Goal: Information Seeking & Learning: Learn about a topic

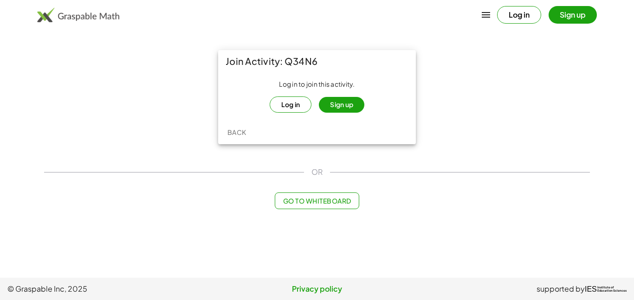
click at [298, 108] on button "Log in" at bounding box center [291, 105] width 42 height 16
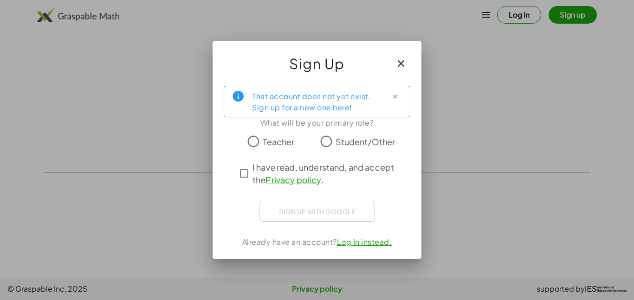
click at [346, 147] on span "Student/Other" at bounding box center [365, 141] width 60 height 13
click at [335, 167] on span "I have read, understand, and accept the Privacy policy ." at bounding box center [325, 173] width 146 height 25
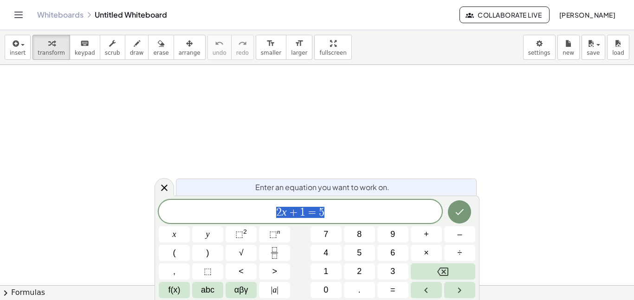
scroll to position [0, 0]
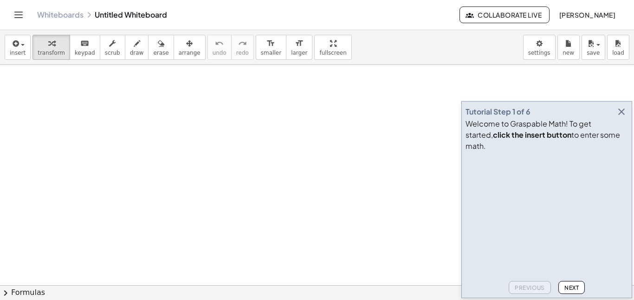
click at [584, 11] on span "[PERSON_NAME]" at bounding box center [587, 15] width 57 height 8
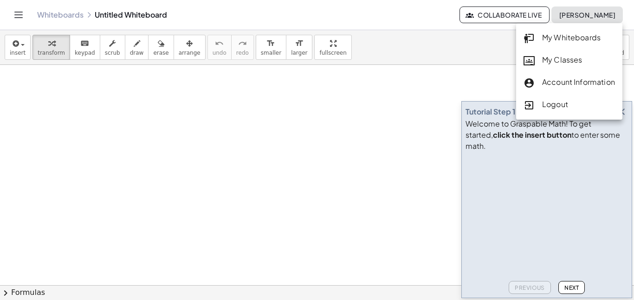
click at [555, 59] on div "My Classes" at bounding box center [568, 60] width 91 height 12
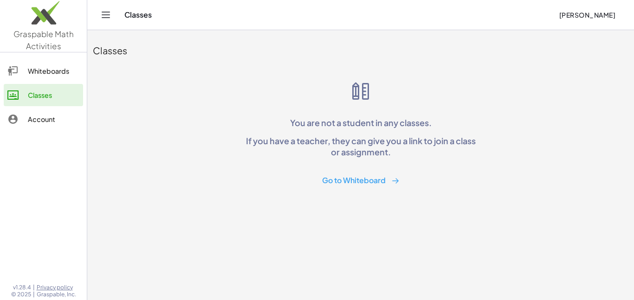
click at [342, 180] on button "Go to Whiteboard" at bounding box center [361, 180] width 92 height 17
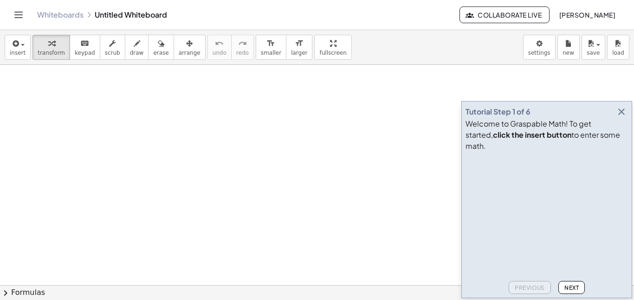
click at [23, 12] on icon "Toggle navigation" at bounding box center [18, 14] width 11 height 11
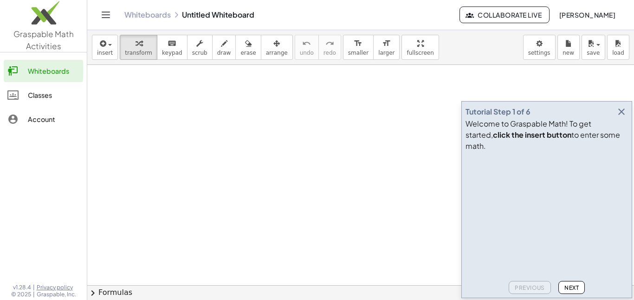
click at [45, 96] on div "Classes" at bounding box center [54, 95] width 52 height 11
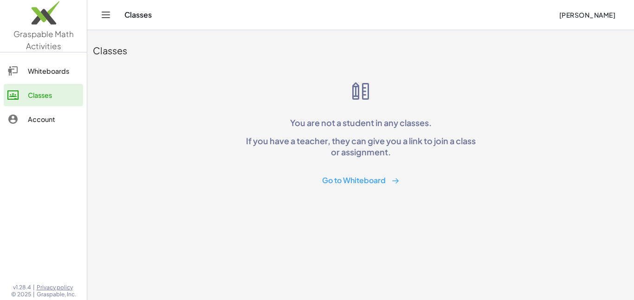
click at [374, 191] on div "Classes You are not a student in any classes. If you have a teacher, they can g…" at bounding box center [360, 112] width 547 height 165
click at [365, 177] on button "Go to Whiteboard" at bounding box center [361, 180] width 92 height 17
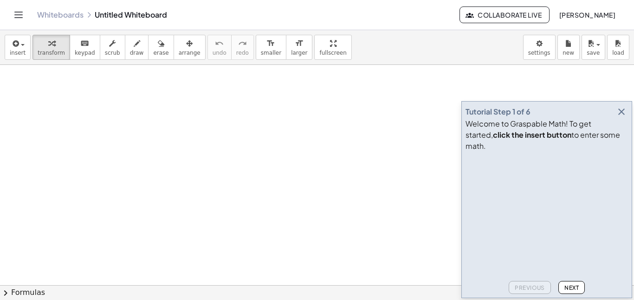
click at [17, 16] on icon "Toggle navigation" at bounding box center [18, 14] width 11 height 11
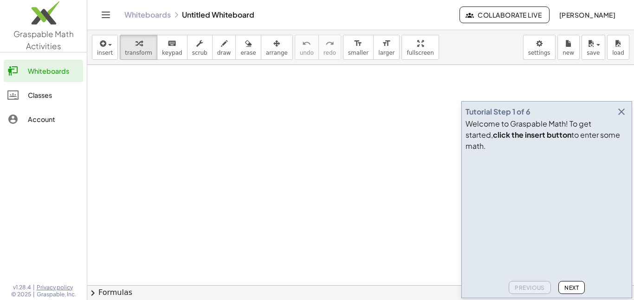
click at [58, 118] on div "Account" at bounding box center [54, 119] width 52 height 11
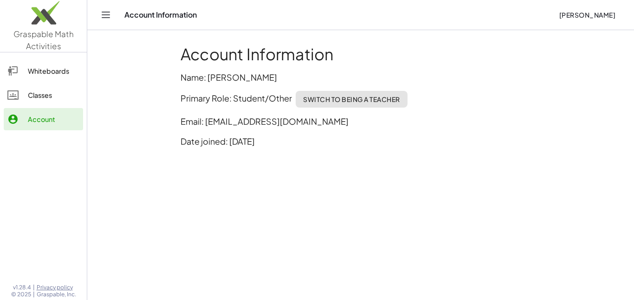
click at [58, 80] on link "Whiteboards" at bounding box center [43, 71] width 79 height 22
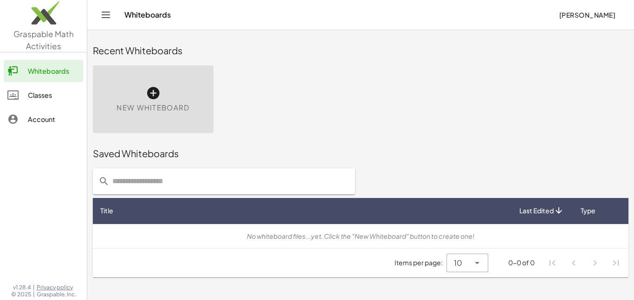
click at [174, 110] on span "New Whiteboard" at bounding box center [152, 108] width 73 height 11
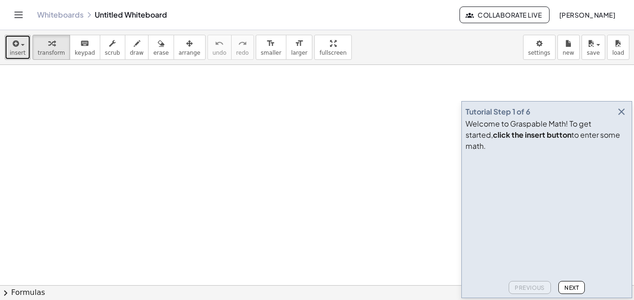
click at [17, 38] on icon "button" at bounding box center [15, 43] width 8 height 11
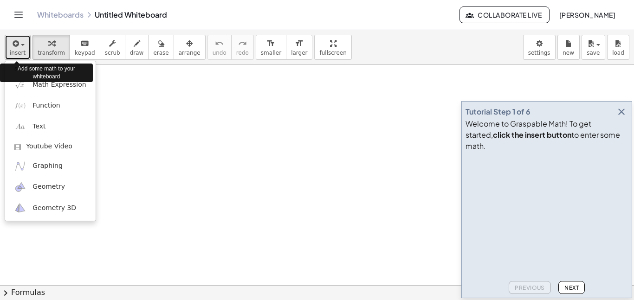
click at [17, 38] on icon "button" at bounding box center [15, 43] width 8 height 11
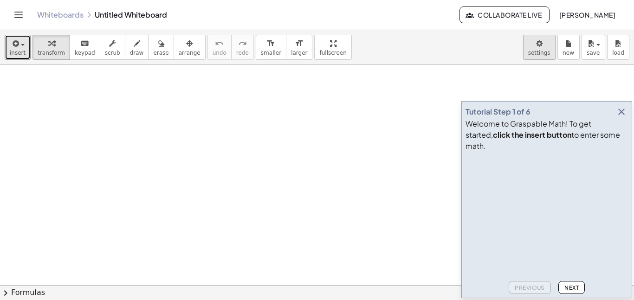
click at [546, 45] on body "Graspable Math Activities Whiteboards Classes Account v1.28.4 | Privacy policy …" at bounding box center [317, 150] width 634 height 300
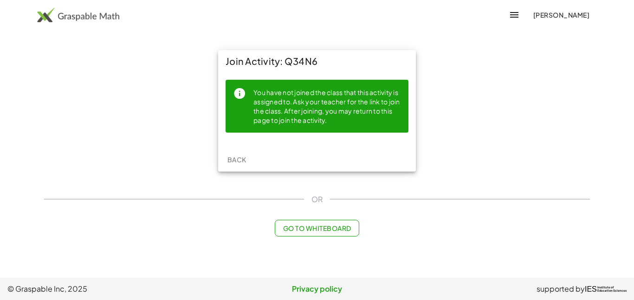
click at [518, 14] on icon "button" at bounding box center [514, 14] width 11 height 11
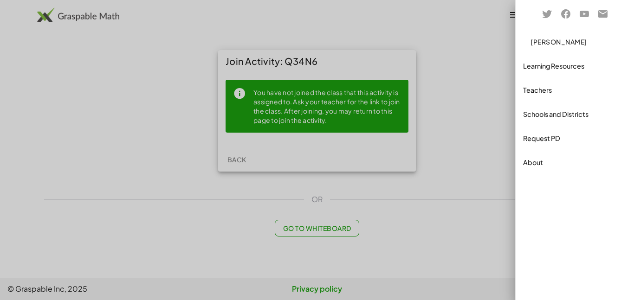
click at [541, 46] on button "[PERSON_NAME]" at bounding box center [558, 41] width 71 height 17
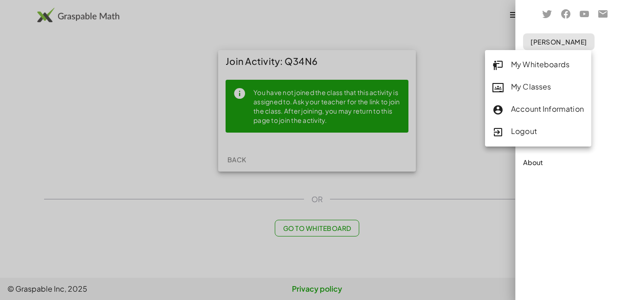
click at [525, 70] on div "My Whiteboards" at bounding box center [537, 65] width 91 height 12
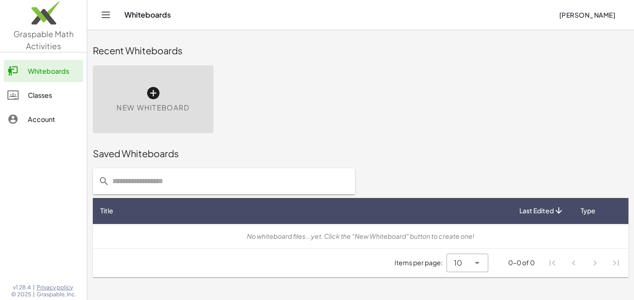
click at [586, 16] on span "[PERSON_NAME]" at bounding box center [587, 15] width 57 height 8
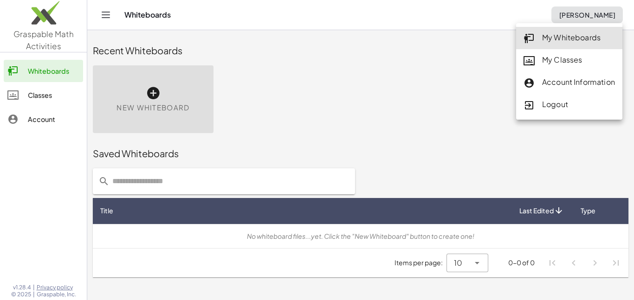
click at [31, 102] on link "Classes" at bounding box center [43, 95] width 79 height 22
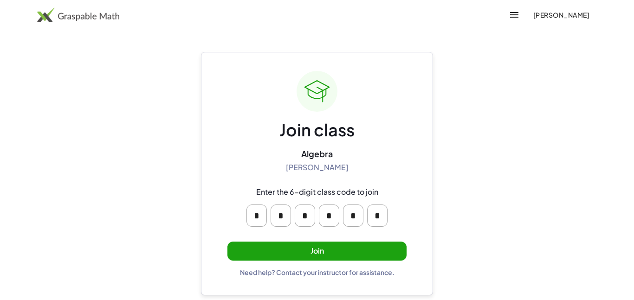
click at [312, 248] on button "Join" at bounding box center [316, 251] width 179 height 19
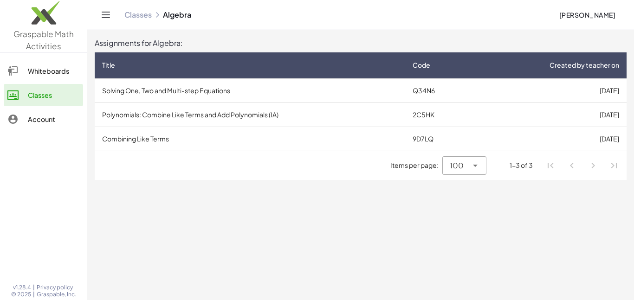
click at [592, 93] on td "[DATE]" at bounding box center [549, 90] width 153 height 24
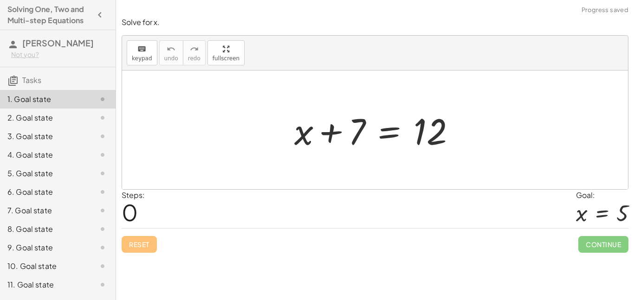
click at [301, 163] on div at bounding box center [375, 130] width 506 height 119
drag, startPoint x: 301, startPoint y: 163, endPoint x: 361, endPoint y: 155, distance: 60.8
click at [361, 155] on div "+ x + 7 = 12" at bounding box center [375, 130] width 506 height 119
click at [357, 127] on div at bounding box center [379, 130] width 178 height 48
click at [140, 66] on div "keyboard keypad undo [PERSON_NAME] redo fullscreen" at bounding box center [375, 53] width 506 height 35
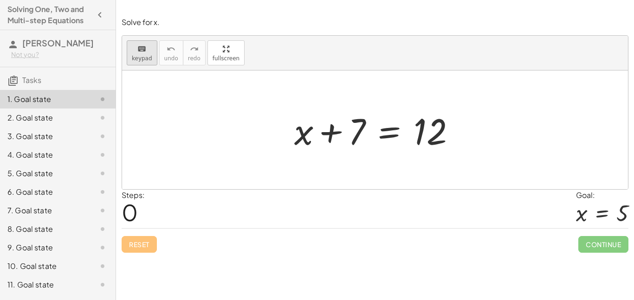
click at [138, 59] on span "keypad" at bounding box center [142, 58] width 20 height 6
click at [336, 109] on div at bounding box center [379, 130] width 178 height 48
click at [358, 139] on div at bounding box center [339, 131] width 52 height 41
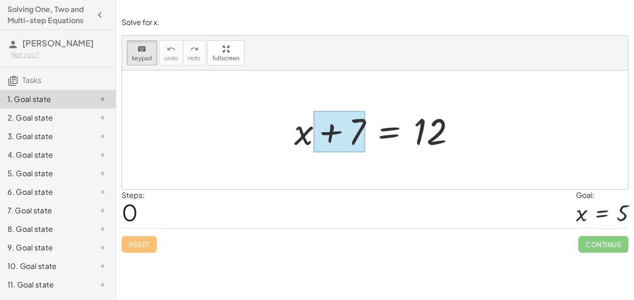
scroll to position [0, 0]
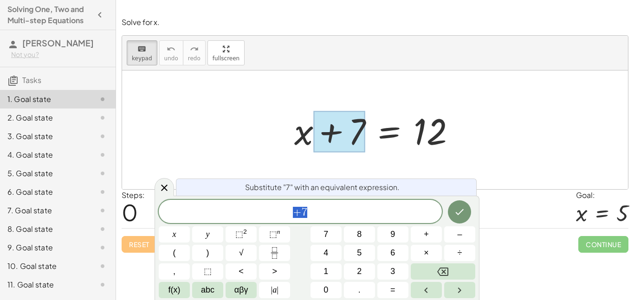
click at [419, 148] on div at bounding box center [379, 130] width 178 height 48
click at [162, 181] on div at bounding box center [164, 187] width 19 height 18
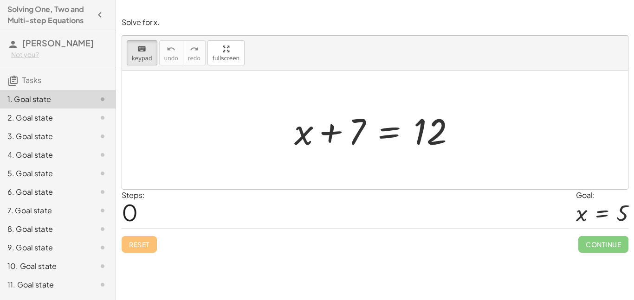
drag, startPoint x: 348, startPoint y: 149, endPoint x: 270, endPoint y: 129, distance: 80.8
click at [306, 140] on div at bounding box center [303, 130] width 19 height 43
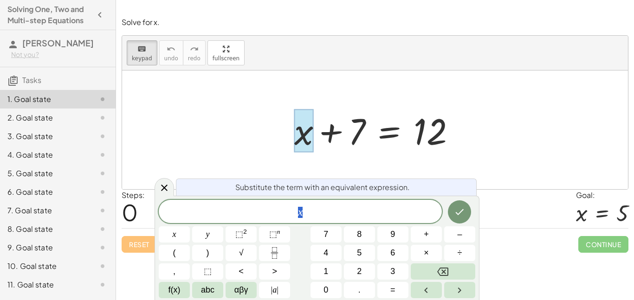
scroll to position [1, 0]
click at [342, 136] on div at bounding box center [379, 130] width 178 height 48
click at [343, 136] on div at bounding box center [379, 130] width 178 height 48
click at [189, 137] on div at bounding box center [375, 130] width 506 height 119
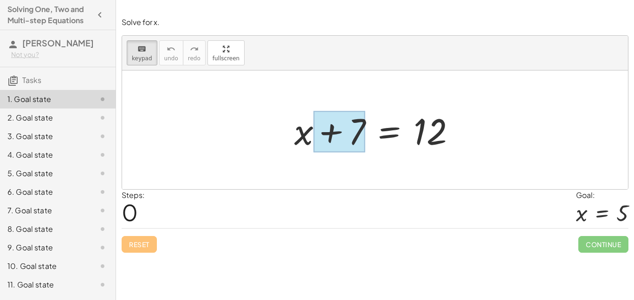
click at [325, 143] on div at bounding box center [339, 131] width 52 height 41
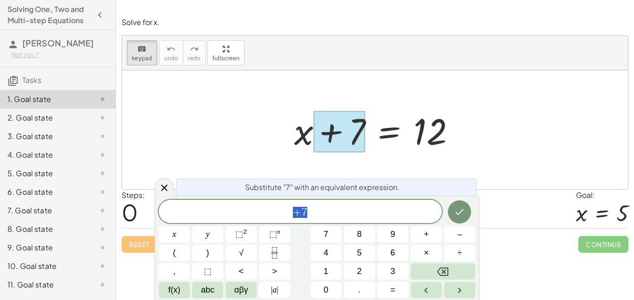
click at [327, 204] on div "** + 7" at bounding box center [300, 211] width 283 height 23
click at [166, 186] on icon at bounding box center [164, 188] width 6 height 6
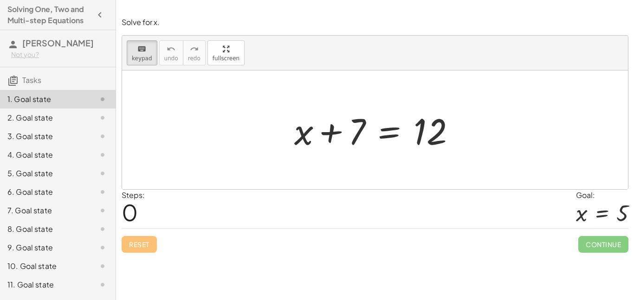
drag, startPoint x: 347, startPoint y: 134, endPoint x: 430, endPoint y: 88, distance: 94.9
click at [365, 145] on div at bounding box center [339, 131] width 52 height 41
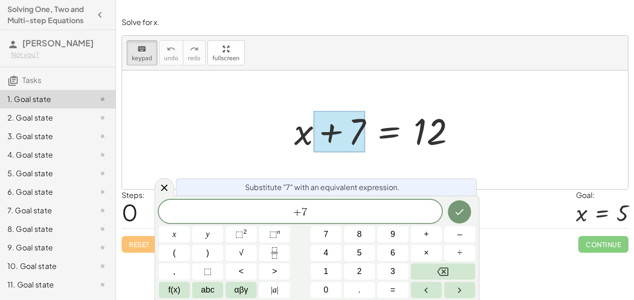
click at [462, 146] on div at bounding box center [379, 130] width 178 height 48
click at [338, 198] on div "Substitute "7" with an equivalent expression. + 7 x y ⬚ 2 ⬚ n 7 8 9 + – ( ) √ 4…" at bounding box center [317, 248] width 325 height 104
click at [423, 197] on div "Substitute "7" with an equivalent expression. + 7 x y ⬚ 2 ⬚ n 7 8 9 + – ( ) √ 4…" at bounding box center [317, 248] width 325 height 104
click at [460, 209] on icon "Done" at bounding box center [459, 211] width 11 height 11
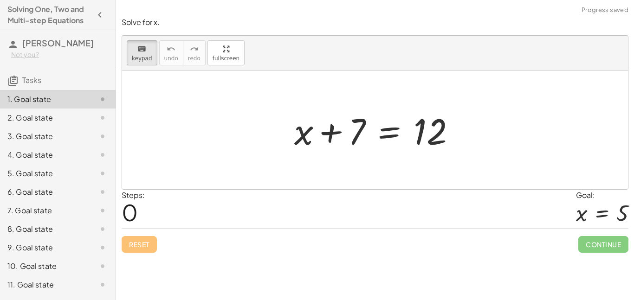
scroll to position [0, 0]
drag, startPoint x: 358, startPoint y: 127, endPoint x: 350, endPoint y: 97, distance: 30.6
click at [141, 239] on div "Reset Continue" at bounding box center [375, 240] width 507 height 25
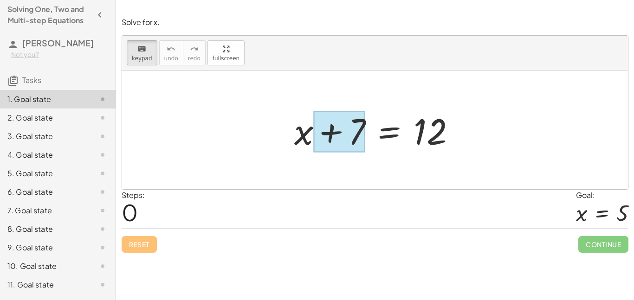
drag, startPoint x: 352, startPoint y: 127, endPoint x: 346, endPoint y: 136, distance: 11.3
click at [346, 136] on div at bounding box center [339, 131] width 52 height 41
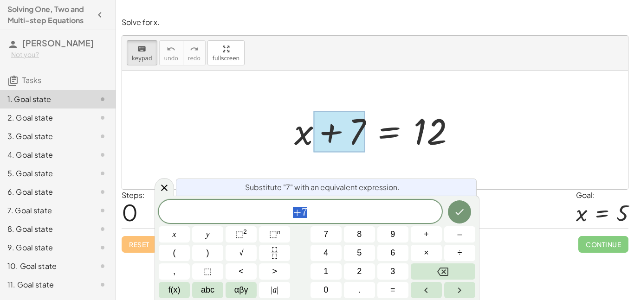
click at [346, 136] on div at bounding box center [339, 131] width 52 height 41
click at [159, 187] on icon at bounding box center [164, 187] width 11 height 11
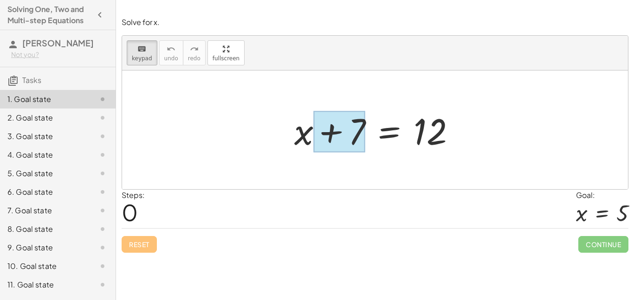
click at [346, 125] on div at bounding box center [339, 131] width 52 height 41
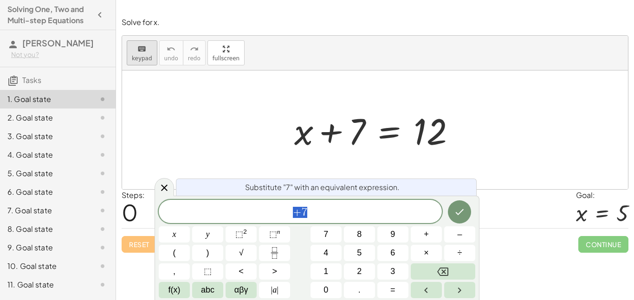
click at [127, 58] on button "keyboard keypad" at bounding box center [142, 52] width 31 height 25
click at [165, 186] on icon at bounding box center [164, 188] width 6 height 6
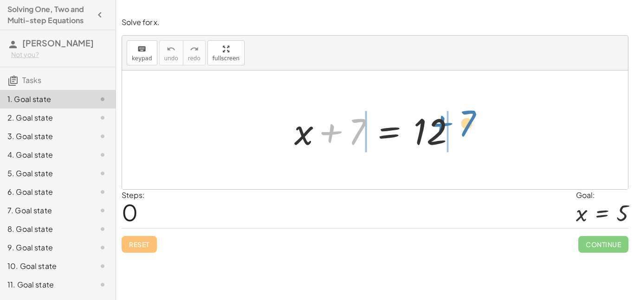
drag, startPoint x: 356, startPoint y: 124, endPoint x: 477, endPoint y: 121, distance: 121.2
click at [477, 121] on div "+ 7 + x + 7 = 12" at bounding box center [375, 130] width 506 height 119
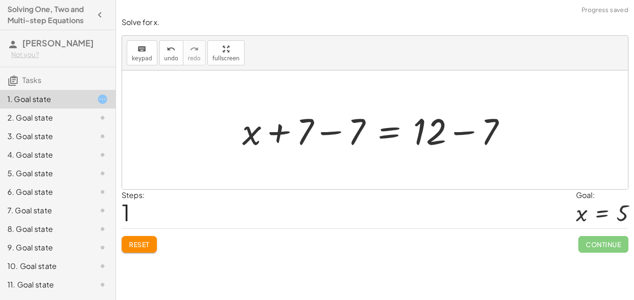
click at [465, 129] on div at bounding box center [378, 130] width 281 height 48
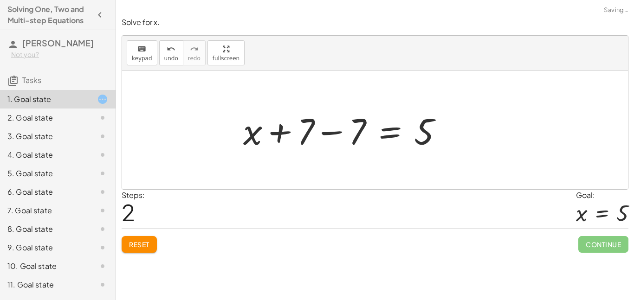
click at [339, 134] on div at bounding box center [346, 130] width 216 height 48
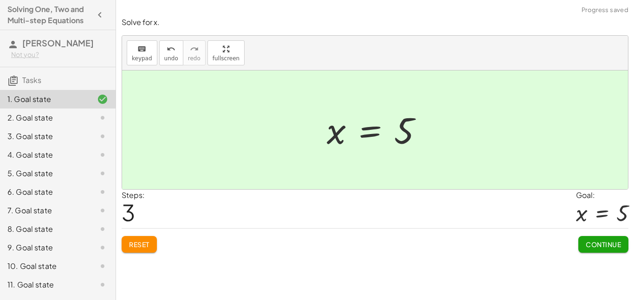
click at [607, 237] on button "Continue" at bounding box center [603, 244] width 50 height 17
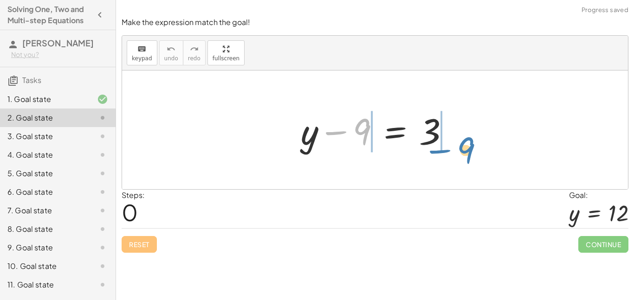
drag, startPoint x: 363, startPoint y: 132, endPoint x: 466, endPoint y: 151, distance: 104.7
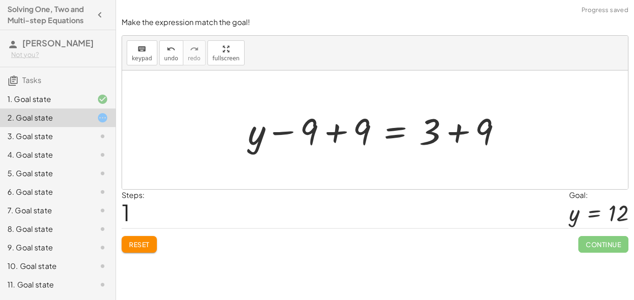
click at [460, 130] on div at bounding box center [378, 130] width 270 height 48
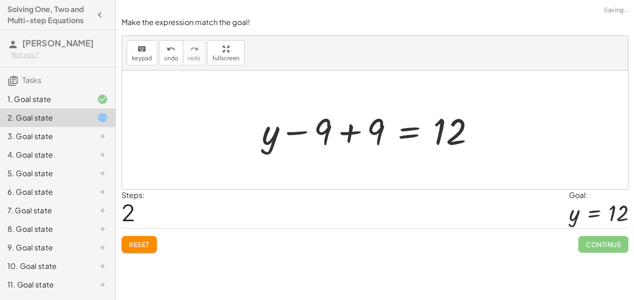
click at [339, 131] on div at bounding box center [372, 130] width 230 height 48
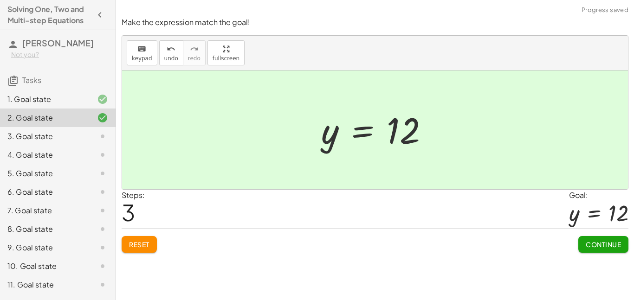
click at [593, 243] on span "Continue" at bounding box center [603, 244] width 35 height 8
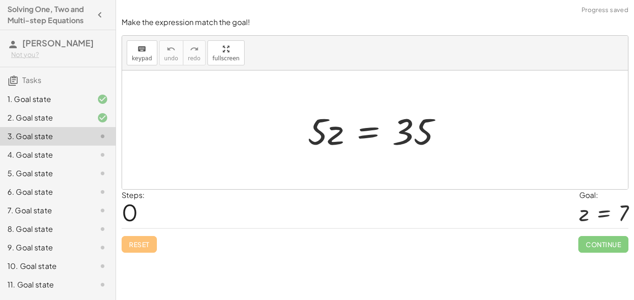
click at [317, 131] on div at bounding box center [378, 130] width 151 height 48
drag, startPoint x: 317, startPoint y: 131, endPoint x: 467, endPoint y: 155, distance: 151.3
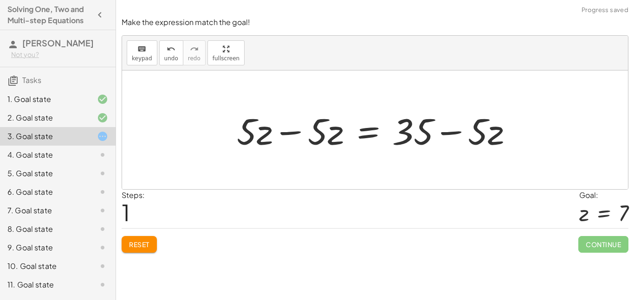
click at [296, 129] on div at bounding box center [378, 130] width 293 height 48
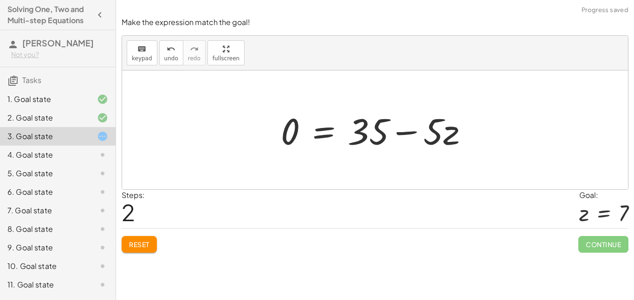
click at [147, 247] on span "Reset" at bounding box center [139, 244] width 20 height 8
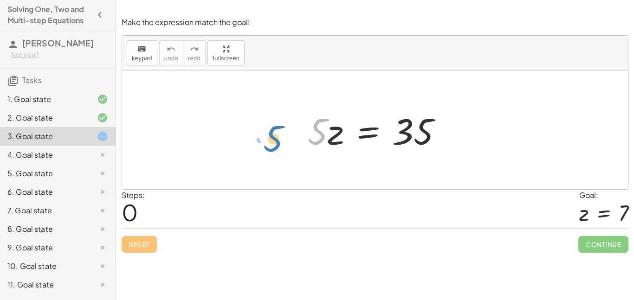
drag, startPoint x: 321, startPoint y: 132, endPoint x: 274, endPoint y: 139, distance: 47.4
drag, startPoint x: 321, startPoint y: 132, endPoint x: 321, endPoint y: 164, distance: 31.6
drag, startPoint x: 334, startPoint y: 146, endPoint x: 340, endPoint y: 145, distance: 6.1
click at [340, 145] on div at bounding box center [378, 130] width 151 height 48
drag, startPoint x: 320, startPoint y: 133, endPoint x: 316, endPoint y: 139, distance: 7.7
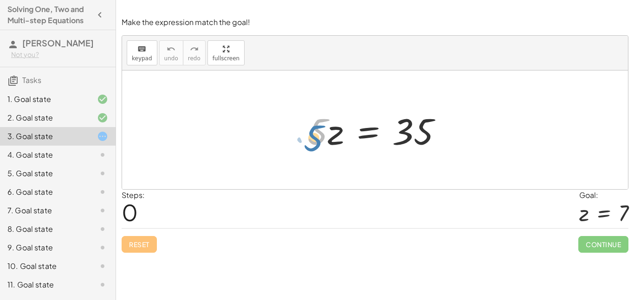
click at [316, 139] on div at bounding box center [378, 130] width 151 height 48
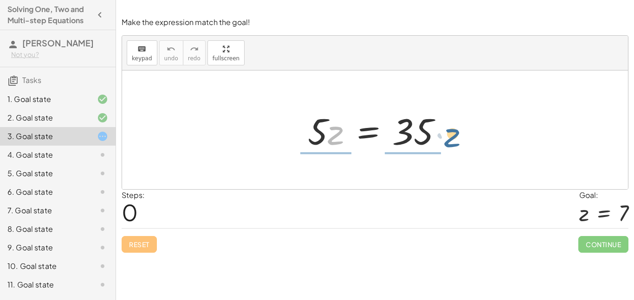
drag, startPoint x: 331, startPoint y: 139, endPoint x: 448, endPoint y: 141, distance: 116.9
click at [448, 141] on div at bounding box center [378, 130] width 151 height 48
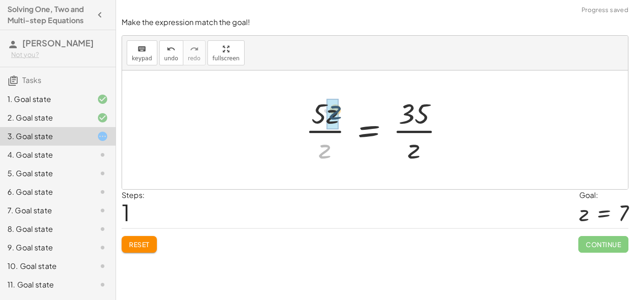
drag, startPoint x: 323, startPoint y: 152, endPoint x: 333, endPoint y: 112, distance: 41.1
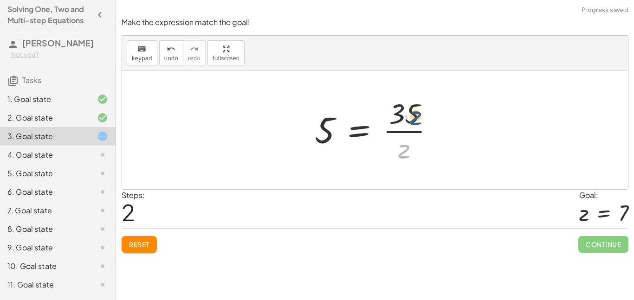
drag, startPoint x: 403, startPoint y: 146, endPoint x: 414, endPoint y: 112, distance: 35.7
click at [414, 112] on div at bounding box center [378, 129] width 136 height 71
click at [149, 248] on span "Reset" at bounding box center [139, 244] width 20 height 8
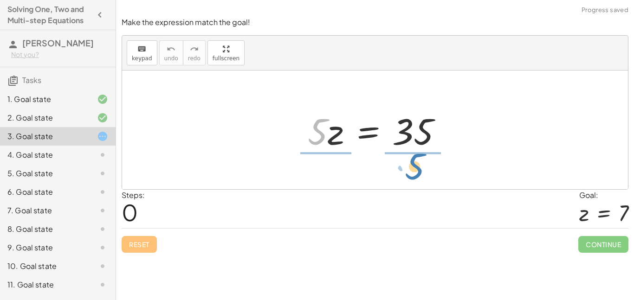
drag, startPoint x: 314, startPoint y: 142, endPoint x: 412, endPoint y: 180, distance: 104.8
click at [412, 180] on div "· 5 · 5 · z = 35" at bounding box center [375, 130] width 506 height 119
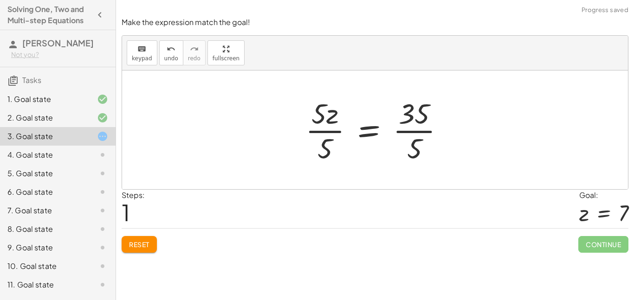
click at [415, 148] on div at bounding box center [379, 129] width 156 height 71
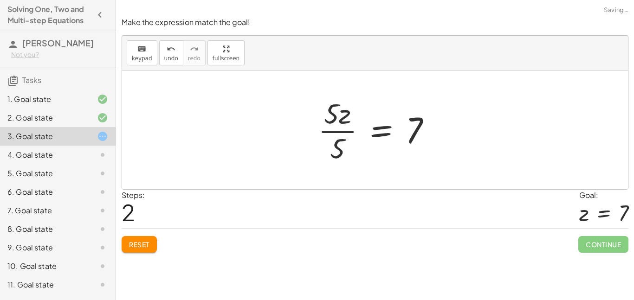
click at [327, 148] on div at bounding box center [378, 129] width 130 height 71
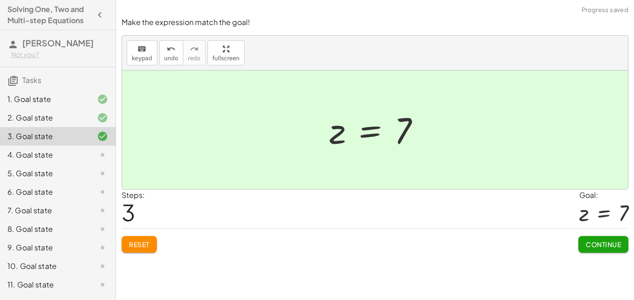
click at [609, 240] on span "Continue" at bounding box center [603, 244] width 35 height 8
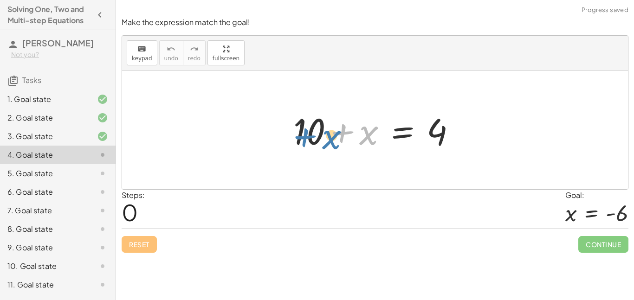
drag, startPoint x: 361, startPoint y: 138, endPoint x: 317, endPoint y: 142, distance: 44.7
click at [317, 142] on div at bounding box center [378, 130] width 179 height 48
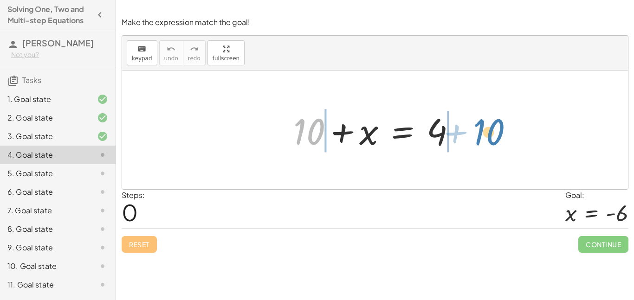
drag, startPoint x: 305, startPoint y: 135, endPoint x: 483, endPoint y: 136, distance: 177.2
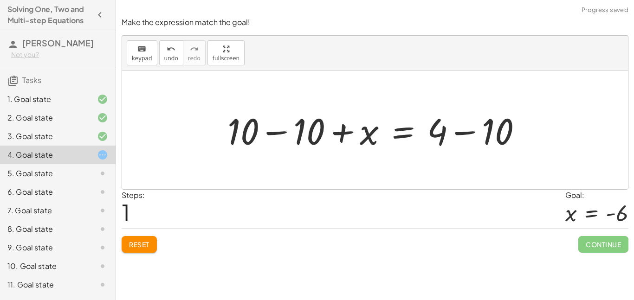
click at [463, 134] on div at bounding box center [378, 130] width 311 height 48
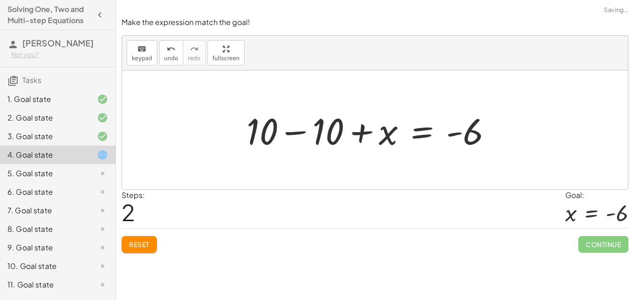
click at [285, 126] on div at bounding box center [373, 130] width 263 height 48
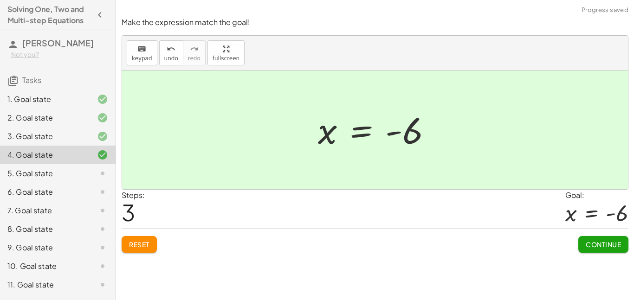
click at [602, 241] on span "Continue" at bounding box center [603, 244] width 35 height 8
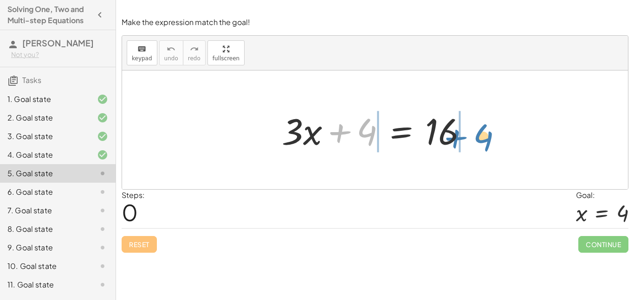
drag, startPoint x: 374, startPoint y: 128, endPoint x: 490, endPoint y: 133, distance: 116.1
click at [490, 133] on div "+ 4 + · 3 · x + 4 = 16" at bounding box center [375, 130] width 506 height 119
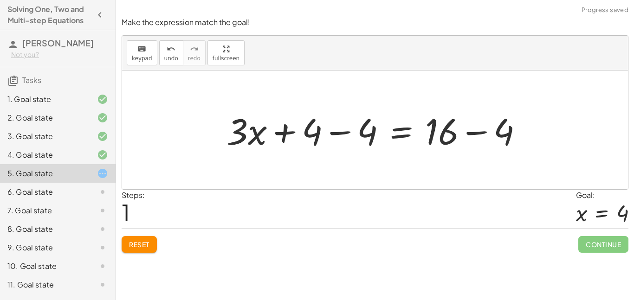
click at [477, 133] on div at bounding box center [378, 130] width 313 height 48
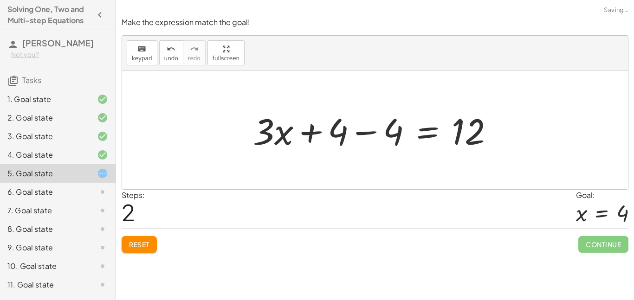
click at [329, 129] on div at bounding box center [377, 130] width 258 height 48
click at [363, 133] on div at bounding box center [379, 130] width 258 height 48
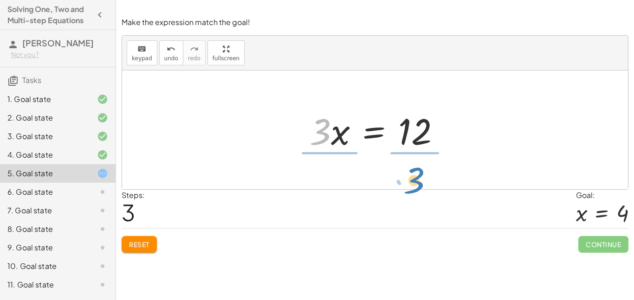
drag, startPoint x: 314, startPoint y: 137, endPoint x: 408, endPoint y: 185, distance: 105.4
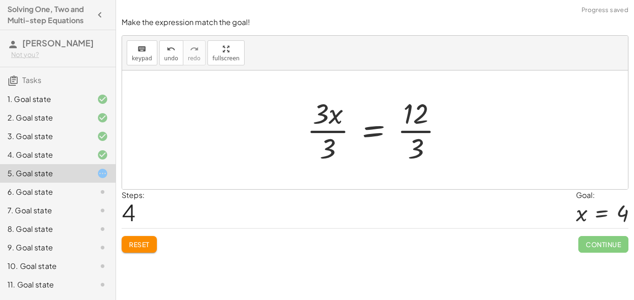
click at [426, 147] on div at bounding box center [378, 129] width 153 height 71
click at [322, 143] on div at bounding box center [370, 129] width 136 height 71
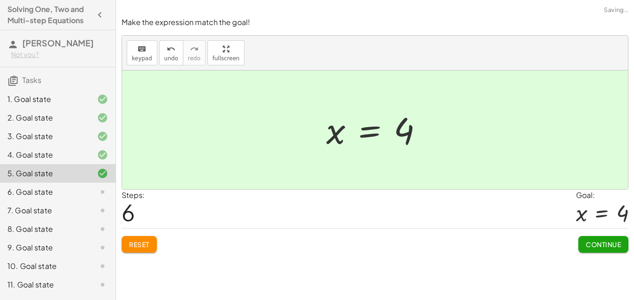
click at [597, 240] on span "Continue" at bounding box center [603, 244] width 35 height 8
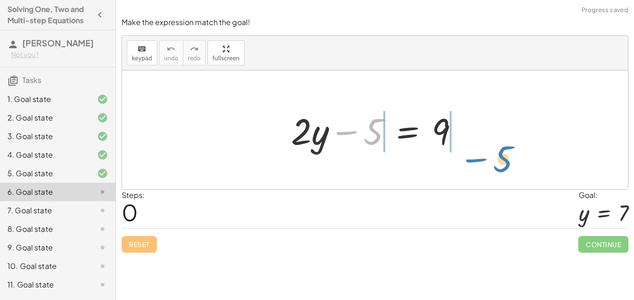
drag, startPoint x: 377, startPoint y: 135, endPoint x: 506, endPoint y: 162, distance: 132.3
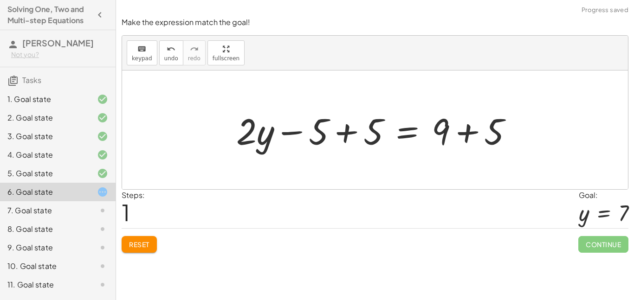
click at [462, 125] on div at bounding box center [378, 130] width 293 height 48
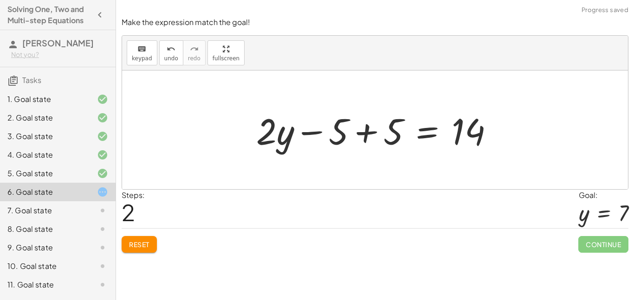
click at [366, 135] on div at bounding box center [378, 130] width 254 height 48
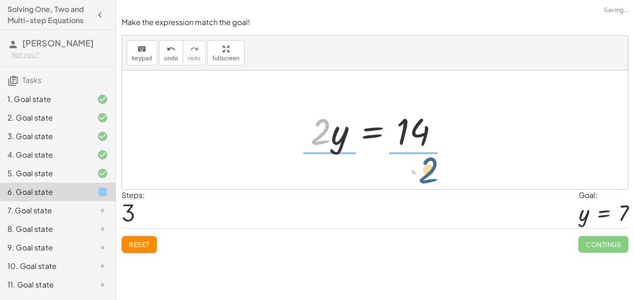
drag, startPoint x: 322, startPoint y: 140, endPoint x: 431, endPoint y: 179, distance: 115.8
click at [431, 179] on div "+ · 2 · y − 5 = 9 + · 2 · y − 5 + 5 = + 9 + 5 + · 2 · y − 5 + 5 = 14 + · 2 · y …" at bounding box center [375, 130] width 506 height 119
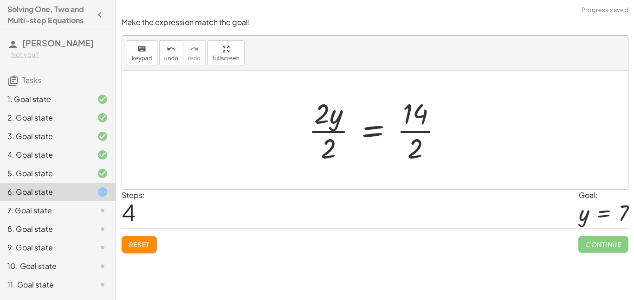
click at [412, 116] on div at bounding box center [378, 129] width 151 height 71
click at [348, 131] on div at bounding box center [378, 129] width 151 height 71
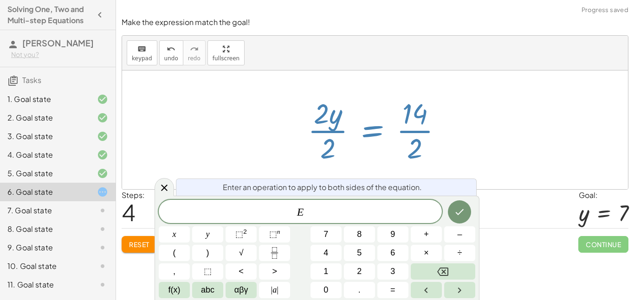
click at [404, 141] on div at bounding box center [378, 129] width 151 height 71
click at [445, 143] on div at bounding box center [378, 129] width 151 height 71
click at [166, 188] on icon at bounding box center [164, 187] width 11 height 11
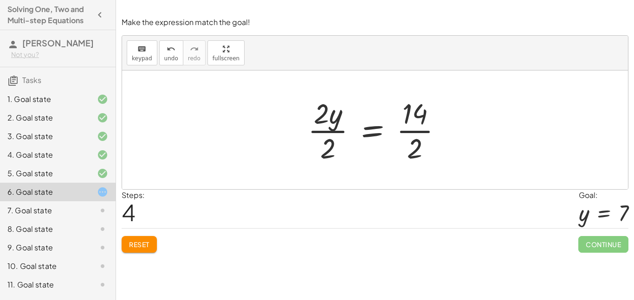
click at [426, 129] on div at bounding box center [378, 129] width 151 height 71
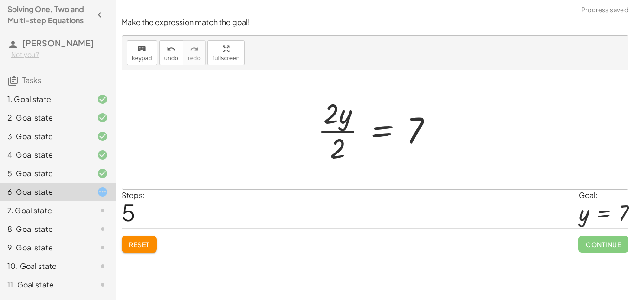
click at [343, 130] on div at bounding box center [378, 129] width 131 height 71
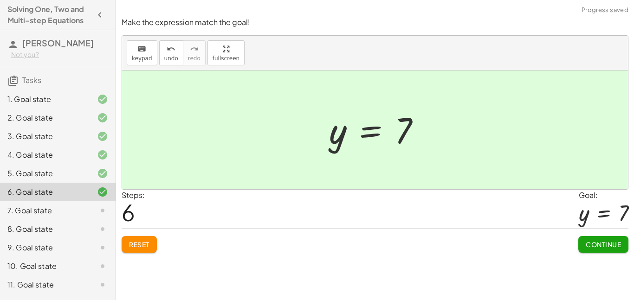
click at [610, 245] on span "Continue" at bounding box center [603, 244] width 35 height 8
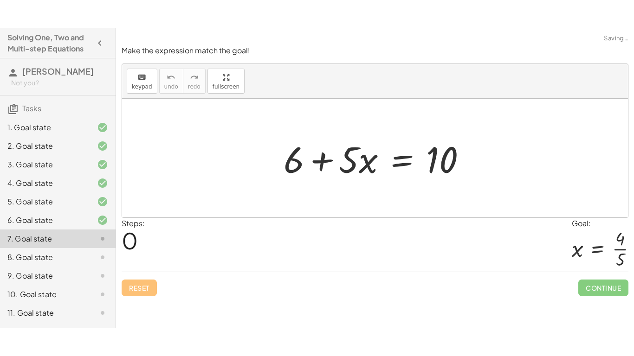
scroll to position [35, 0]
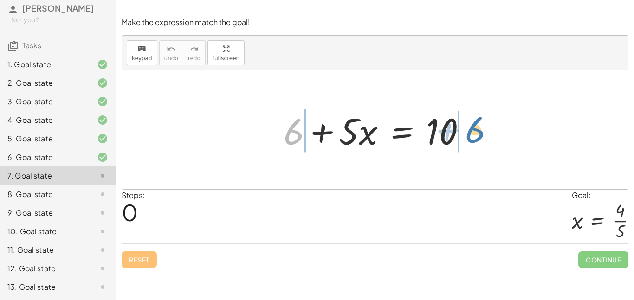
drag, startPoint x: 291, startPoint y: 128, endPoint x: 465, endPoint y: 128, distance: 173.5
click at [465, 128] on div at bounding box center [379, 130] width 200 height 48
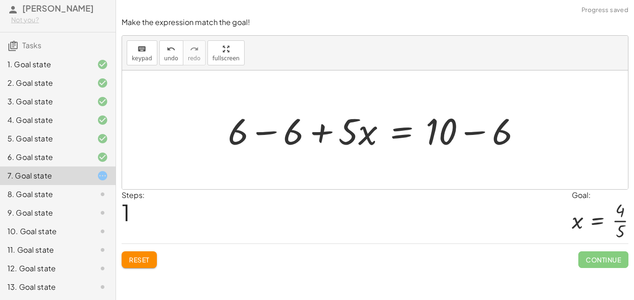
click at [471, 131] on div at bounding box center [378, 130] width 310 height 48
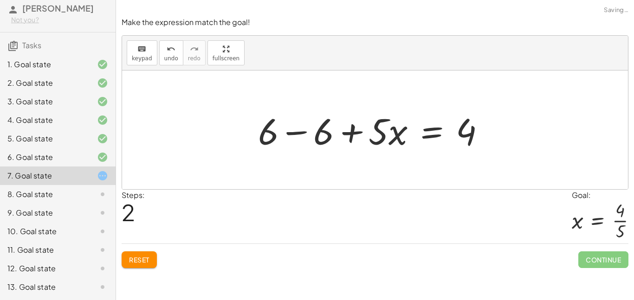
click at [271, 137] on div at bounding box center [375, 130] width 244 height 48
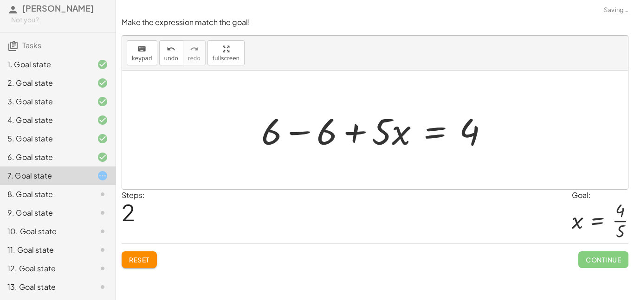
click at [290, 136] on div at bounding box center [379, 130] width 244 height 48
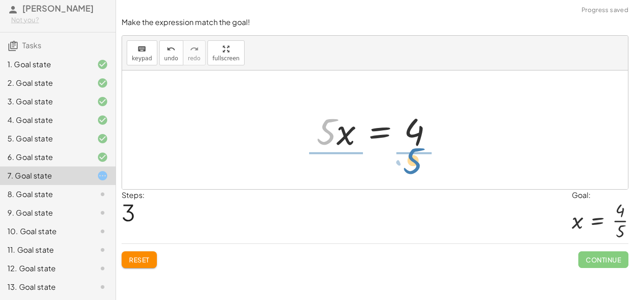
drag, startPoint x: 320, startPoint y: 137, endPoint x: 406, endPoint y: 166, distance: 91.6
click at [406, 166] on div "+ 6 + · 5 · x = 10 + 6 − 6 + · 5 · x = + 10 − 6 + 6 − 6 + · 5 · x = 4 + 0 + · 5…" at bounding box center [375, 130] width 506 height 119
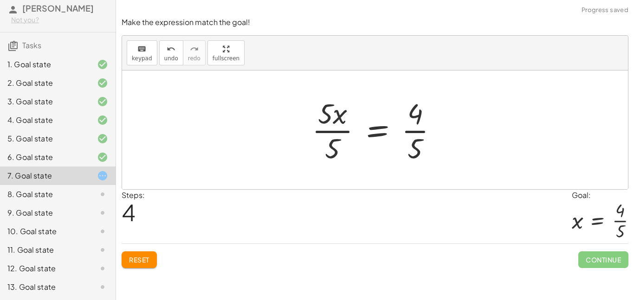
click at [340, 131] on div at bounding box center [378, 129] width 142 height 71
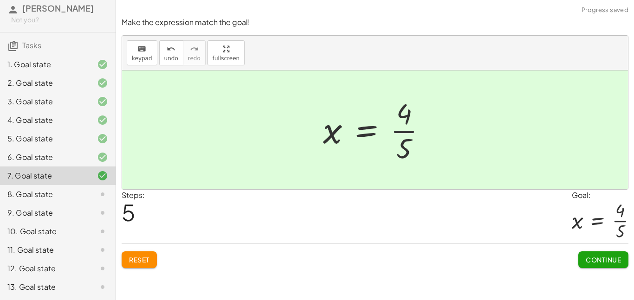
click at [618, 257] on span "Continue" at bounding box center [603, 260] width 35 height 8
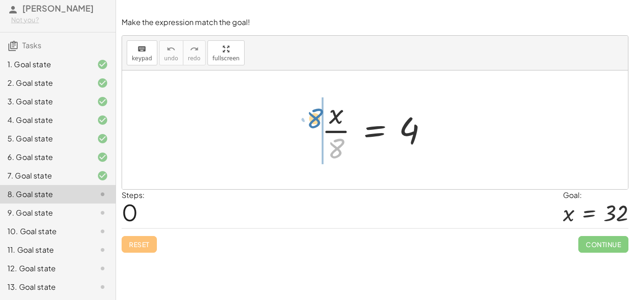
drag, startPoint x: 336, startPoint y: 146, endPoint x: 317, endPoint y: 112, distance: 38.7
click at [317, 112] on div at bounding box center [378, 129] width 123 height 71
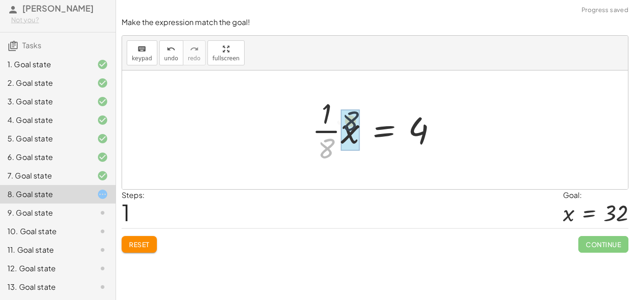
drag, startPoint x: 334, startPoint y: 144, endPoint x: 361, endPoint y: 115, distance: 39.7
click at [361, 115] on div at bounding box center [378, 129] width 142 height 71
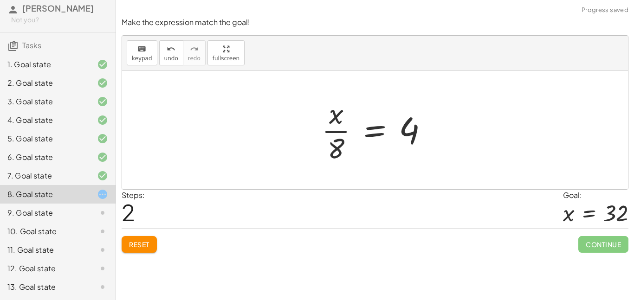
click at [147, 251] on button "Reset" at bounding box center [139, 244] width 35 height 17
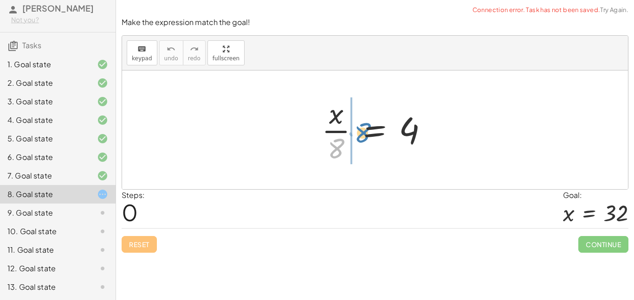
drag, startPoint x: 332, startPoint y: 146, endPoint x: 359, endPoint y: 130, distance: 31.2
click at [359, 130] on div at bounding box center [378, 129] width 123 height 71
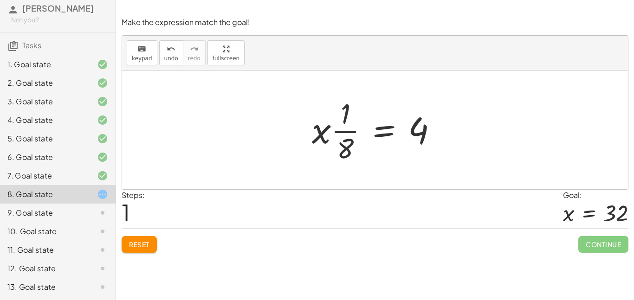
click at [342, 133] on div at bounding box center [378, 129] width 142 height 71
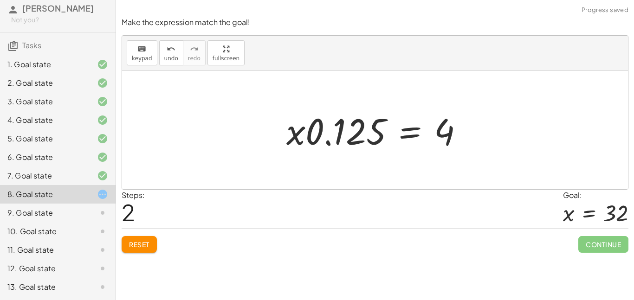
click at [148, 246] on span "Reset" at bounding box center [139, 244] width 20 height 8
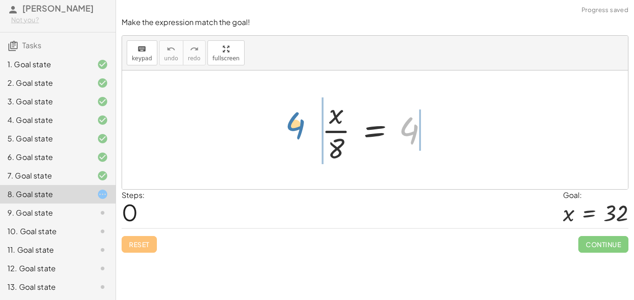
drag, startPoint x: 417, startPoint y: 124, endPoint x: 303, endPoint y: 120, distance: 113.3
click at [303, 120] on div "4 · x · 8 = 4" at bounding box center [375, 130] width 506 height 119
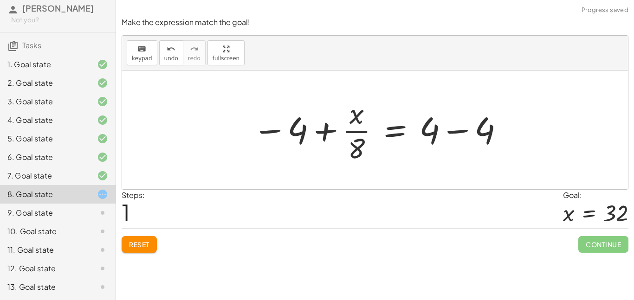
click at [328, 134] on div at bounding box center [379, 129] width 262 height 71
click at [272, 133] on div at bounding box center [379, 129] width 262 height 71
click at [151, 246] on button "Reset" at bounding box center [139, 244] width 35 height 17
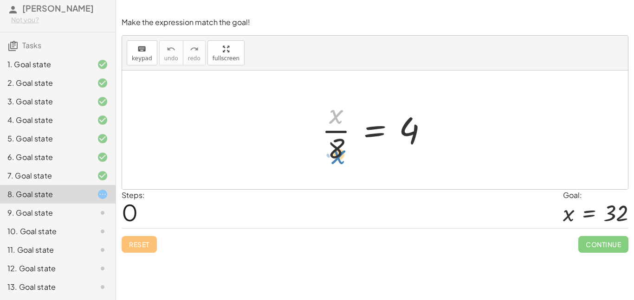
drag, startPoint x: 337, startPoint y: 122, endPoint x: 337, endPoint y: 161, distance: 39.4
click at [337, 161] on div at bounding box center [378, 129] width 123 height 71
click at [338, 158] on div at bounding box center [378, 129] width 123 height 71
click at [335, 134] on div at bounding box center [378, 129] width 123 height 71
drag, startPoint x: 345, startPoint y: 152, endPoint x: 433, endPoint y: 135, distance: 90.2
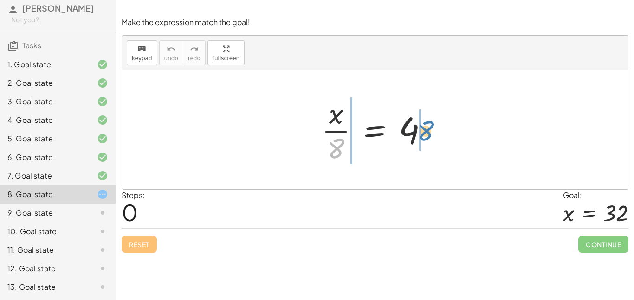
click at [433, 135] on div at bounding box center [378, 129] width 123 height 71
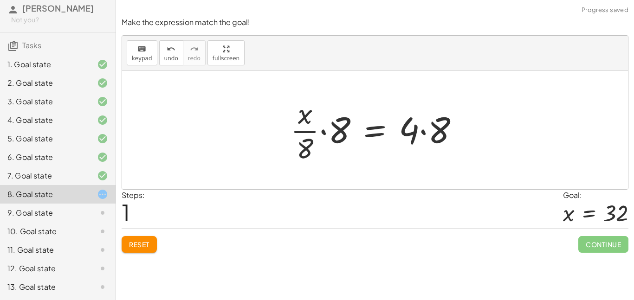
click at [428, 133] on div at bounding box center [378, 129] width 185 height 71
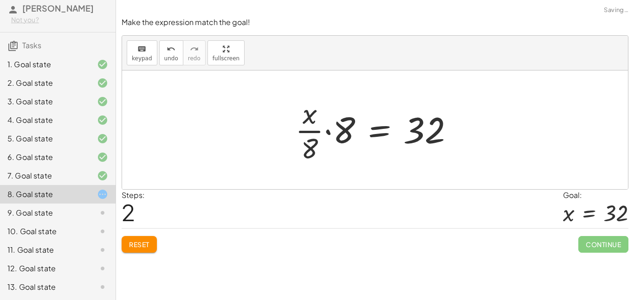
click at [318, 132] on div at bounding box center [377, 129] width 175 height 71
click at [335, 136] on div at bounding box center [378, 129] width 175 height 71
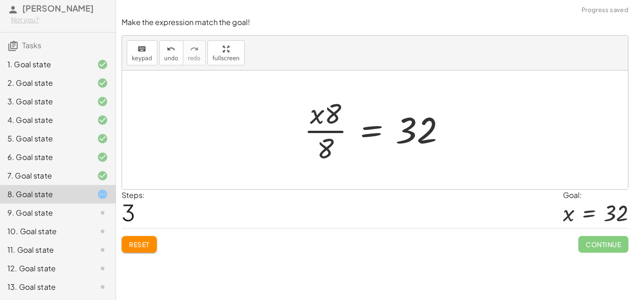
click at [325, 132] on div at bounding box center [378, 129] width 158 height 71
click at [328, 137] on div at bounding box center [378, 129] width 158 height 71
click at [326, 141] on div at bounding box center [378, 129] width 158 height 71
drag, startPoint x: 326, startPoint y: 141, endPoint x: 351, endPoint y: 121, distance: 32.0
click at [351, 121] on div at bounding box center [378, 129] width 158 height 71
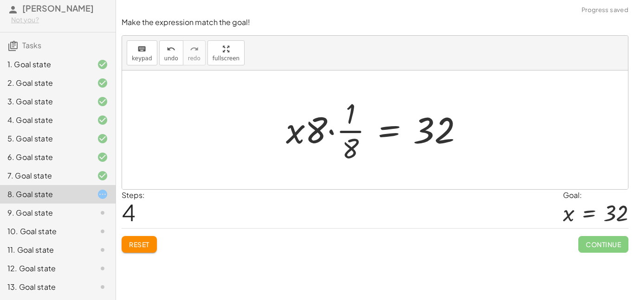
click at [350, 129] on div at bounding box center [378, 129] width 194 height 71
click at [350, 129] on div at bounding box center [353, 130] width 246 height 48
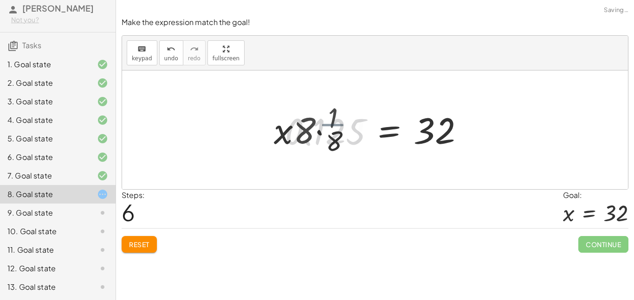
click at [350, 129] on div at bounding box center [401, 130] width 147 height 48
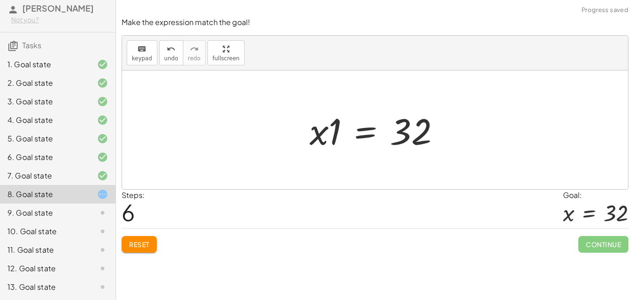
click at [340, 135] on div at bounding box center [378, 130] width 147 height 48
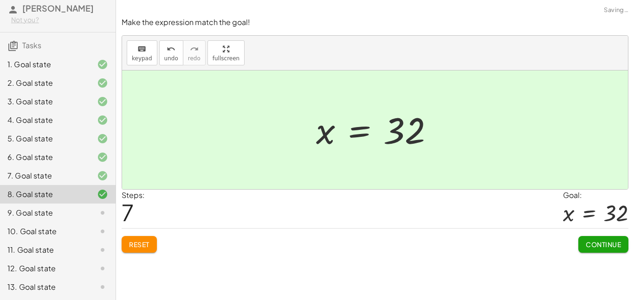
click at [588, 244] on span "Continue" at bounding box center [603, 244] width 35 height 8
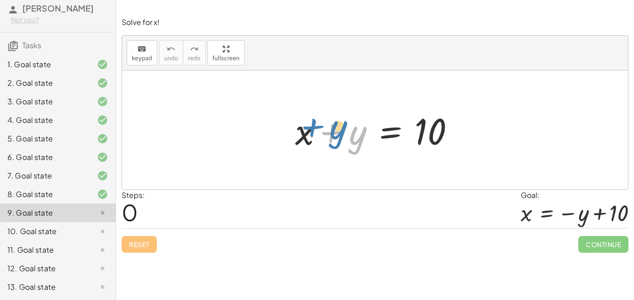
drag, startPoint x: 359, startPoint y: 147, endPoint x: 358, endPoint y: 142, distance: 4.7
click at [358, 142] on div at bounding box center [378, 130] width 176 height 48
drag, startPoint x: 347, startPoint y: 137, endPoint x: 403, endPoint y: 128, distance: 56.4
click at [403, 128] on div at bounding box center [378, 130] width 176 height 48
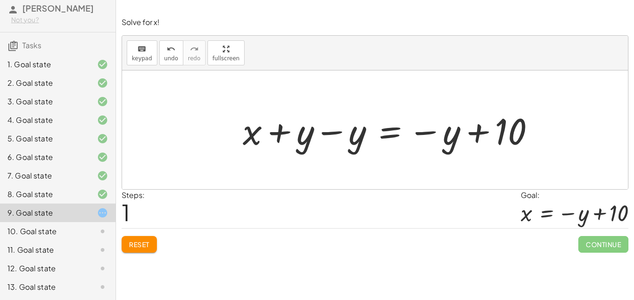
click at [284, 131] on div at bounding box center [392, 130] width 309 height 48
click at [329, 140] on div at bounding box center [392, 130] width 309 height 48
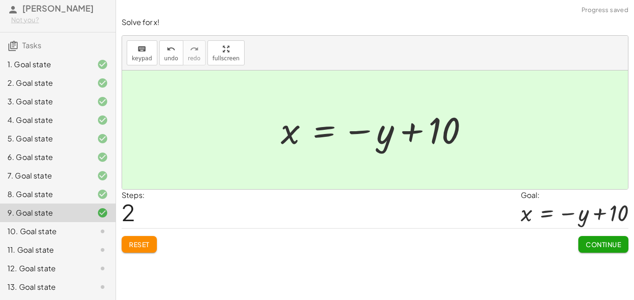
click at [610, 244] on span "Continue" at bounding box center [603, 244] width 35 height 8
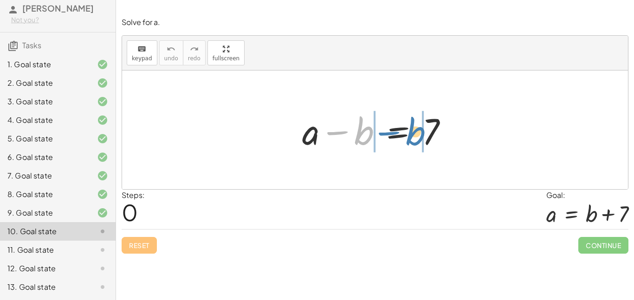
drag, startPoint x: 353, startPoint y: 138, endPoint x: 402, endPoint y: 138, distance: 49.6
click at [402, 138] on div at bounding box center [378, 130] width 162 height 48
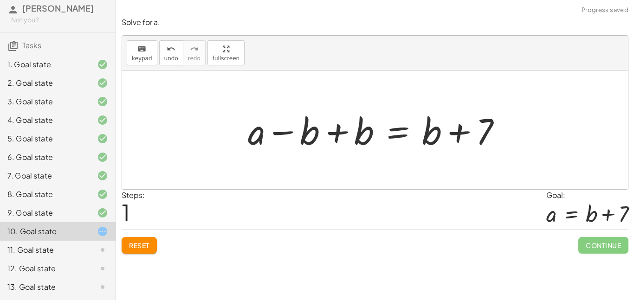
click at [336, 133] on div at bounding box center [378, 130] width 270 height 48
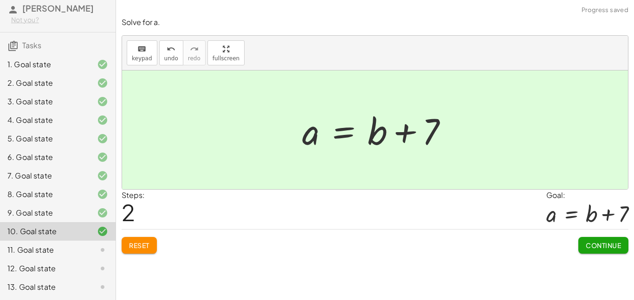
click at [618, 244] on span "Continue" at bounding box center [603, 245] width 35 height 8
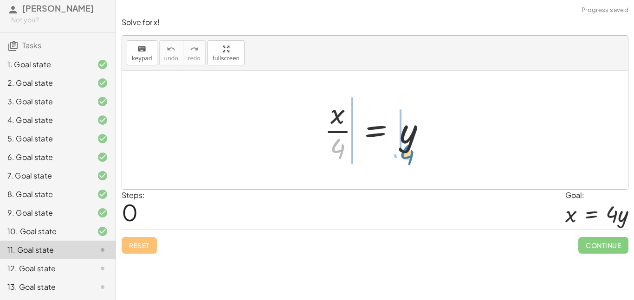
drag, startPoint x: 339, startPoint y: 148, endPoint x: 408, endPoint y: 154, distance: 69.4
click at [408, 154] on div at bounding box center [378, 129] width 118 height 71
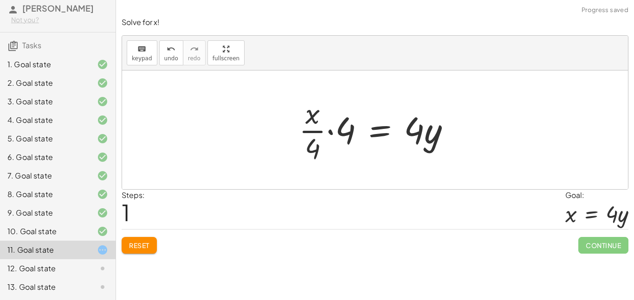
click at [330, 127] on div at bounding box center [378, 129] width 168 height 71
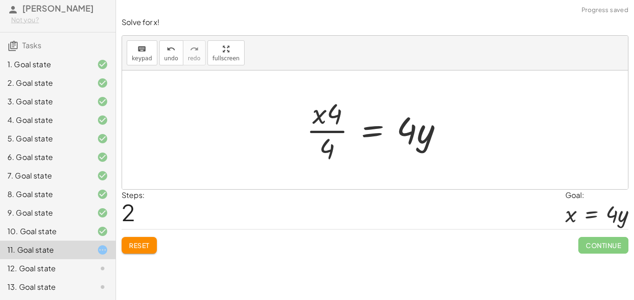
click at [334, 130] on div at bounding box center [378, 129] width 153 height 71
drag, startPoint x: 327, startPoint y: 148, endPoint x: 344, endPoint y: 122, distance: 31.1
click at [344, 122] on div at bounding box center [378, 129] width 153 height 71
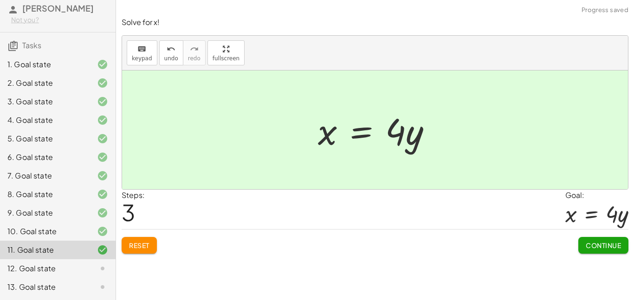
click at [619, 246] on span "Continue" at bounding box center [603, 245] width 35 height 8
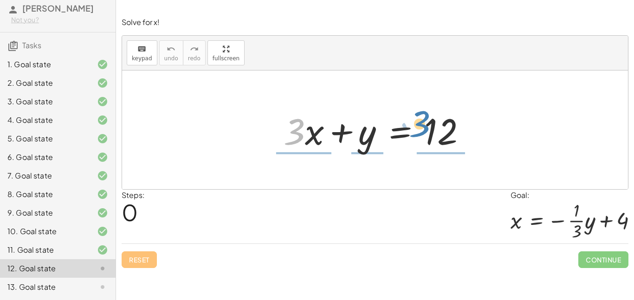
drag, startPoint x: 290, startPoint y: 127, endPoint x: 413, endPoint y: 125, distance: 123.4
click at [413, 125] on div at bounding box center [378, 130] width 199 height 48
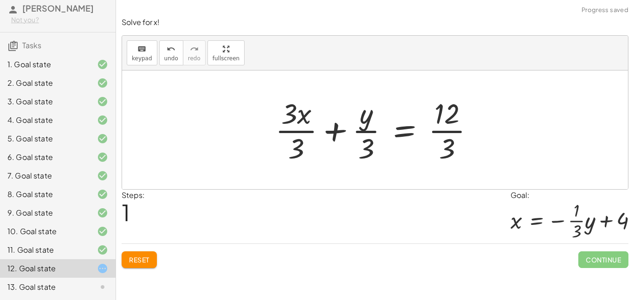
click at [316, 132] on div at bounding box center [378, 129] width 216 height 71
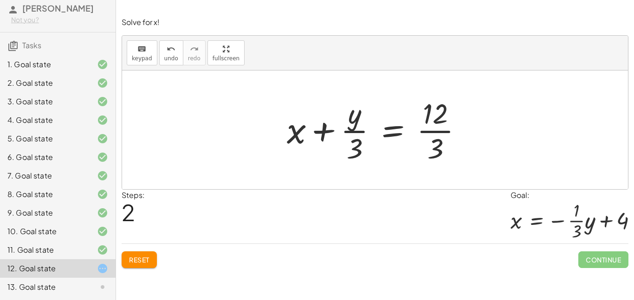
click at [349, 134] on div at bounding box center [378, 129] width 193 height 71
drag, startPoint x: 354, startPoint y: 143, endPoint x: 338, endPoint y: 128, distance: 22.0
click at [338, 128] on div at bounding box center [378, 129] width 193 height 71
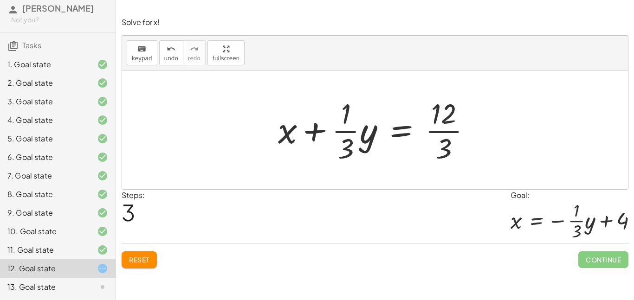
click at [448, 131] on div at bounding box center [378, 129] width 210 height 71
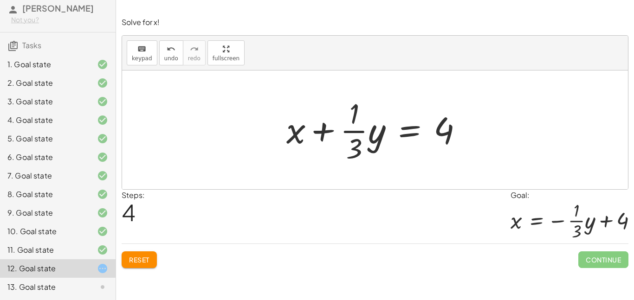
click at [329, 140] on div at bounding box center [378, 129] width 193 height 71
click at [347, 137] on div at bounding box center [378, 129] width 193 height 71
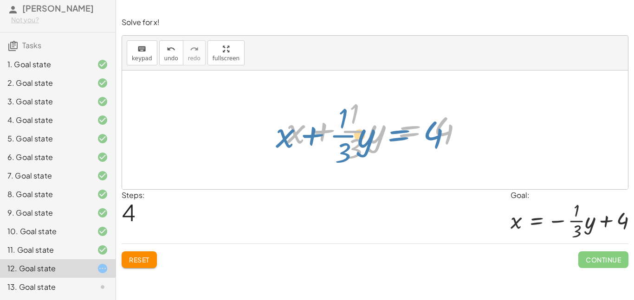
drag, startPoint x: 409, startPoint y: 127, endPoint x: 413, endPoint y: 125, distance: 5.2
click at [413, 125] on div at bounding box center [378, 129] width 193 height 71
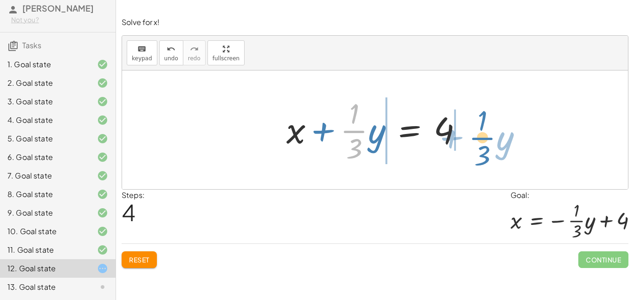
drag, startPoint x: 346, startPoint y: 137, endPoint x: 476, endPoint y: 144, distance: 131.0
click at [476, 144] on div "+ · 3 · x + y = 12 + · 3 · x · 3 + · y · 3 = · 12 · 3 + x + · y · 3 = · 12 · 3 …" at bounding box center [374, 130] width 205 height 76
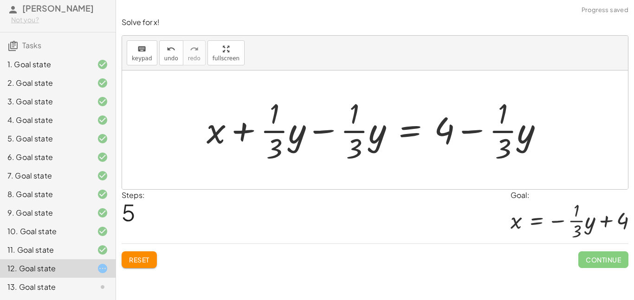
click at [317, 133] on div at bounding box center [378, 129] width 353 height 71
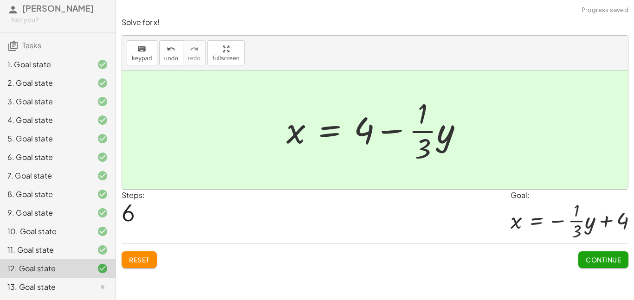
click at [607, 264] on span "Continue" at bounding box center [603, 260] width 35 height 8
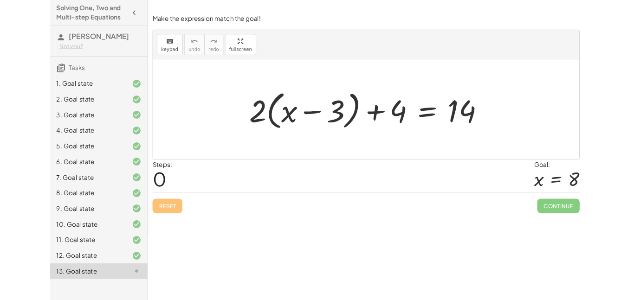
scroll to position [0, 0]
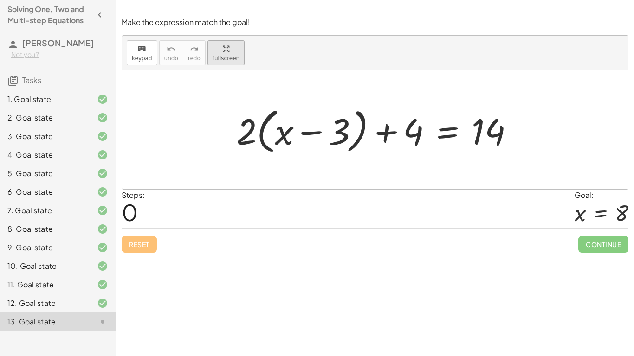
click at [227, 64] on button "fullscreen" at bounding box center [225, 52] width 37 height 25
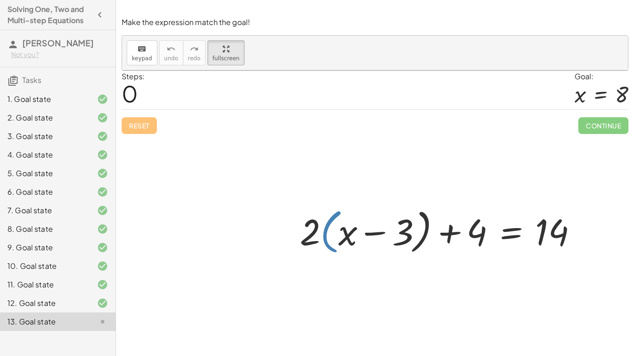
drag, startPoint x: 205, startPoint y: 206, endPoint x: 205, endPoint y: 211, distance: 5.1
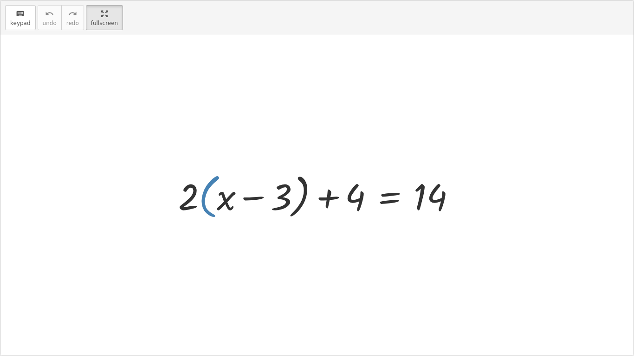
click at [205, 211] on div at bounding box center [321, 195] width 294 height 53
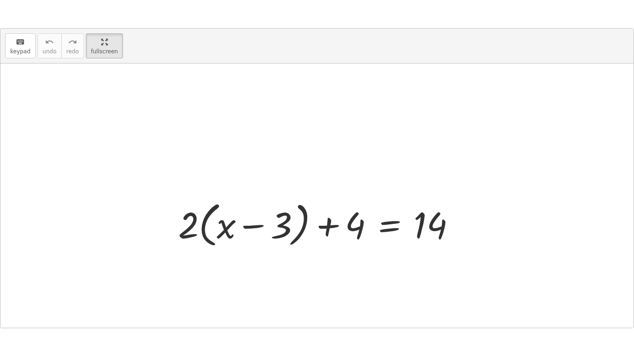
scroll to position [39, 0]
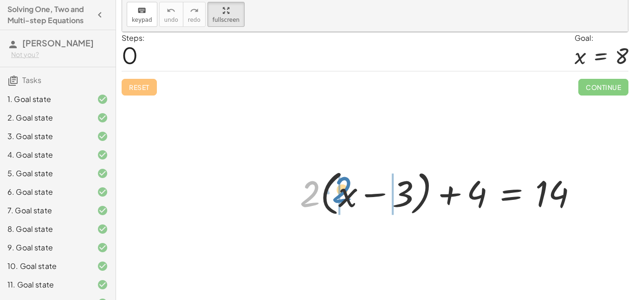
drag, startPoint x: 299, startPoint y: 205, endPoint x: 329, endPoint y: 201, distance: 30.4
click at [329, 201] on div at bounding box center [442, 192] width 294 height 53
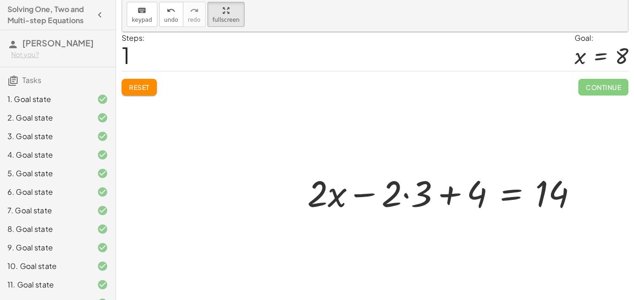
click at [331, 201] on div at bounding box center [446, 192] width 287 height 48
click at [403, 196] on div at bounding box center [446, 192] width 287 height 48
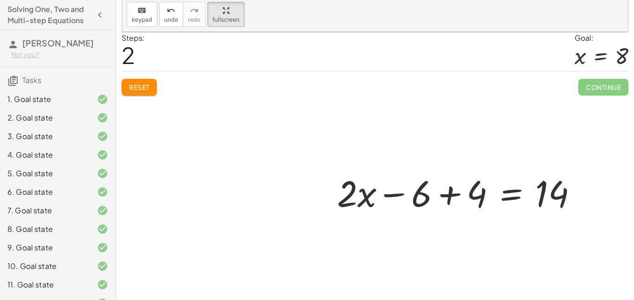
scroll to position [0, 0]
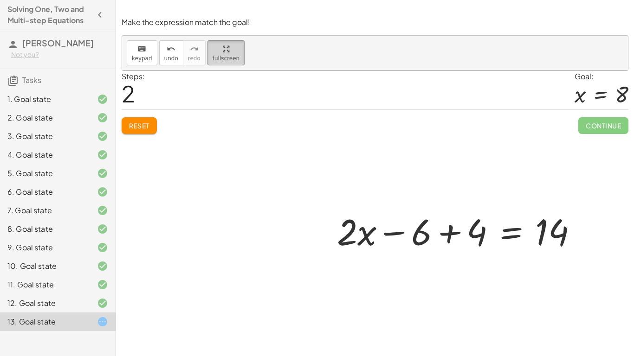
click at [225, 57] on span "fullscreen" at bounding box center [225, 58] width 27 height 6
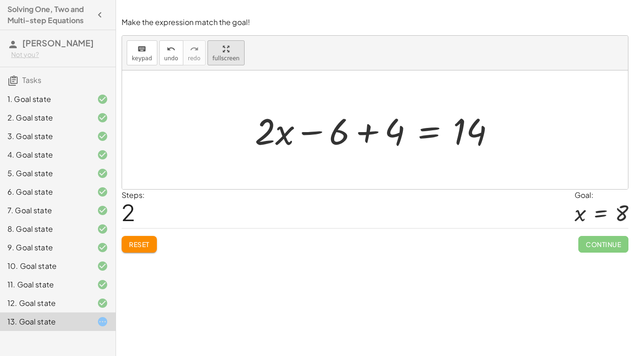
click at [227, 57] on span "fullscreen" at bounding box center [225, 58] width 27 height 6
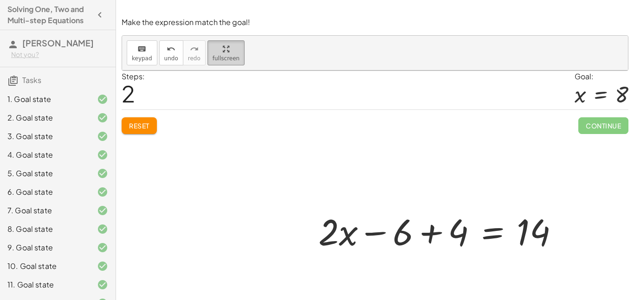
click at [223, 48] on icon "button" at bounding box center [226, 49] width 6 height 11
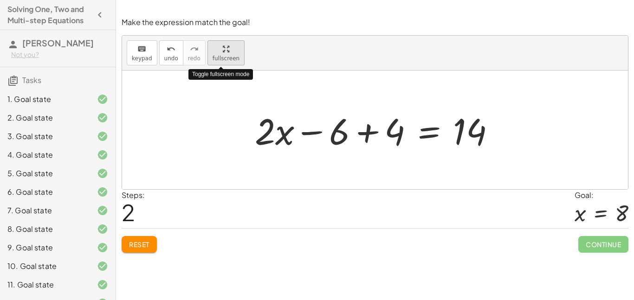
click at [223, 48] on icon "button" at bounding box center [226, 49] width 6 height 11
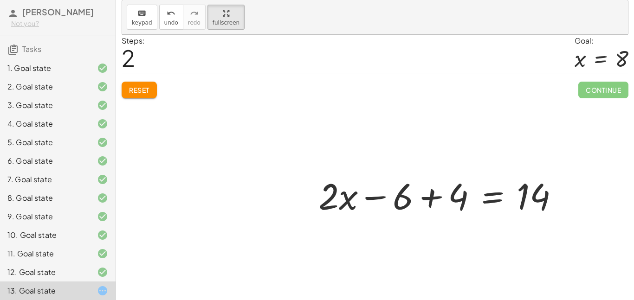
scroll to position [35, 0]
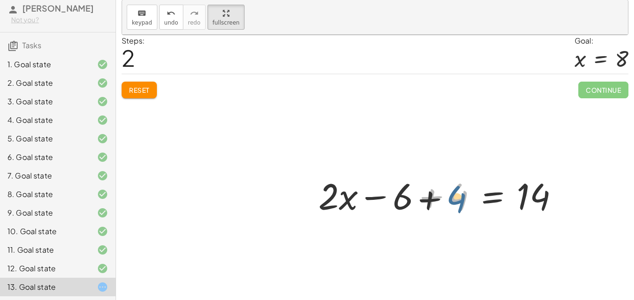
drag, startPoint x: 462, startPoint y: 192, endPoint x: 459, endPoint y: 196, distance: 5.3
click at [459, 196] on div at bounding box center [442, 195] width 257 height 48
drag, startPoint x: 322, startPoint y: 195, endPoint x: 340, endPoint y: 239, distance: 47.4
click at [340, 239] on div "+ · 2 · ( + x − 3 ) + 4 = 14 + · 2 · x − · 2 · 3 + 4 = 14 · 2 + x − + 4 = 14 · …" at bounding box center [375, 167] width 506 height 265
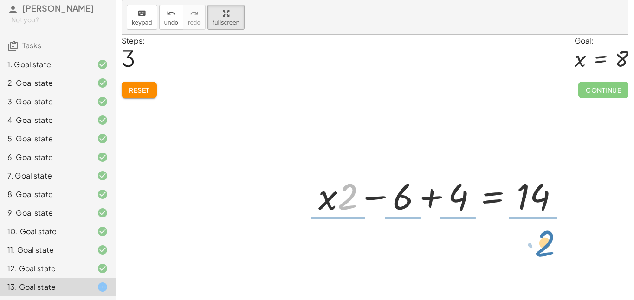
drag, startPoint x: 347, startPoint y: 202, endPoint x: 540, endPoint y: 249, distance: 199.1
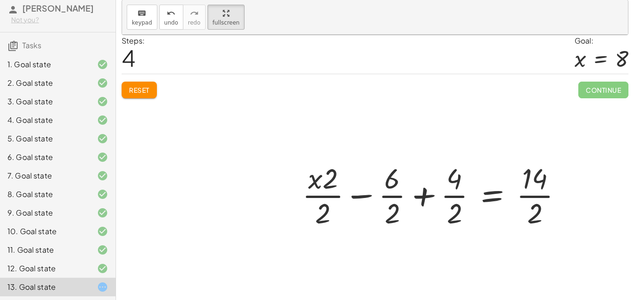
click at [328, 197] on div at bounding box center [435, 194] width 277 height 71
click at [316, 178] on div at bounding box center [435, 194] width 277 height 71
drag, startPoint x: 325, startPoint y: 180, endPoint x: 303, endPoint y: 183, distance: 22.9
click at [303, 183] on div at bounding box center [435, 194] width 277 height 71
click at [326, 199] on div at bounding box center [435, 194] width 277 height 71
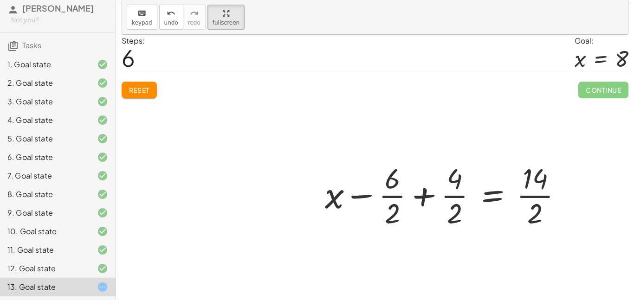
click at [391, 200] on div at bounding box center [447, 194] width 254 height 71
click at [455, 196] on div at bounding box center [450, 194] width 248 height 71
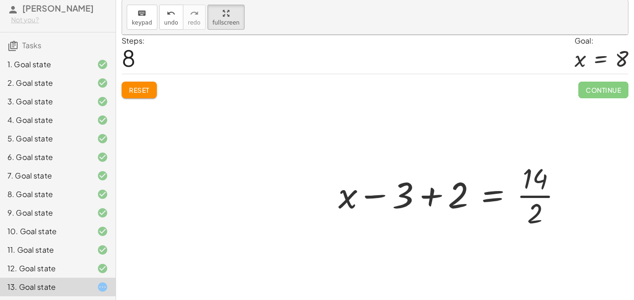
click at [538, 195] on div at bounding box center [454, 194] width 241 height 71
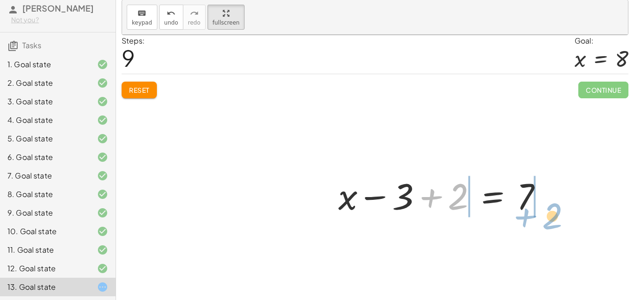
drag, startPoint x: 437, startPoint y: 197, endPoint x: 531, endPoint y: 215, distance: 96.4
click at [531, 215] on div at bounding box center [444, 195] width 221 height 48
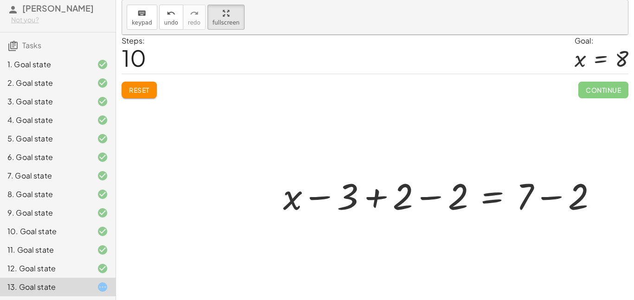
click at [542, 202] on div at bounding box center [443, 195] width 331 height 48
click at [430, 198] on div at bounding box center [417, 195] width 278 height 48
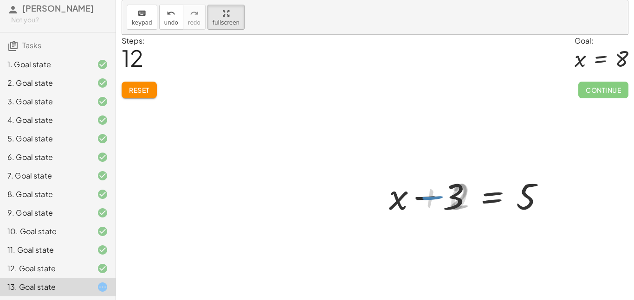
click at [380, 201] on div "+ · 2 · ( + x − 3 ) + 4 = 14 + · 2 · x − · 2 · 3 + 4 = 14 + · 2 · x − 6 + 4 = 1…" at bounding box center [469, 195] width 180 height 52
click at [149, 92] on div at bounding box center [375, 167] width 506 height 265
click at [139, 89] on div at bounding box center [375, 167] width 506 height 265
click at [138, 79] on div at bounding box center [375, 167] width 506 height 265
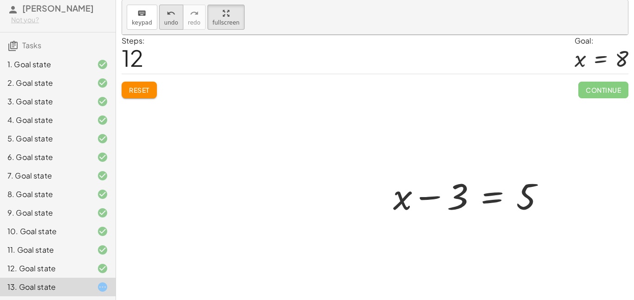
click at [167, 21] on span "undo" at bounding box center [171, 22] width 14 height 6
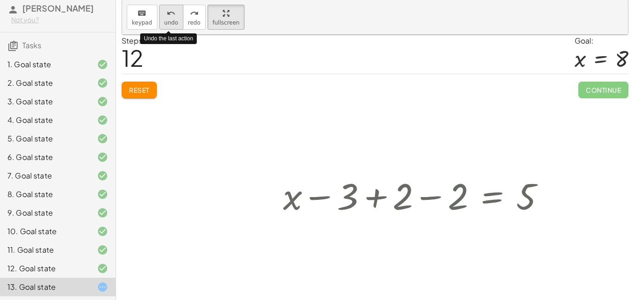
click at [167, 21] on span "undo" at bounding box center [171, 22] width 14 height 6
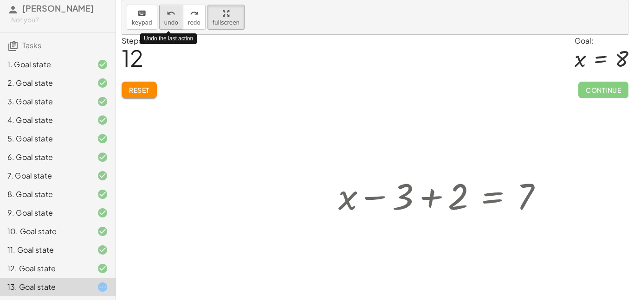
click at [167, 21] on span "undo" at bounding box center [171, 22] width 14 height 6
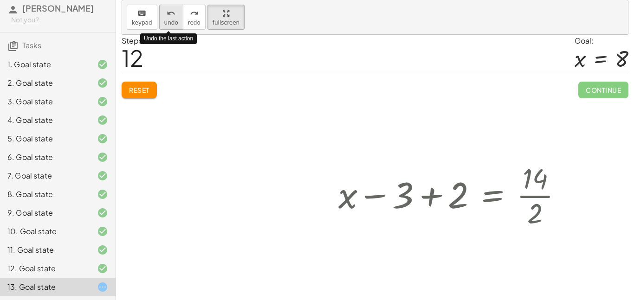
click at [167, 21] on span "undo" at bounding box center [171, 22] width 14 height 6
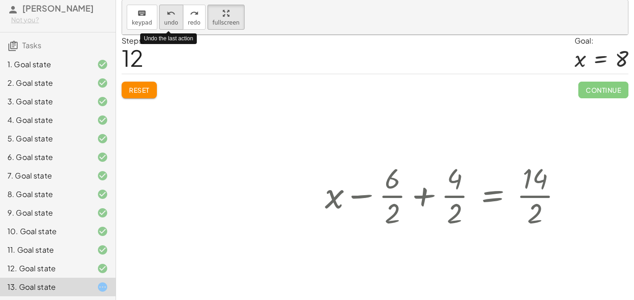
click at [167, 21] on span "undo" at bounding box center [171, 22] width 14 height 6
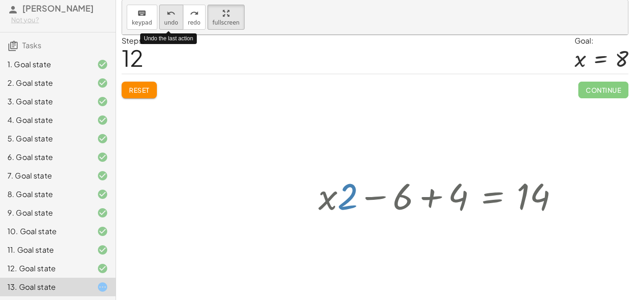
click at [167, 21] on span "undo" at bounding box center [171, 22] width 14 height 6
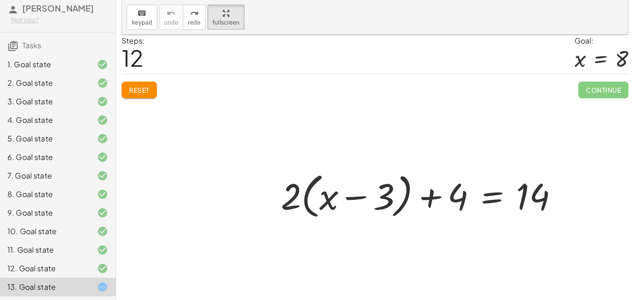
click at [133, 105] on div at bounding box center [375, 167] width 506 height 265
click at [138, 96] on div at bounding box center [375, 167] width 506 height 265
click at [242, 7] on div "keyboard keypad undo undo redo redo fullscreen" at bounding box center [375, 17] width 506 height 35
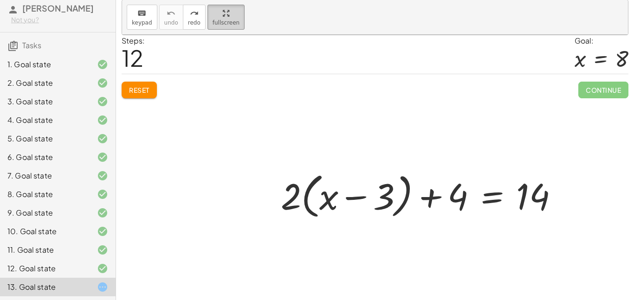
click at [214, 19] on span "fullscreen" at bounding box center [225, 22] width 27 height 6
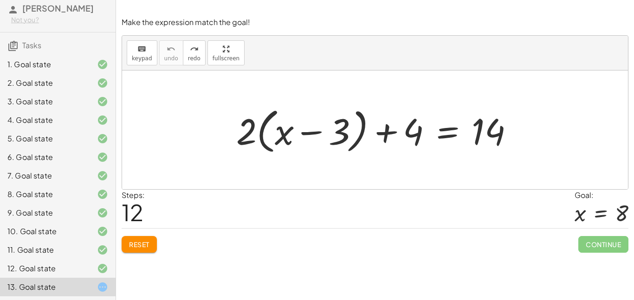
click at [147, 247] on span "Reset" at bounding box center [139, 244] width 20 height 8
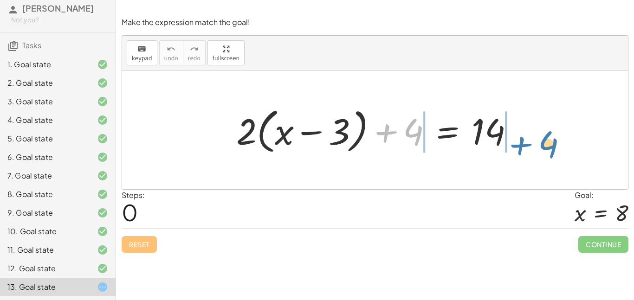
drag, startPoint x: 408, startPoint y: 127, endPoint x: 543, endPoint y: 139, distance: 135.6
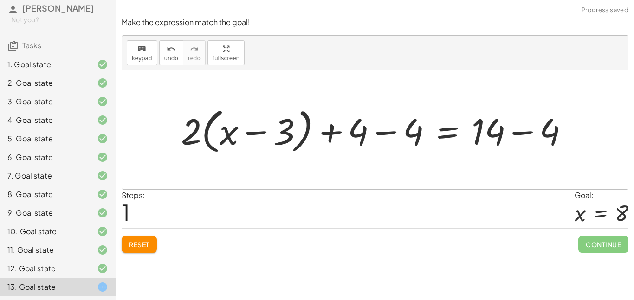
click at [521, 138] on div at bounding box center [378, 129] width 404 height 53
click at [383, 135] on div at bounding box center [350, 129] width 348 height 53
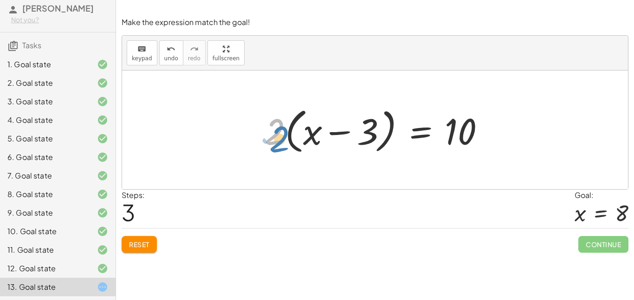
drag, startPoint x: 275, startPoint y: 132, endPoint x: 280, endPoint y: 140, distance: 8.8
click at [280, 140] on div at bounding box center [378, 129] width 237 height 53
click at [284, 139] on div at bounding box center [378, 129] width 237 height 53
drag, startPoint x: 284, startPoint y: 139, endPoint x: 311, endPoint y: 136, distance: 27.5
click at [311, 136] on div at bounding box center [378, 129] width 237 height 53
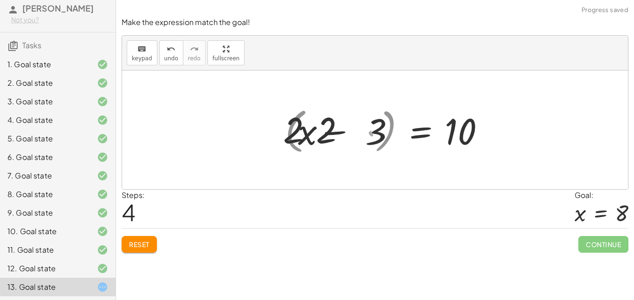
click at [311, 136] on div at bounding box center [382, 130] width 230 height 48
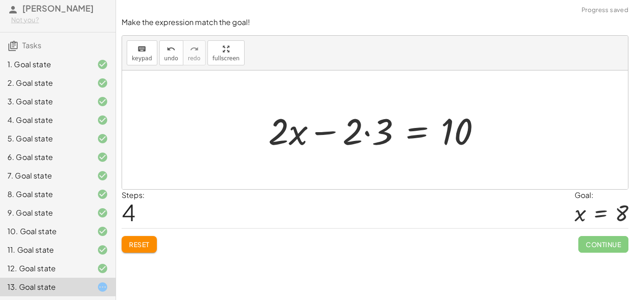
click at [324, 134] on div at bounding box center [379, 130] width 230 height 48
click at [368, 132] on div at bounding box center [379, 130] width 230 height 48
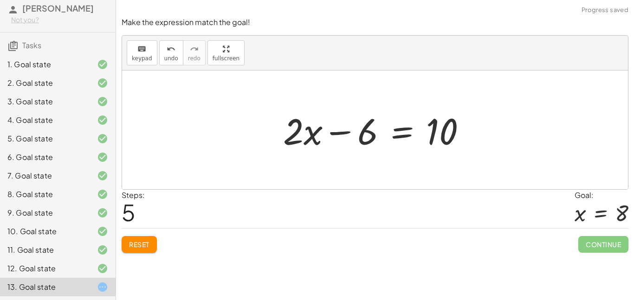
click at [331, 129] on div at bounding box center [378, 130] width 200 height 48
click at [133, 248] on span "Reset" at bounding box center [139, 244] width 20 height 8
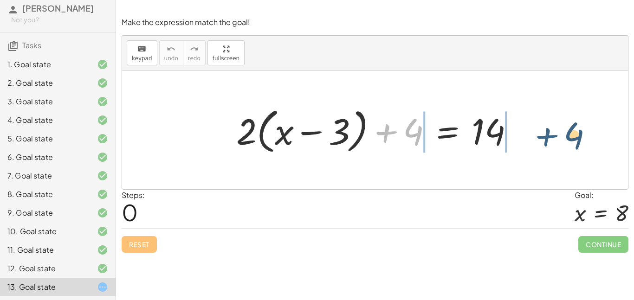
drag, startPoint x: 380, startPoint y: 135, endPoint x: 541, endPoint y: 137, distance: 161.5
click at [541, 137] on div "+ 4 + · 2 · ( + x − 3 ) + 4 = 14" at bounding box center [375, 130] width 506 height 119
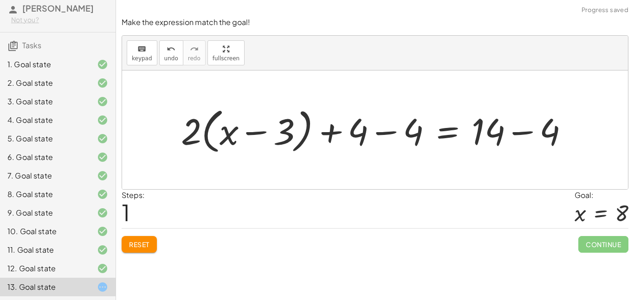
click at [514, 131] on div at bounding box center [378, 129] width 404 height 53
click at [386, 130] on div at bounding box center [350, 129] width 348 height 53
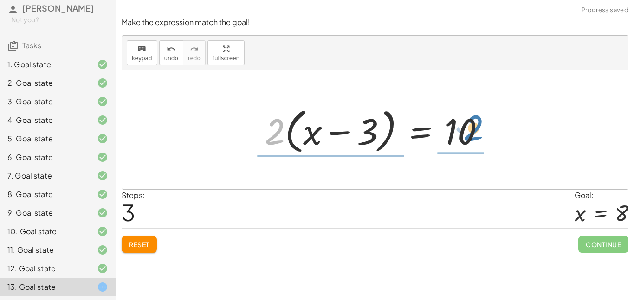
drag, startPoint x: 275, startPoint y: 141, endPoint x: 476, endPoint y: 136, distance: 201.4
click at [476, 136] on div at bounding box center [378, 129] width 237 height 53
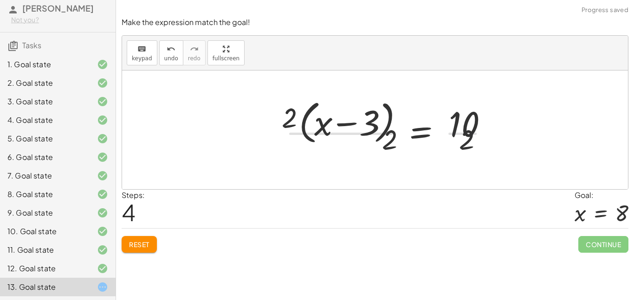
click at [479, 136] on div at bounding box center [391, 130] width 220 height 76
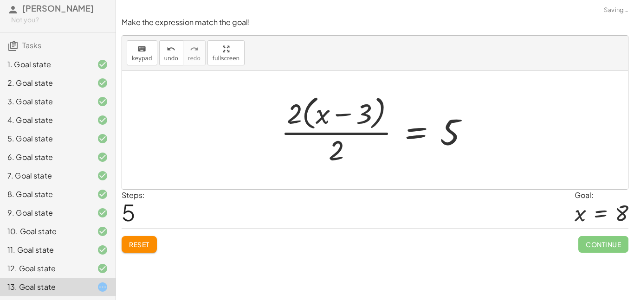
click at [369, 131] on div at bounding box center [378, 130] width 205 height 76
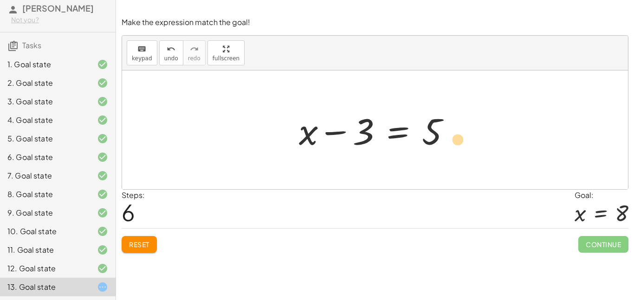
drag, startPoint x: 436, startPoint y: 127, endPoint x: 461, endPoint y: 134, distance: 26.1
click at [461, 134] on div at bounding box center [378, 130] width 168 height 48
drag, startPoint x: 361, startPoint y: 129, endPoint x: 466, endPoint y: 144, distance: 105.9
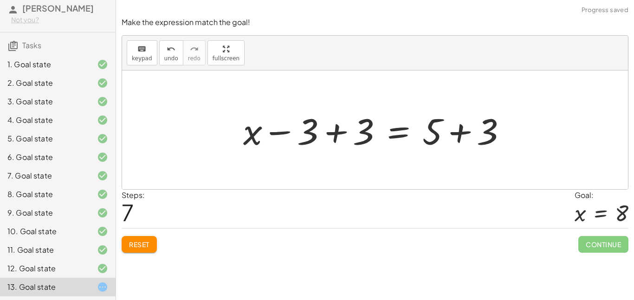
click at [457, 136] on div at bounding box center [378, 130] width 280 height 48
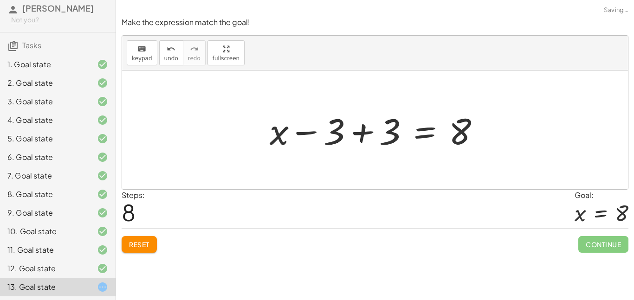
click at [362, 134] on div at bounding box center [378, 130] width 227 height 48
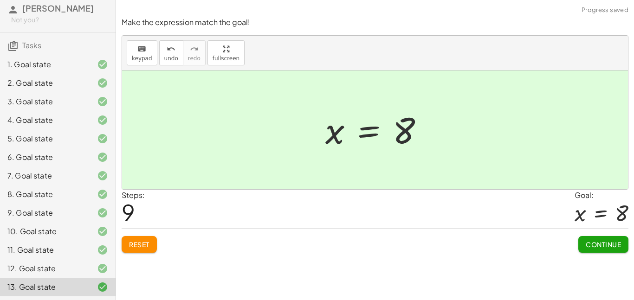
click at [606, 243] on span "Continue" at bounding box center [603, 244] width 35 height 8
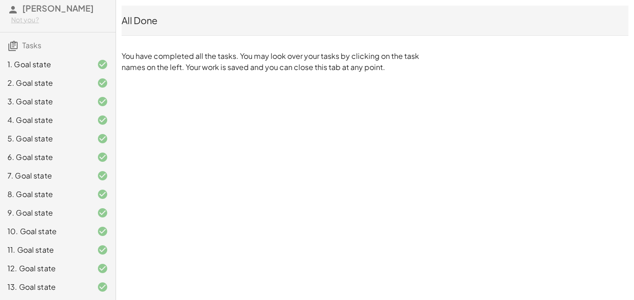
click at [58, 12] on span "[PERSON_NAME]" at bounding box center [57, 8] width 71 height 11
click at [13, 10] on icon at bounding box center [12, 9] width 11 height 11
click at [17, 51] on icon at bounding box center [12, 45] width 11 height 11
click at [23, 51] on h3 "Tasks" at bounding box center [58, 41] width 116 height 19
click at [29, 45] on span "Tasks" at bounding box center [31, 45] width 19 height 10
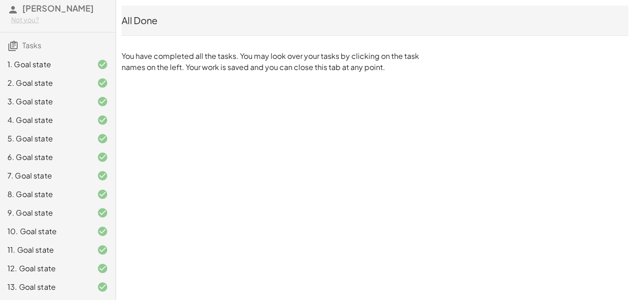
click at [14, 45] on icon at bounding box center [12, 45] width 11 height 11
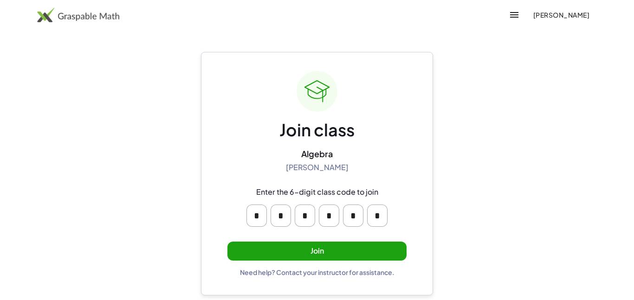
click at [339, 246] on button "Join" at bounding box center [316, 251] width 179 height 19
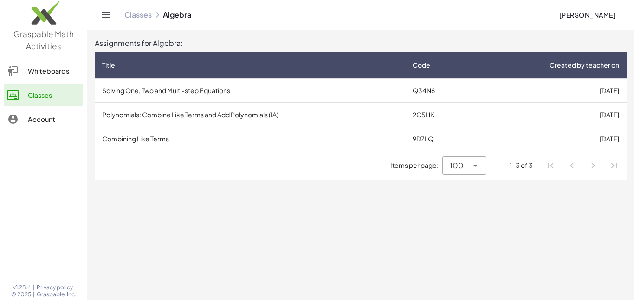
click at [224, 93] on td "Solving One, Two and Multi-step Equations" at bounding box center [250, 90] width 310 height 24
click at [170, 115] on td "Polynomials: Combine Like Terms and Add Polynomials (IA)" at bounding box center [250, 115] width 310 height 24
click at [200, 109] on td "Polynomials: Combine Like Terms and Add Polynomials (IA)" at bounding box center [250, 115] width 310 height 24
click at [605, 117] on td "[DATE]" at bounding box center [549, 115] width 153 height 24
click at [477, 134] on td "[DATE]" at bounding box center [549, 139] width 153 height 24
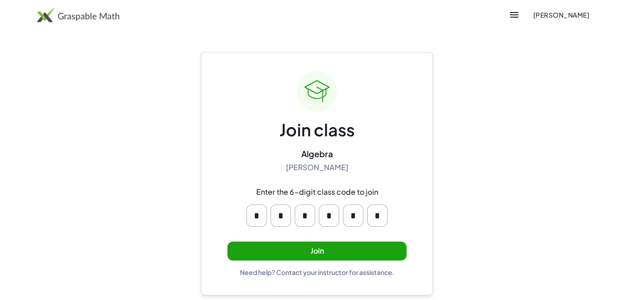
click at [298, 245] on button "Join" at bounding box center [316, 251] width 179 height 19
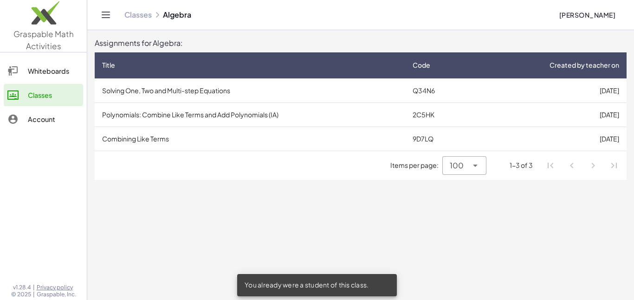
click at [217, 103] on td "Polynomials: Combine Like Terms and Add Polynomials (IA)" at bounding box center [250, 115] width 310 height 24
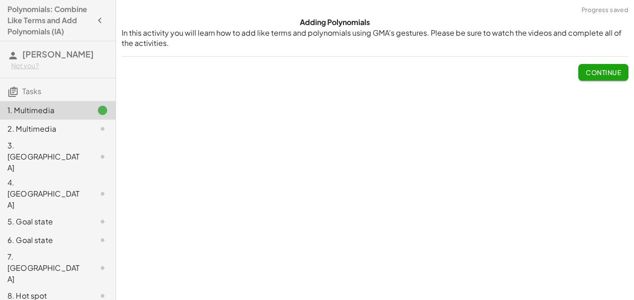
click at [600, 74] on span "Continue" at bounding box center [603, 72] width 35 height 8
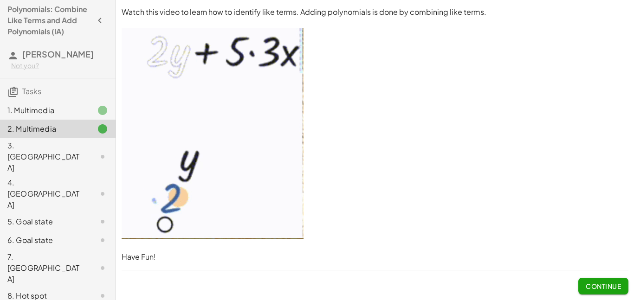
click at [583, 292] on button "Continue" at bounding box center [603, 286] width 50 height 17
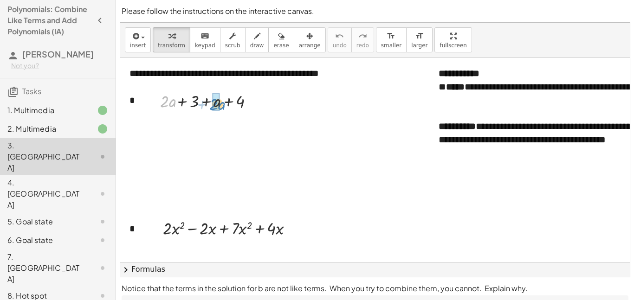
drag, startPoint x: 162, startPoint y: 103, endPoint x: 211, endPoint y: 106, distance: 48.8
click at [211, 106] on div at bounding box center [207, 100] width 109 height 23
click at [239, 123] on div at bounding box center [241, 124] width 7 height 7
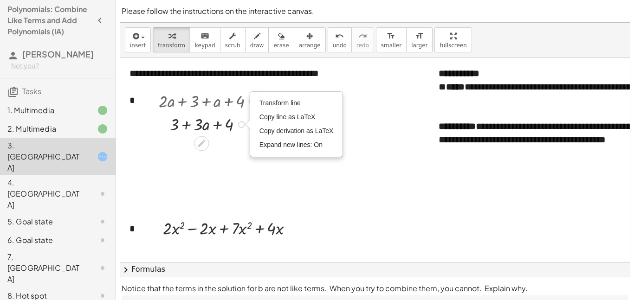
click at [239, 123] on div "Transform line Copy line as LaTeX Copy derivation as LaTeX Expand new lines: On" at bounding box center [241, 124] width 7 height 7
click at [238, 124] on div "Transform line Copy line as LaTeX Copy derivation as LaTeX Expand new lines: On" at bounding box center [241, 124] width 7 height 7
drag, startPoint x: 231, startPoint y: 126, endPoint x: 172, endPoint y: 127, distance: 58.5
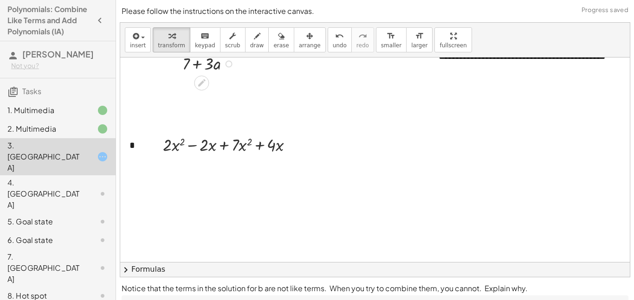
scroll to position [85, 0]
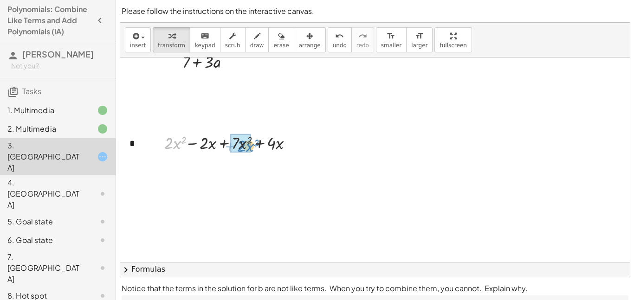
drag, startPoint x: 170, startPoint y: 144, endPoint x: 243, endPoint y: 147, distance: 72.9
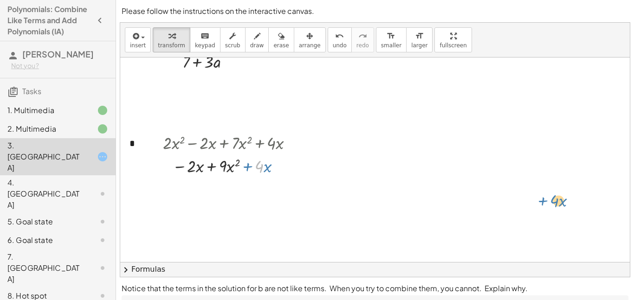
drag, startPoint x: 259, startPoint y: 165, endPoint x: 543, endPoint y: 195, distance: 286.0
click at [543, 195] on div "**********" at bounding box center [458, 258] width 677 height 573
drag, startPoint x: 268, startPoint y: 170, endPoint x: 199, endPoint y: 173, distance: 69.6
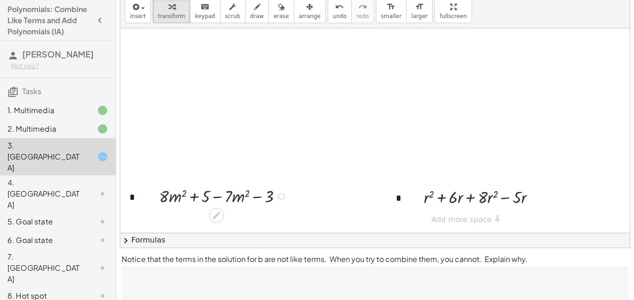
scroll to position [64, 0]
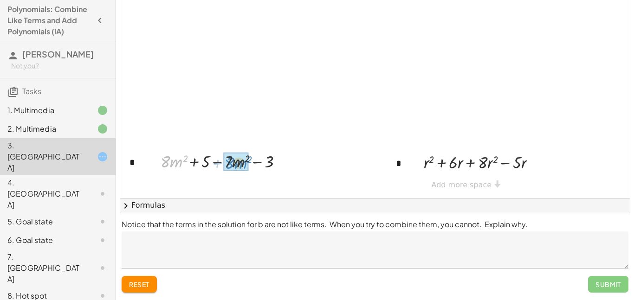
drag, startPoint x: 169, startPoint y: 162, endPoint x: 232, endPoint y: 164, distance: 63.1
drag, startPoint x: 246, startPoint y: 186, endPoint x: 190, endPoint y: 182, distance: 56.7
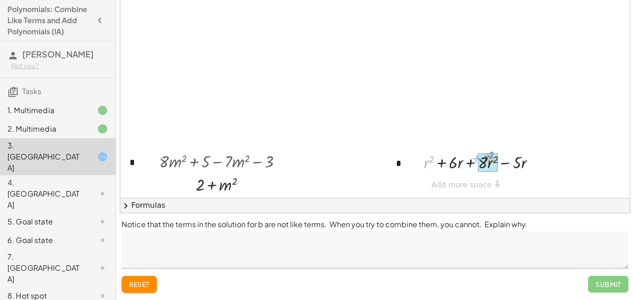
drag, startPoint x: 425, startPoint y: 163, endPoint x: 485, endPoint y: 159, distance: 60.0
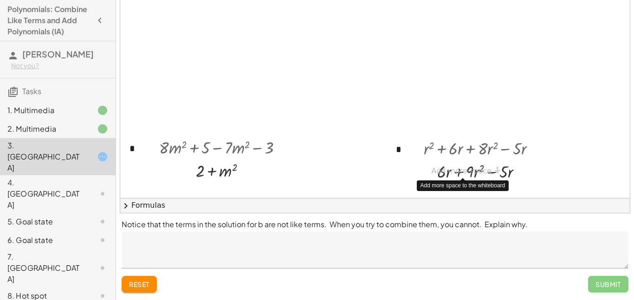
scroll to position [382, 0]
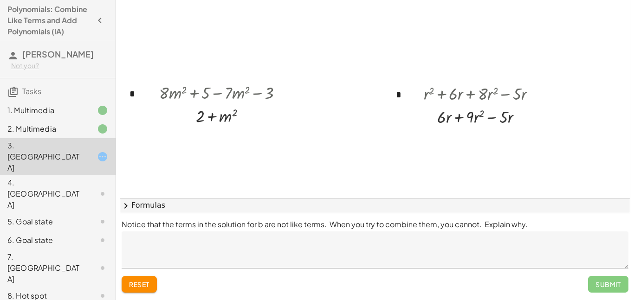
scroll to position [439, 0]
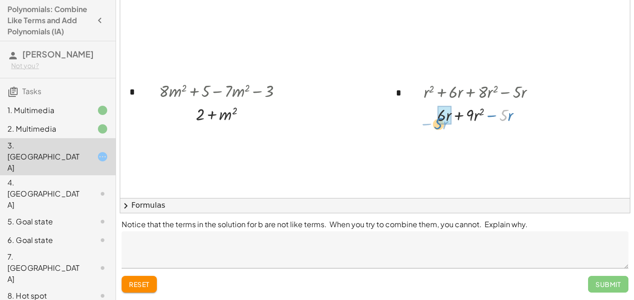
drag, startPoint x: 503, startPoint y: 116, endPoint x: 439, endPoint y: 122, distance: 64.4
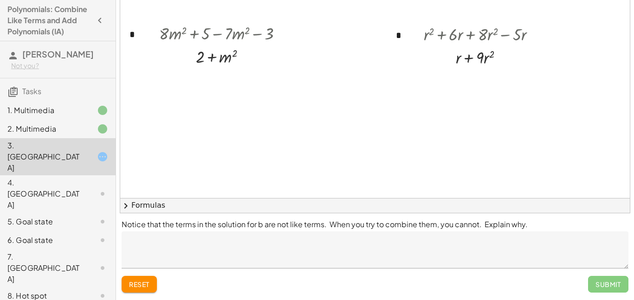
scroll to position [496, 0]
click at [155, 276] on button "reset" at bounding box center [139, 284] width 35 height 17
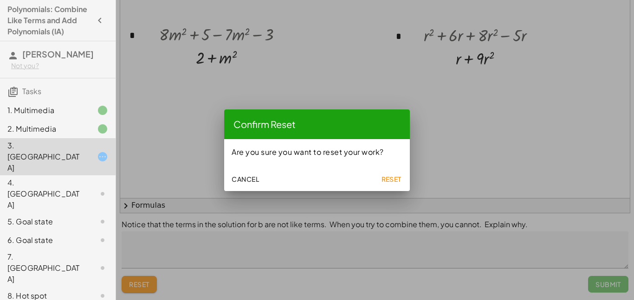
scroll to position [0, 0]
click at [385, 175] on span "Reset" at bounding box center [391, 179] width 20 height 8
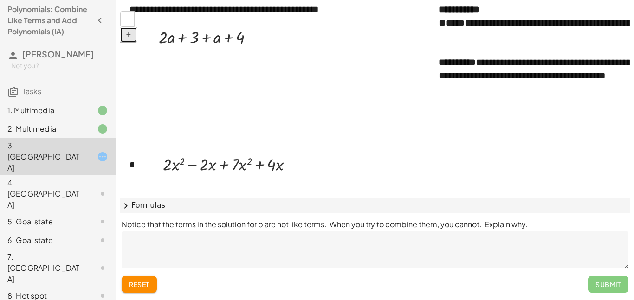
click at [127, 33] on span "+" at bounding box center [129, 34] width 6 height 7
click at [127, 25] on button "-" at bounding box center [127, 19] width 14 height 16
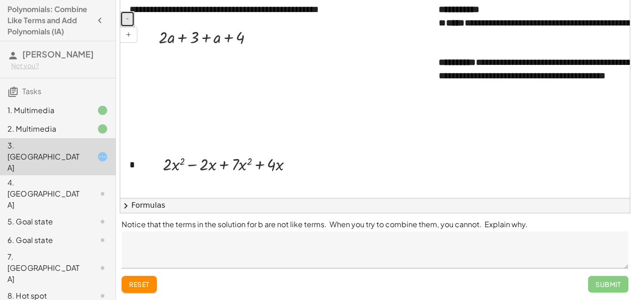
click at [127, 25] on button "-" at bounding box center [127, 19] width 14 height 16
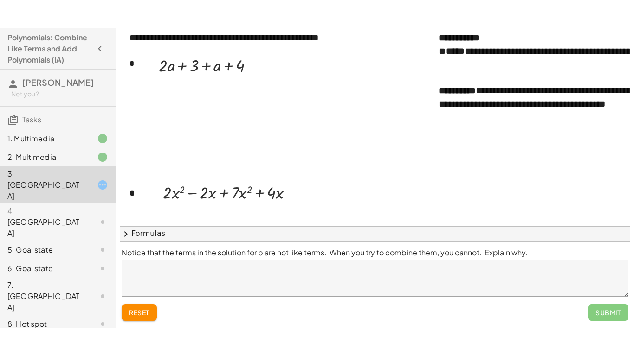
scroll to position [8, 0]
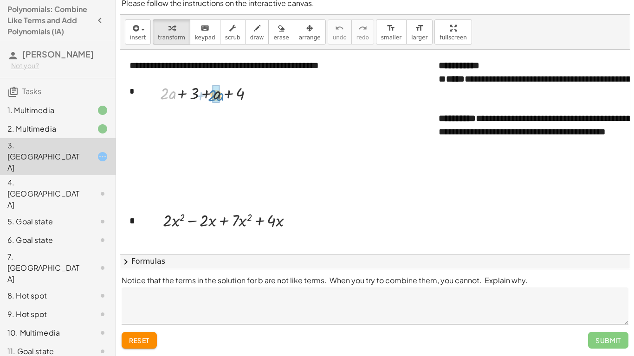
drag, startPoint x: 167, startPoint y: 94, endPoint x: 214, endPoint y: 96, distance: 47.8
drag, startPoint x: 230, startPoint y: 119, endPoint x: 172, endPoint y: 121, distance: 58.0
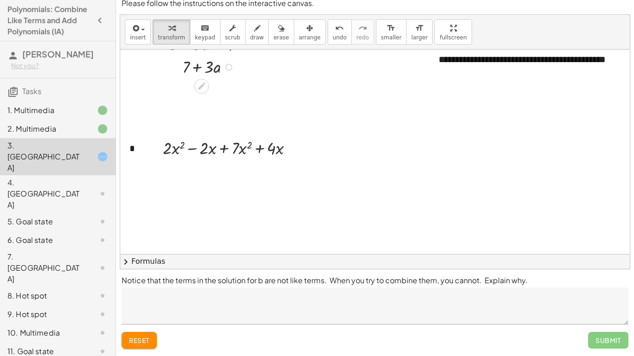
scroll to position [82, 0]
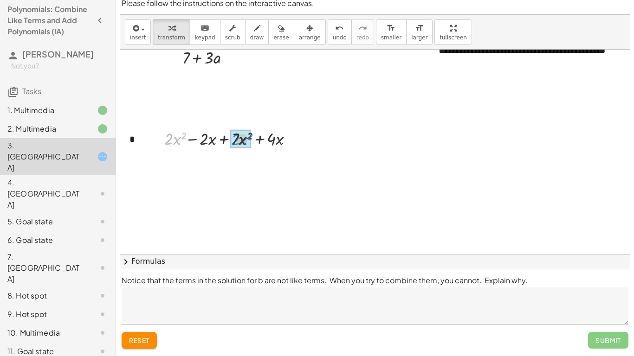
drag, startPoint x: 170, startPoint y: 139, endPoint x: 237, endPoint y: 140, distance: 66.8
drag, startPoint x: 195, startPoint y: 164, endPoint x: 269, endPoint y: 163, distance: 73.3
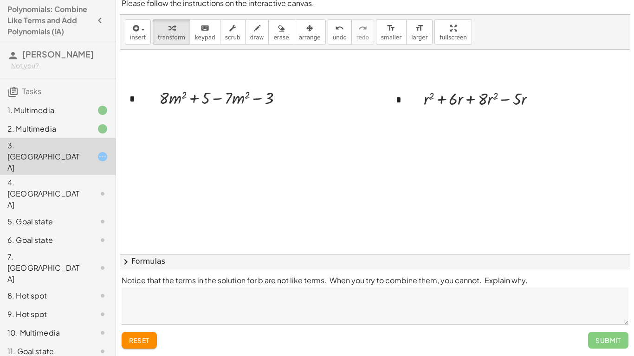
scroll to position [486, 0]
drag, startPoint x: 165, startPoint y: 100, endPoint x: 232, endPoint y: 96, distance: 66.9
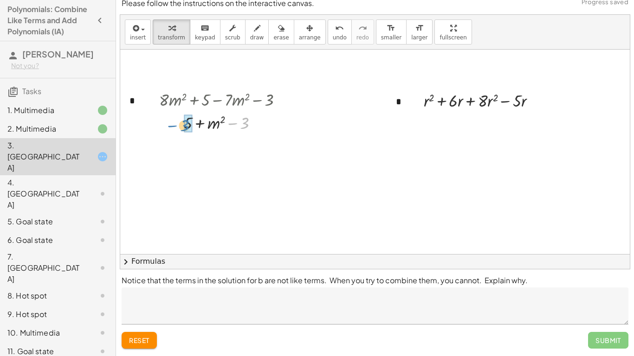
drag, startPoint x: 246, startPoint y: 128, endPoint x: 193, endPoint y: 131, distance: 53.9
click at [193, 131] on div at bounding box center [225, 122] width 140 height 23
drag, startPoint x: 428, startPoint y: 103, endPoint x: 491, endPoint y: 106, distance: 63.2
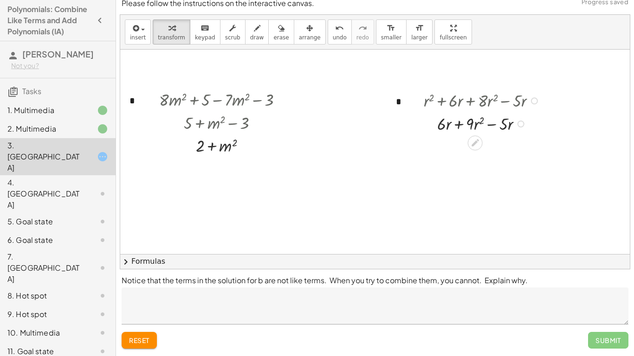
drag, startPoint x: 505, startPoint y: 102, endPoint x: 501, endPoint y: 121, distance: 19.4
click at [475, 101] on div "+ r 2 + · 6 · r + · 8 · r 2 − · 5 · r + r 2 + · 6 · r · − · 5 · r · 9" at bounding box center [475, 101] width 0 height 0
drag, startPoint x: 501, startPoint y: 121, endPoint x: 438, endPoint y: 125, distance: 63.2
click at [593, 300] on div "Submit" at bounding box center [608, 340] width 40 height 17
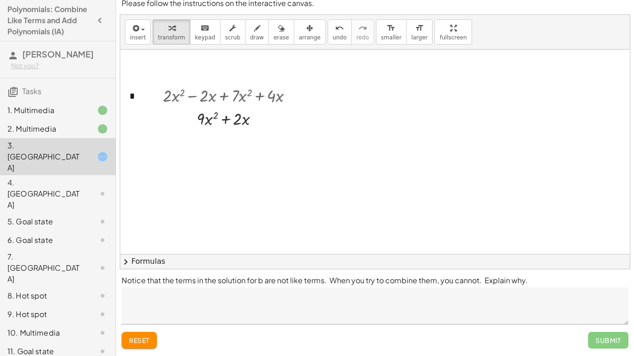
scroll to position [127, 0]
click at [93, 151] on div at bounding box center [95, 156] width 26 height 11
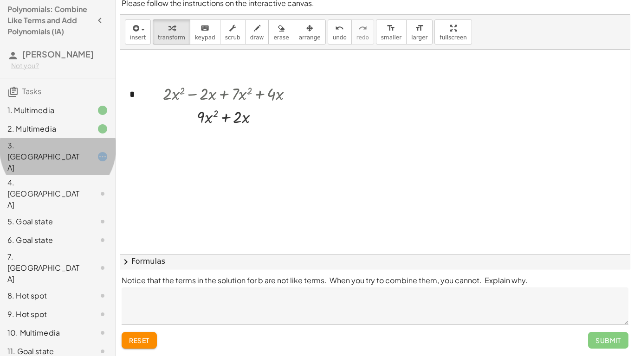
click at [93, 151] on div at bounding box center [95, 156] width 26 height 11
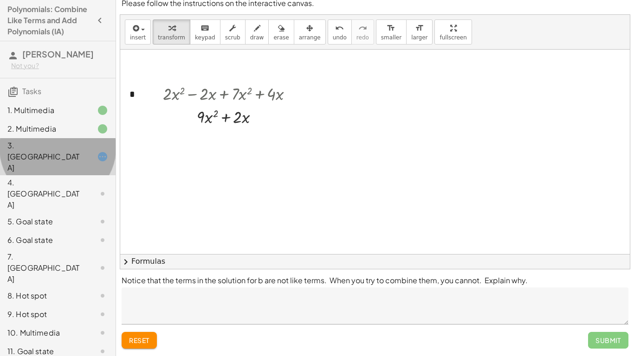
click at [93, 151] on div at bounding box center [95, 156] width 26 height 11
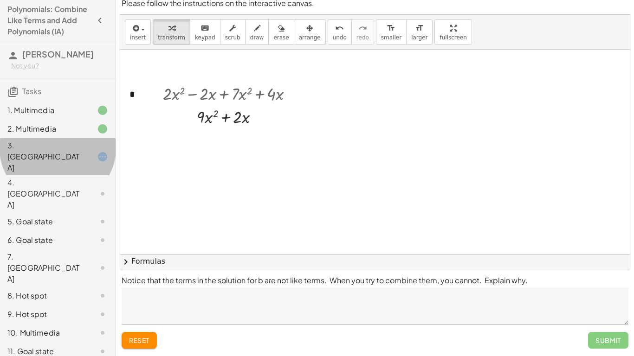
click at [93, 151] on div at bounding box center [95, 156] width 26 height 11
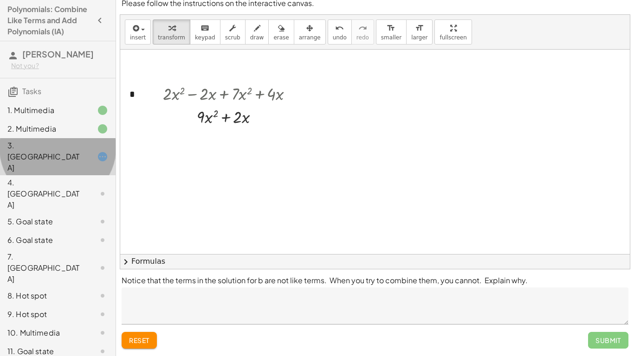
click at [93, 151] on div at bounding box center [95, 156] width 26 height 11
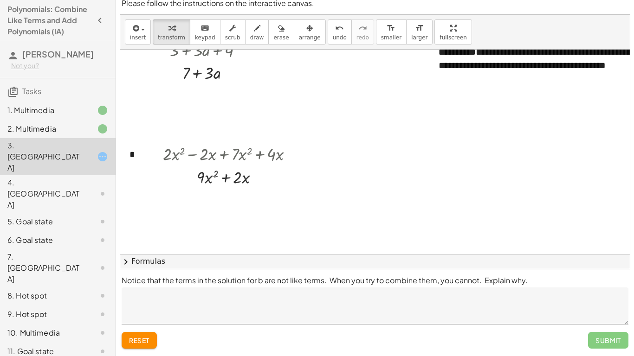
scroll to position [70, 0]
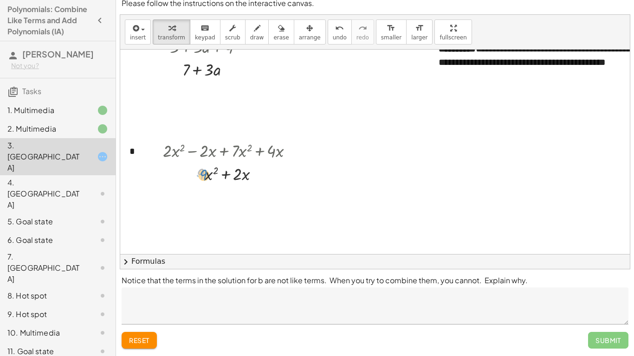
click at [203, 178] on div at bounding box center [231, 173] width 147 height 23
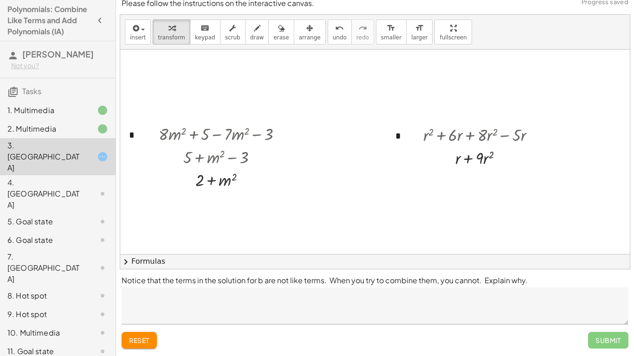
scroll to position [451, 0]
drag, startPoint x: 457, startPoint y: 163, endPoint x: 483, endPoint y: 164, distance: 25.1
click at [333, 35] on span "undo" at bounding box center [340, 37] width 14 height 6
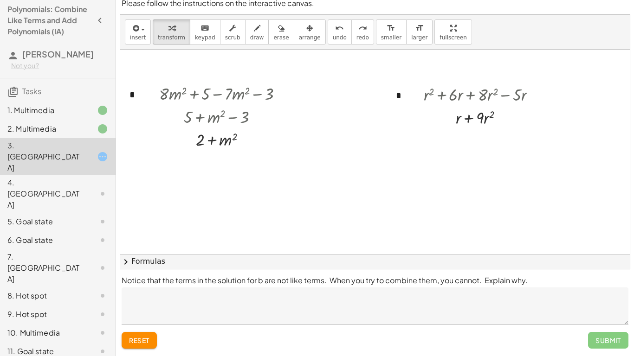
scroll to position [498, 0]
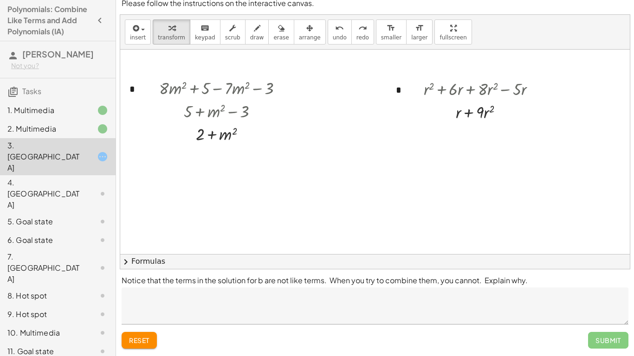
click at [325, 300] on textarea at bounding box center [375, 306] width 507 height 37
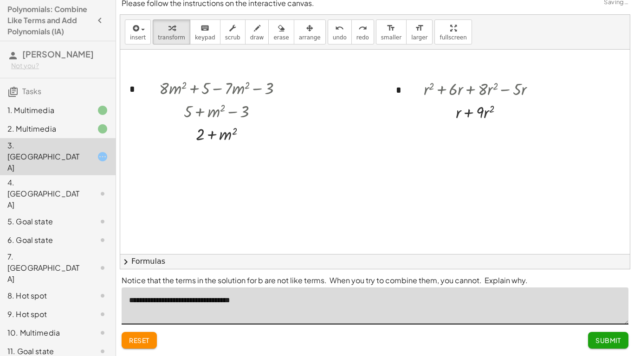
type textarea "**********"
click at [617, 300] on button "Submit" at bounding box center [608, 340] width 40 height 17
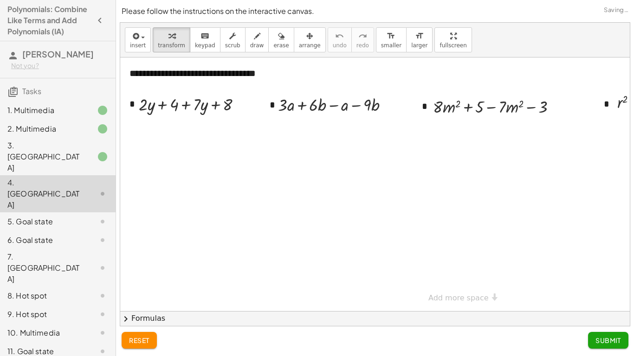
scroll to position [0, 0]
drag, startPoint x: 150, startPoint y: 103, endPoint x: 205, endPoint y: 103, distance: 54.7
drag, startPoint x: 163, startPoint y: 100, endPoint x: 167, endPoint y: 112, distance: 12.8
click at [167, 112] on div at bounding box center [193, 103] width 89 height 23
drag, startPoint x: 157, startPoint y: 105, endPoint x: 214, endPoint y: 100, distance: 57.3
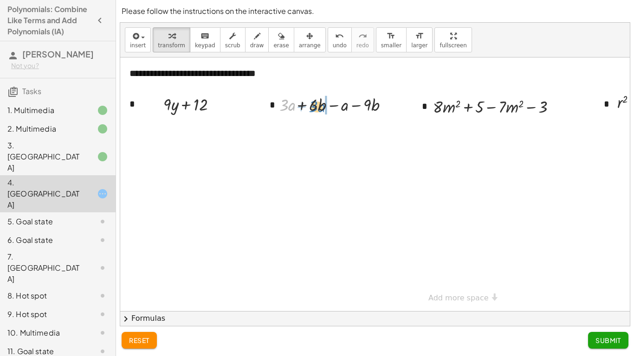
drag, startPoint x: 287, startPoint y: 104, endPoint x: 315, endPoint y: 107, distance: 28.4
click at [315, 107] on div at bounding box center [334, 104] width 124 height 23
click at [315, 107] on div at bounding box center [336, 104] width 127 height 23
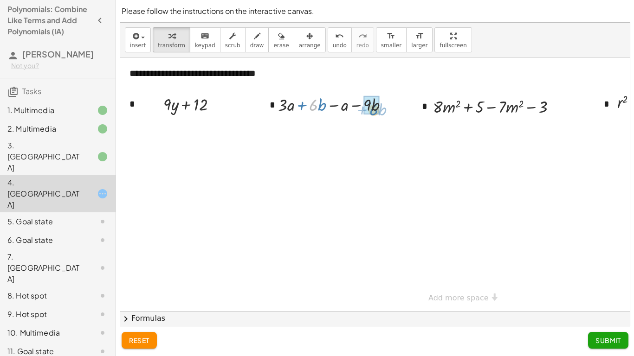
drag, startPoint x: 315, startPoint y: 107, endPoint x: 374, endPoint y: 111, distance: 58.6
click at [374, 111] on div at bounding box center [336, 104] width 127 height 23
click at [333, 44] on span "undo" at bounding box center [340, 45] width 14 height 6
drag, startPoint x: 342, startPoint y: 107, endPoint x: 282, endPoint y: 109, distance: 60.4
drag, startPoint x: 328, startPoint y: 106, endPoint x: 367, endPoint y: 109, distance: 39.1
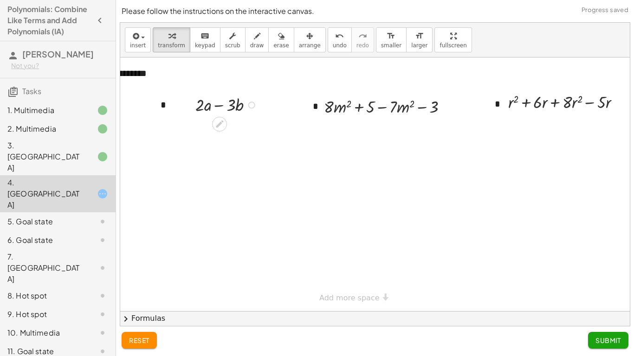
scroll to position [0, 111]
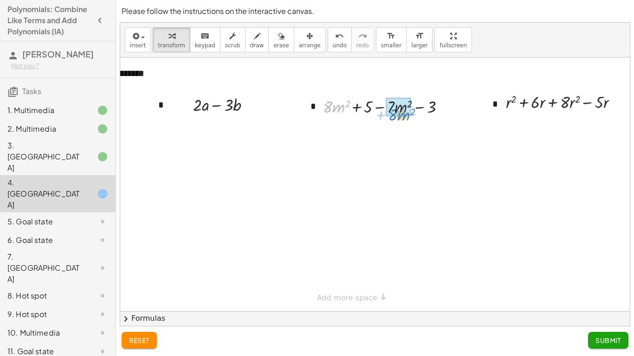
drag, startPoint x: 328, startPoint y: 108, endPoint x: 393, endPoint y: 116, distance: 65.4
drag, startPoint x: 351, startPoint y: 130, endPoint x: 370, endPoint y: 141, distance: 21.4
click at [370, 141] on div at bounding box center [387, 129] width 140 height 23
drag, startPoint x: 405, startPoint y: 128, endPoint x: 349, endPoint y: 130, distance: 55.3
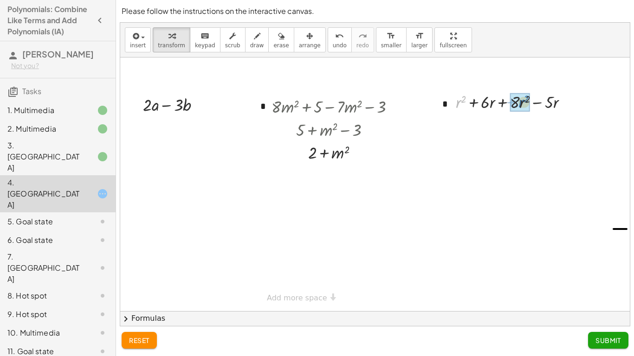
drag, startPoint x: 458, startPoint y: 102, endPoint x: 520, endPoint y: 102, distance: 62.2
drag, startPoint x: 476, startPoint y: 101, endPoint x: 539, endPoint y: 106, distance: 63.3
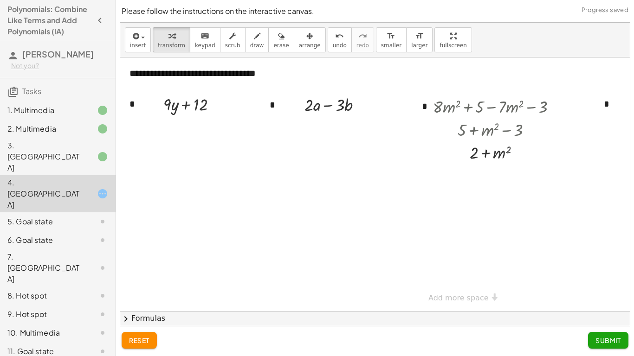
click at [612, 300] on span "Submit" at bounding box center [608, 340] width 26 height 8
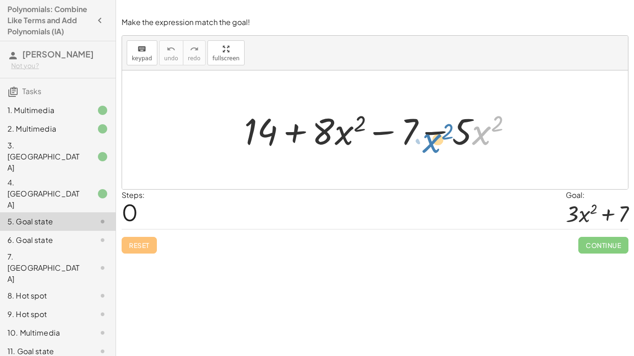
drag, startPoint x: 481, startPoint y: 130, endPoint x: 408, endPoint y: 138, distance: 72.8
click at [408, 138] on div at bounding box center [381, 130] width 285 height 48
drag, startPoint x: 462, startPoint y: 134, endPoint x: 476, endPoint y: 132, distance: 14.6
click at [476, 132] on div at bounding box center [381, 130] width 285 height 48
drag, startPoint x: 510, startPoint y: 153, endPoint x: 498, endPoint y: 157, distance: 12.9
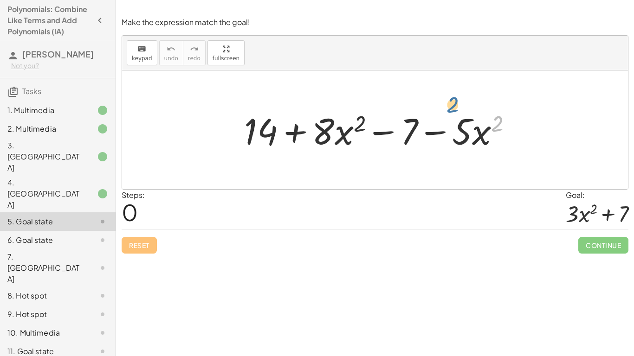
click at [498, 157] on div "2 + 14 + · 8 · x 2 − 7 − · 5 · x 2" at bounding box center [375, 130] width 506 height 119
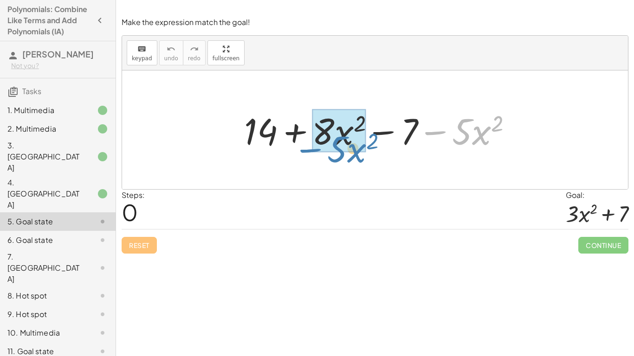
drag, startPoint x: 481, startPoint y: 132, endPoint x: 356, endPoint y: 150, distance: 126.0
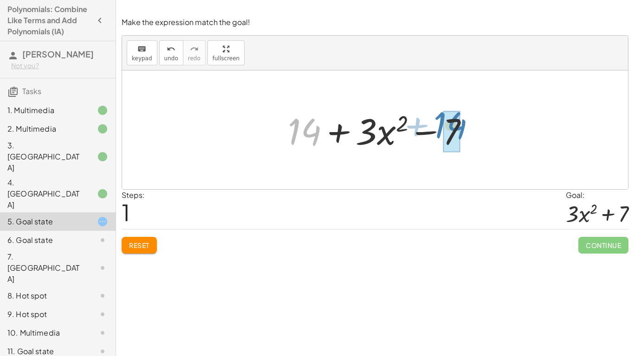
drag, startPoint x: 299, startPoint y: 138, endPoint x: 445, endPoint y: 132, distance: 146.3
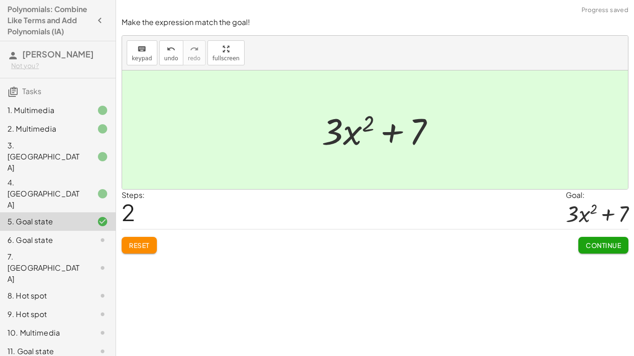
click at [586, 243] on span "Continue" at bounding box center [603, 245] width 35 height 8
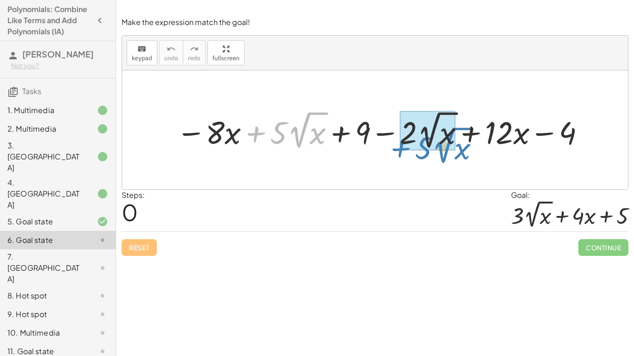
drag, startPoint x: 269, startPoint y: 127, endPoint x: 416, endPoint y: 140, distance: 147.6
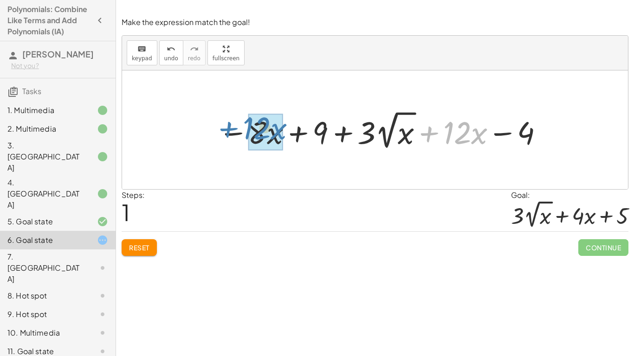
drag, startPoint x: 455, startPoint y: 129, endPoint x: 254, endPoint y: 124, distance: 200.5
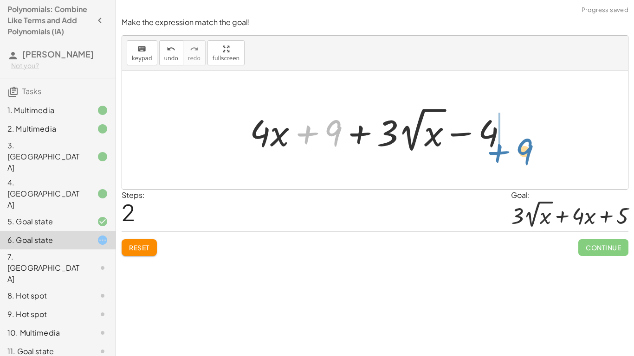
drag, startPoint x: 333, startPoint y: 127, endPoint x: 518, endPoint y: 143, distance: 185.9
click at [518, 143] on div at bounding box center [382, 129] width 274 height 51
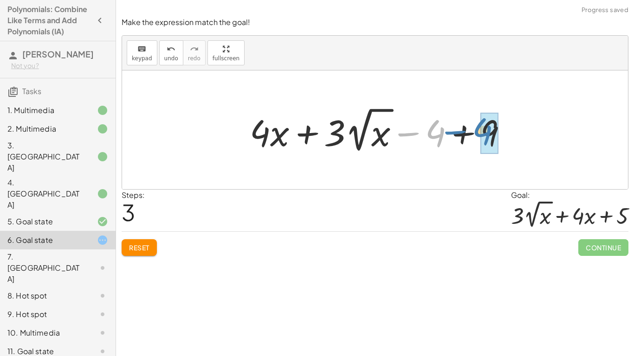
drag, startPoint x: 432, startPoint y: 138, endPoint x: 480, endPoint y: 136, distance: 47.8
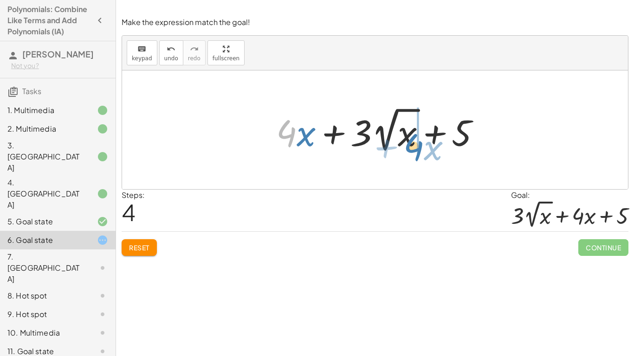
drag, startPoint x: 294, startPoint y: 133, endPoint x: 420, endPoint y: 147, distance: 127.4
click at [420, 147] on div at bounding box center [381, 129] width 221 height 51
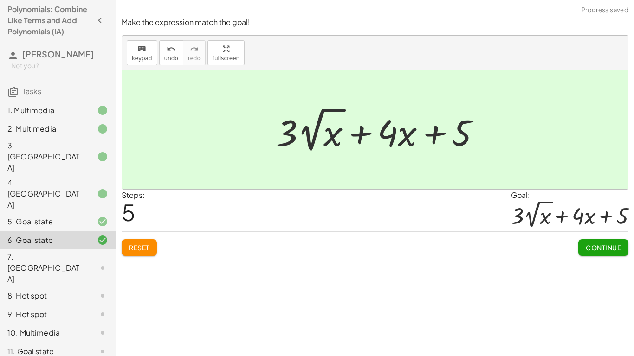
click at [594, 244] on span "Continue" at bounding box center [603, 248] width 35 height 8
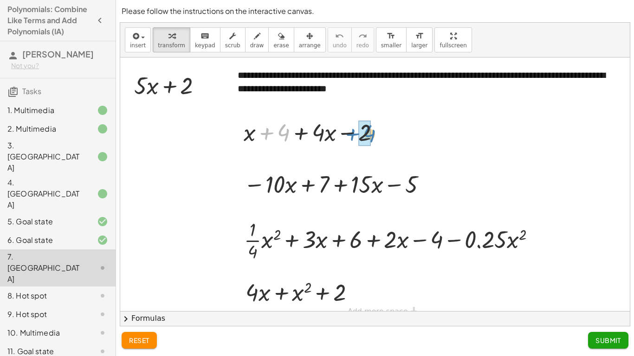
drag, startPoint x: 284, startPoint y: 134, endPoint x: 371, endPoint y: 135, distance: 86.3
click at [371, 135] on div at bounding box center [315, 132] width 153 height 32
drag, startPoint x: 297, startPoint y: 130, endPoint x: 261, endPoint y: 136, distance: 36.7
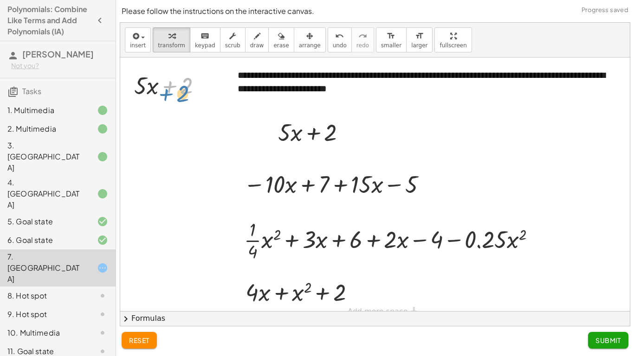
drag, startPoint x: 161, startPoint y: 86, endPoint x: 155, endPoint y: 92, distance: 8.9
click at [155, 92] on div at bounding box center [171, 85] width 84 height 32
click at [250, 44] on span "draw" at bounding box center [257, 45] width 14 height 6
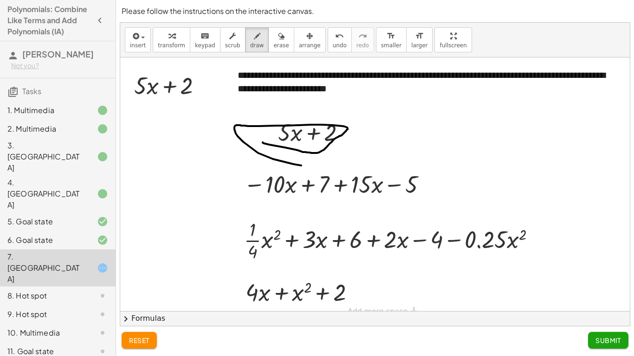
drag, startPoint x: 263, startPoint y: 142, endPoint x: 332, endPoint y: 162, distance: 71.8
click at [332, 162] on div at bounding box center [374, 191] width 509 height 267
click at [137, 300] on span "reset" at bounding box center [139, 340] width 20 height 8
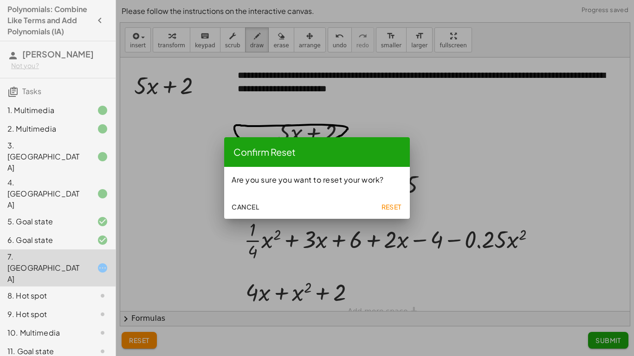
click at [387, 208] on span "Reset" at bounding box center [391, 207] width 20 height 8
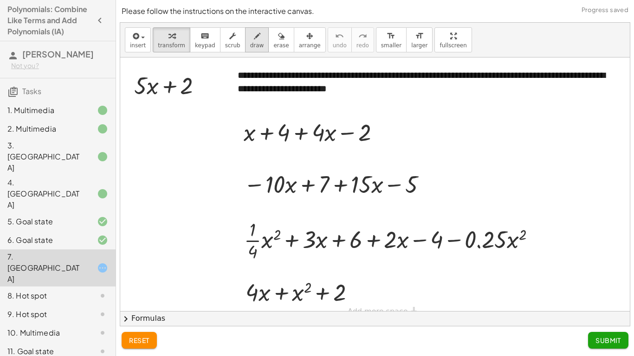
click at [254, 36] on icon "button" at bounding box center [257, 36] width 6 height 11
drag, startPoint x: 258, startPoint y: 130, endPoint x: 329, endPoint y: 132, distance: 71.5
click at [329, 132] on div at bounding box center [374, 191] width 509 height 267
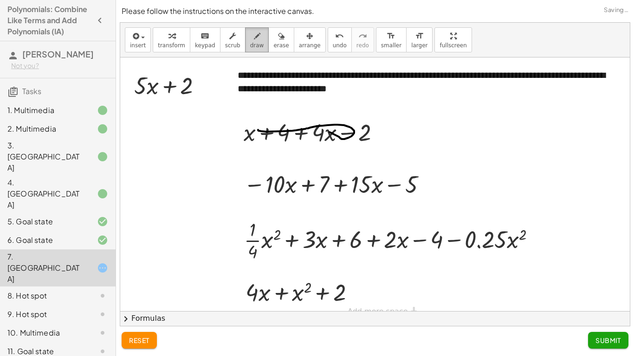
click at [250, 45] on span "draw" at bounding box center [257, 45] width 14 height 6
click at [273, 45] on span "erase" at bounding box center [280, 45] width 15 height 6
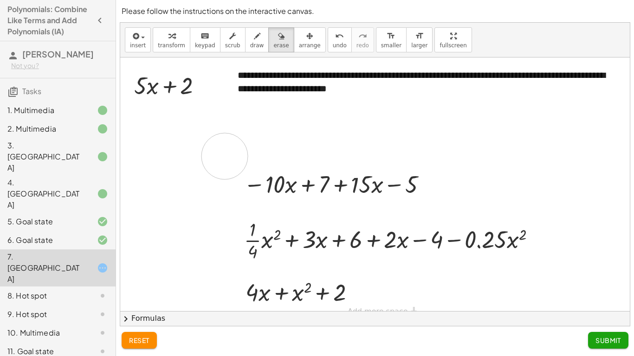
drag, startPoint x: 240, startPoint y: 130, endPoint x: 225, endPoint y: 156, distance: 30.2
click at [225, 156] on div at bounding box center [374, 191] width 509 height 267
click at [268, 37] on button "erase" at bounding box center [281, 39] width 26 height 25
click at [279, 57] on div "insert select one: Math Expression Function Text Youtube Video Graphing Geometr…" at bounding box center [374, 40] width 509 height 35
click at [273, 35] on div "button" at bounding box center [280, 35] width 15 height 11
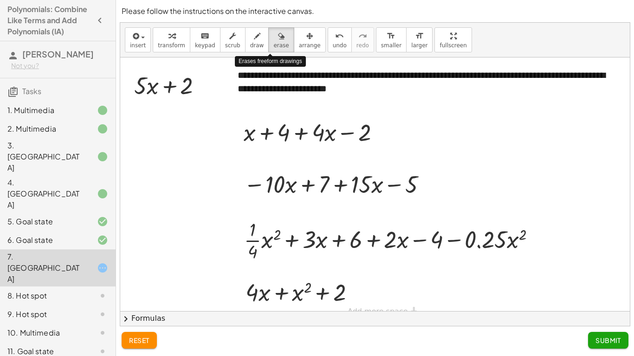
click at [313, 59] on div at bounding box center [374, 191] width 509 height 267
click at [300, 44] on span "arrange" at bounding box center [310, 45] width 22 height 6
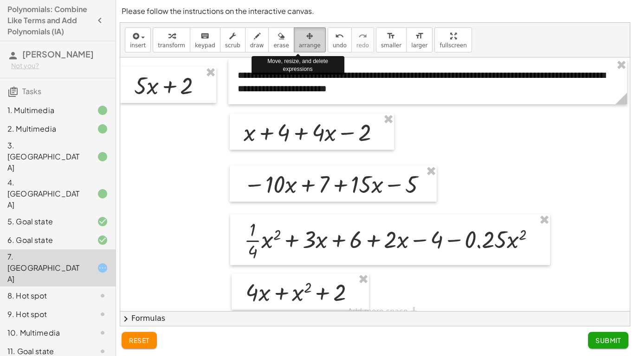
click at [301, 46] on span "arrange" at bounding box center [310, 45] width 22 height 6
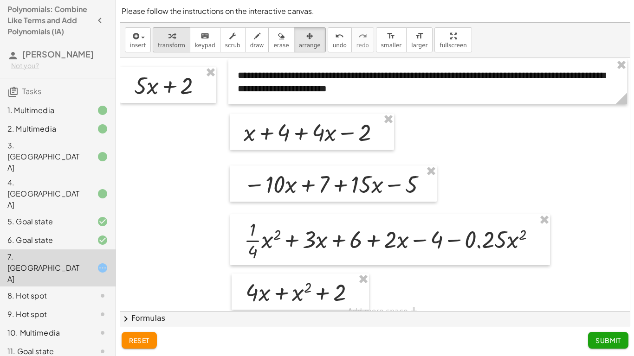
click at [154, 43] on button "transform" at bounding box center [172, 39] width 38 height 25
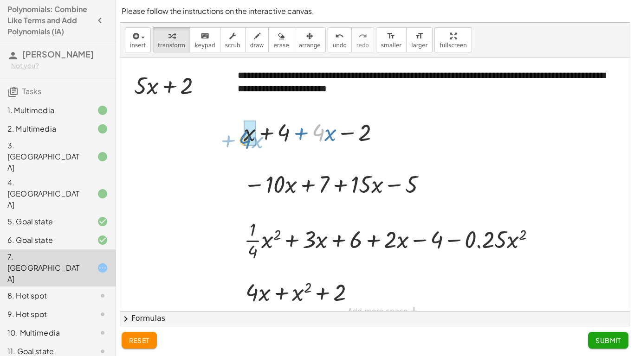
drag, startPoint x: 323, startPoint y: 129, endPoint x: 251, endPoint y: 136, distance: 72.7
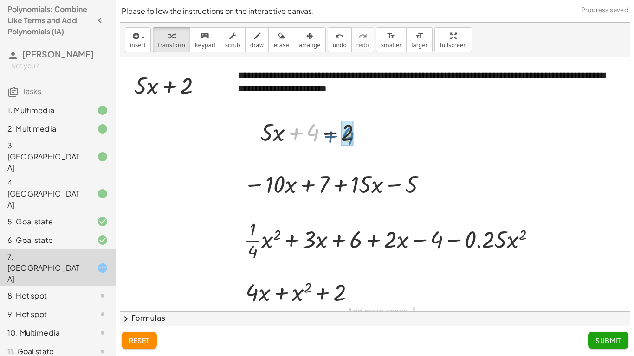
drag, startPoint x: 312, startPoint y: 132, endPoint x: 348, endPoint y: 135, distance: 36.3
click at [245, 41] on button "draw" at bounding box center [257, 39] width 24 height 25
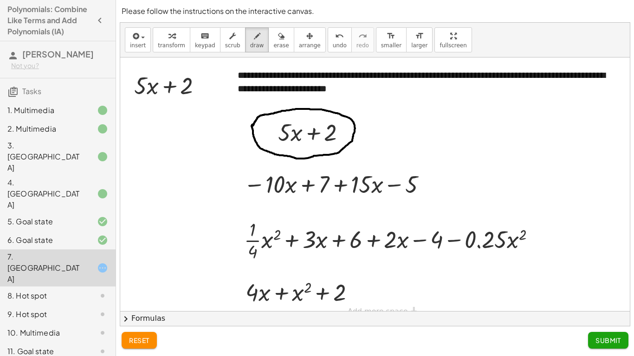
click at [252, 127] on div at bounding box center [374, 191] width 509 height 267
click at [599, 300] on button "Submit" at bounding box center [608, 340] width 40 height 17
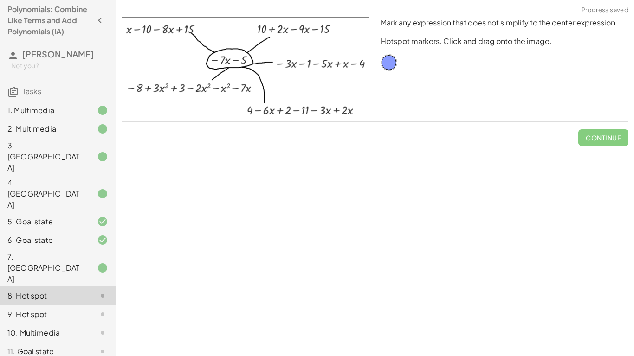
click at [402, 62] on div "Mark any expression that does not simplify to the center expression. Hotspot ma…" at bounding box center [504, 70] width 259 height 116
click at [392, 64] on div at bounding box center [388, 62] width 17 height 17
click at [317, 60] on img at bounding box center [246, 69] width 248 height 104
click at [52, 251] on div "7. Canvas" at bounding box center [44, 267] width 75 height 33
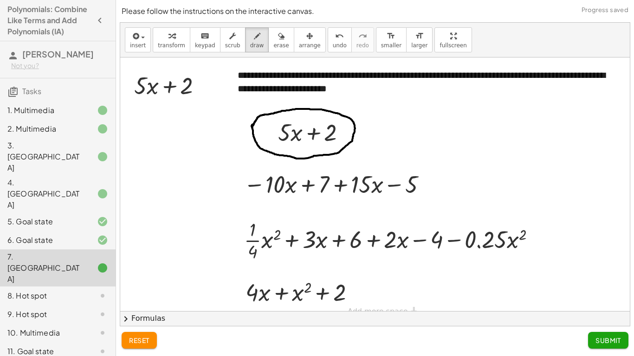
click at [51, 290] on div "8. Hot spot" at bounding box center [44, 295] width 75 height 11
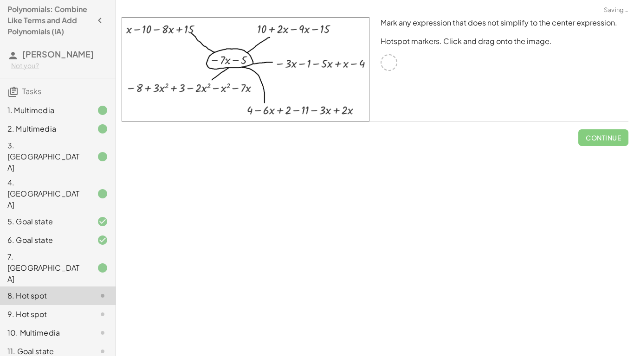
click at [394, 62] on div at bounding box center [388, 62] width 17 height 17
click at [318, 77] on img at bounding box center [246, 69] width 248 height 104
drag, startPoint x: 331, startPoint y: 80, endPoint x: 261, endPoint y: 128, distance: 84.5
click at [0, 0] on div "Mark any expression that does not simplify to the center expression. Hotspot ma…" at bounding box center [0, 0] width 0 height 0
drag, startPoint x: 288, startPoint y: 111, endPoint x: 251, endPoint y: 119, distance: 38.5
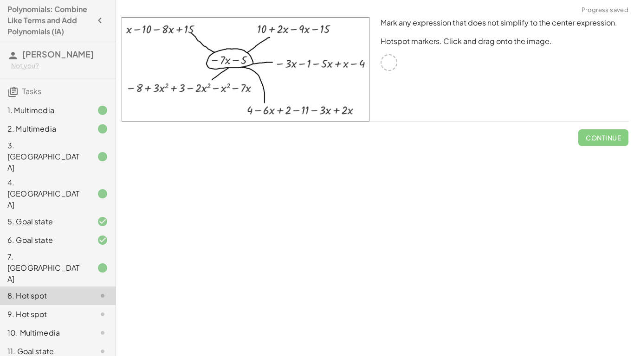
click at [251, 119] on img at bounding box center [246, 69] width 248 height 104
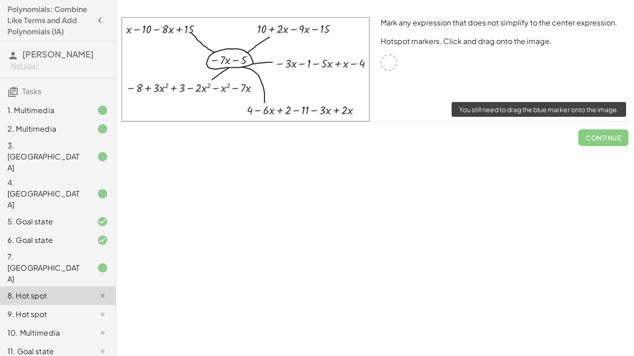
click at [618, 136] on span "Continue" at bounding box center [603, 134] width 50 height 24
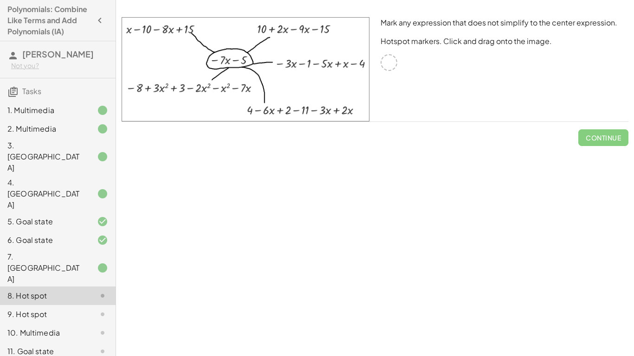
click at [382, 64] on div at bounding box center [388, 62] width 17 height 17
click at [99, 24] on icon "button" at bounding box center [99, 20] width 11 height 11
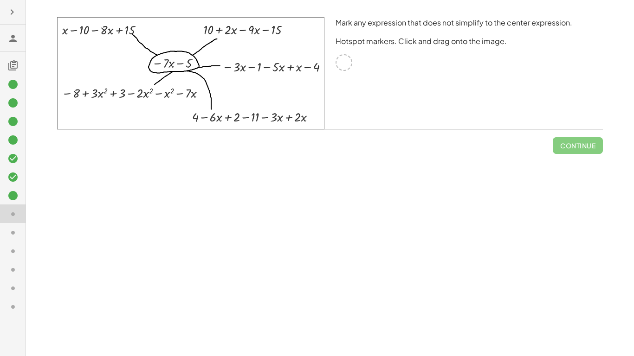
click at [14, 16] on icon "button" at bounding box center [11, 11] width 11 height 11
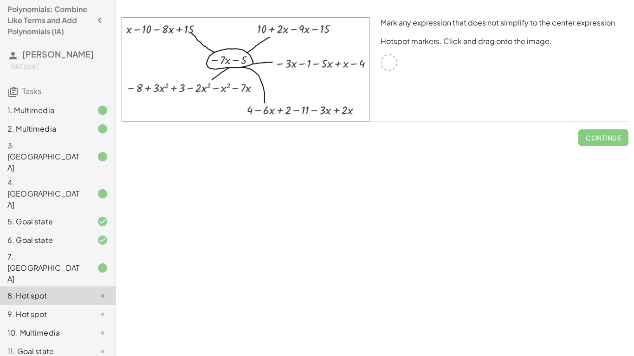
click at [17, 58] on icon at bounding box center [12, 55] width 11 height 11
click at [58, 52] on span "[PERSON_NAME]" at bounding box center [57, 54] width 71 height 11
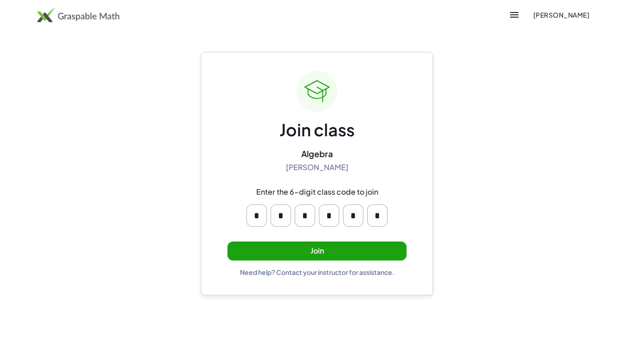
click at [324, 257] on button "Join" at bounding box center [316, 251] width 179 height 19
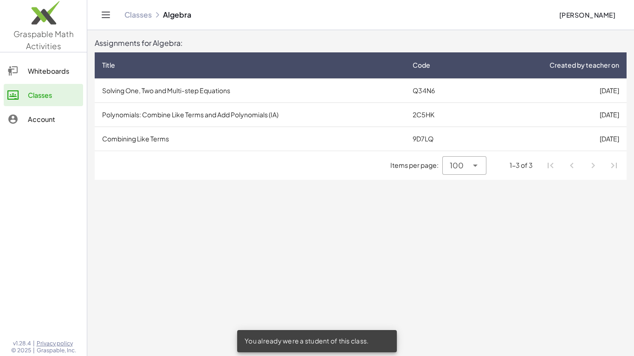
click at [230, 108] on td "Polynomials: Combine Like Terms and Add Polynomials (IA)" at bounding box center [250, 115] width 310 height 24
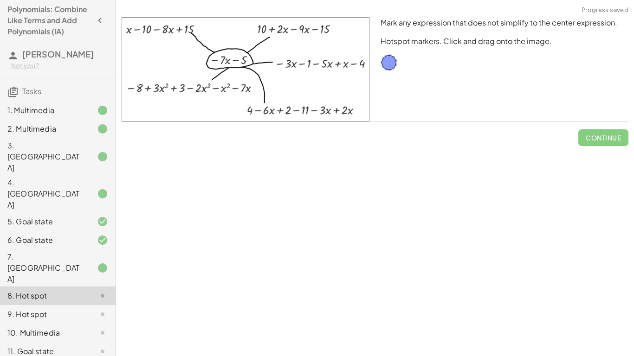
click at [102, 290] on icon at bounding box center [102, 295] width 11 height 11
drag, startPoint x: 390, startPoint y: 64, endPoint x: 369, endPoint y: 85, distance: 29.9
drag, startPoint x: 369, startPoint y: 85, endPoint x: 198, endPoint y: 90, distance: 171.3
click at [600, 137] on span "Check" at bounding box center [609, 138] width 24 height 8
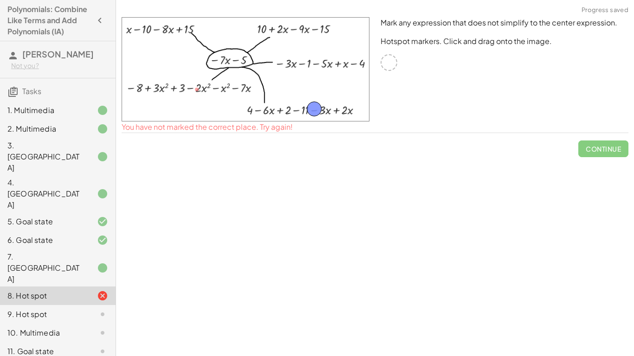
drag, startPoint x: 200, startPoint y: 90, endPoint x: 314, endPoint y: 110, distance: 115.0
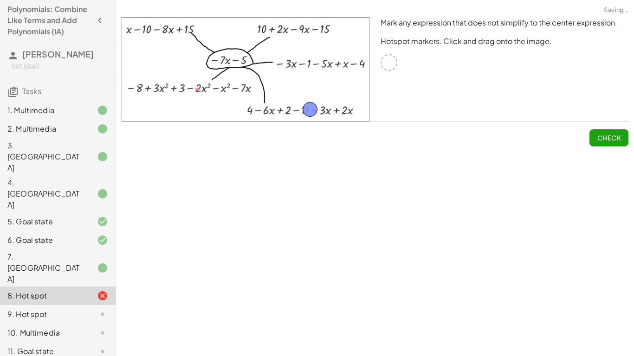
click at [611, 143] on button "Check" at bounding box center [608, 137] width 39 height 17
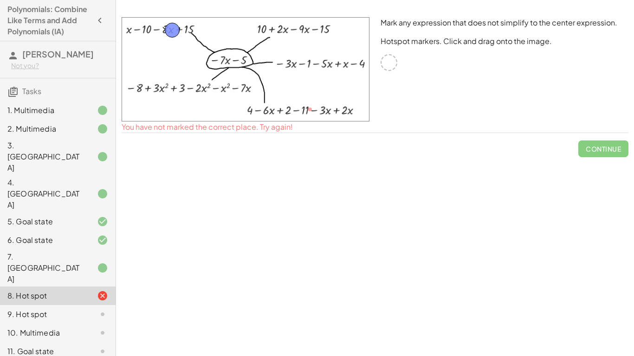
drag, startPoint x: 312, startPoint y: 106, endPoint x: 174, endPoint y: 27, distance: 159.0
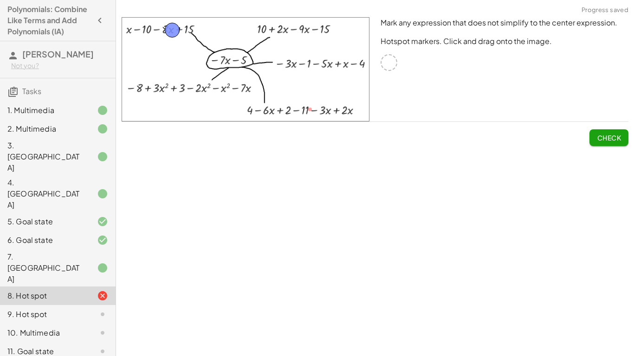
click at [618, 136] on span "Check" at bounding box center [609, 138] width 24 height 8
click at [618, 136] on span "Continue" at bounding box center [603, 138] width 35 height 8
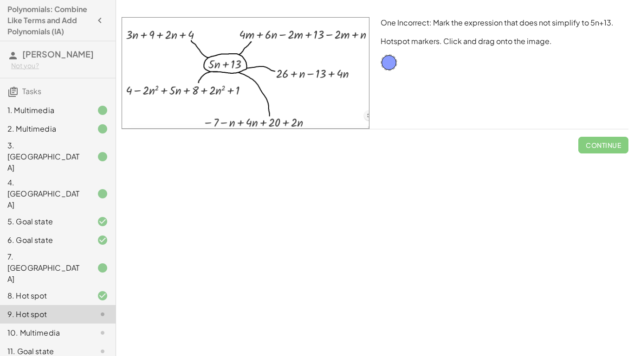
click at [93, 263] on div at bounding box center [95, 268] width 26 height 11
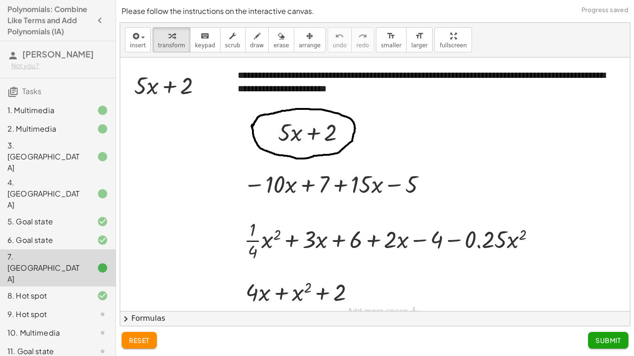
click at [89, 309] on div at bounding box center [95, 314] width 26 height 11
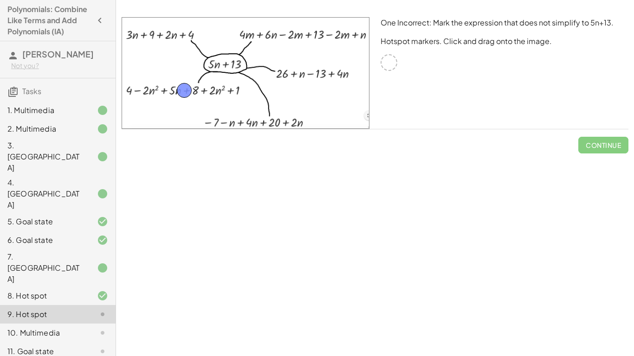
drag, startPoint x: 387, startPoint y: 58, endPoint x: 183, endPoint y: 89, distance: 206.4
click at [603, 144] on span "Check" at bounding box center [609, 145] width 24 height 8
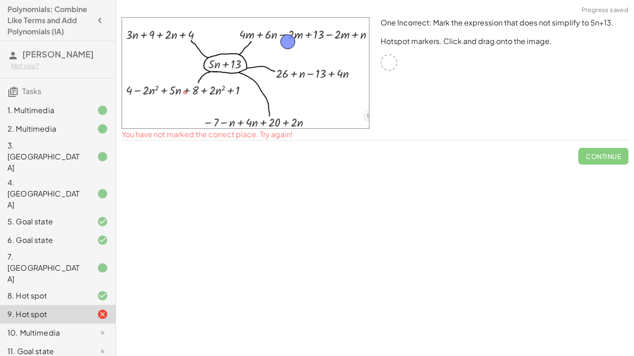
drag, startPoint x: 187, startPoint y: 93, endPoint x: 290, endPoint y: 42, distance: 115.0
click at [582, 142] on div "Check" at bounding box center [375, 141] width 507 height 24
click at [586, 143] on div "Check" at bounding box center [375, 141] width 507 height 24
click at [610, 147] on span "Check" at bounding box center [609, 145] width 24 height 8
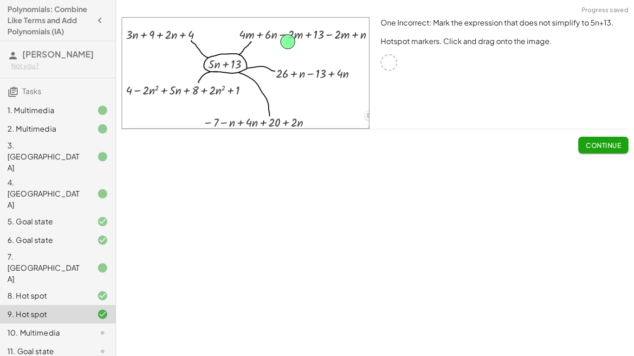
click at [607, 146] on span "Continue" at bounding box center [603, 145] width 35 height 8
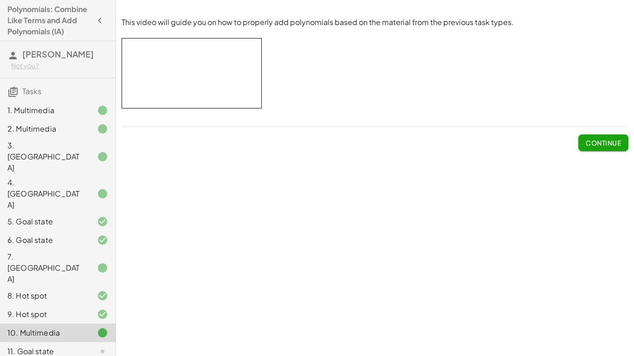
click at [68, 346] on div "11. Goal state" at bounding box center [44, 351] width 75 height 11
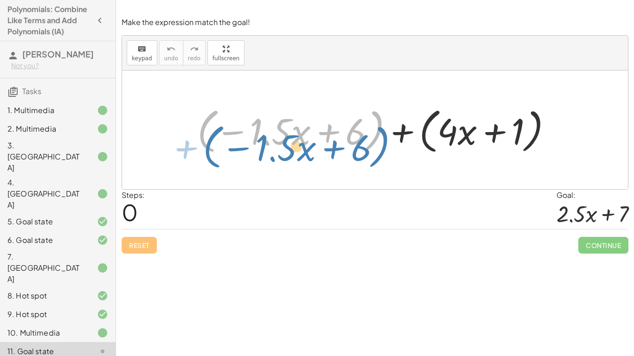
drag, startPoint x: 205, startPoint y: 122, endPoint x: 212, endPoint y: 132, distance: 11.6
click at [212, 132] on div at bounding box center [378, 129] width 371 height 53
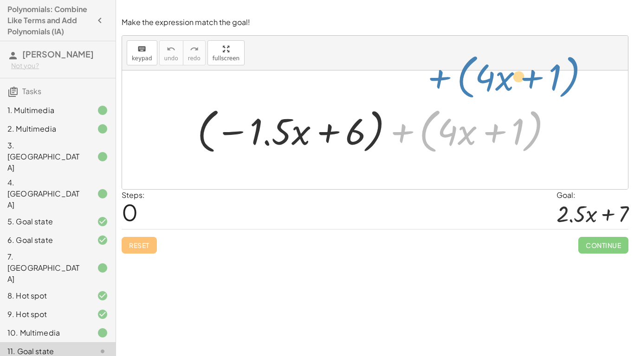
drag, startPoint x: 403, startPoint y: 131, endPoint x: 418, endPoint y: 123, distance: 17.6
click at [418, 123] on div at bounding box center [378, 129] width 371 height 53
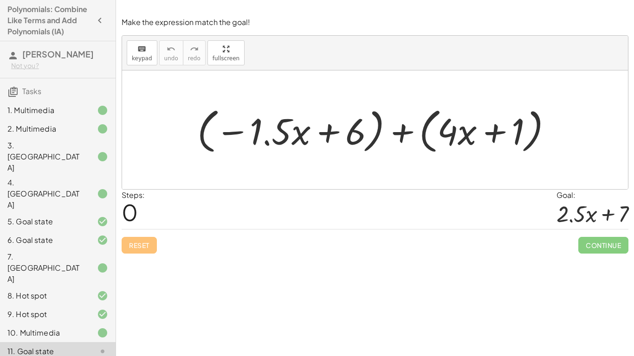
click at [457, 138] on div at bounding box center [378, 129] width 371 height 53
click at [432, 129] on div at bounding box center [378, 129] width 371 height 53
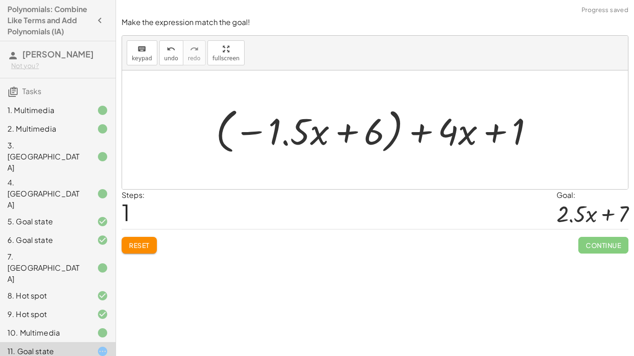
click at [404, 127] on div at bounding box center [378, 129] width 335 height 53
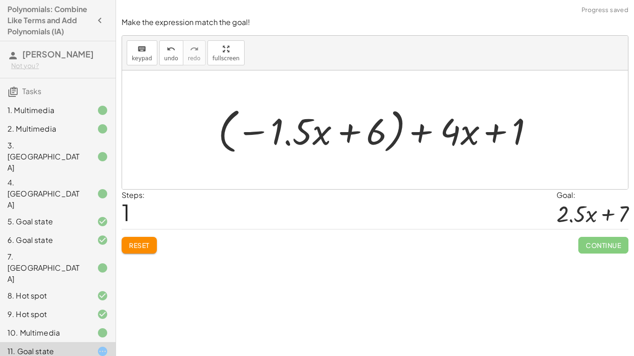
click at [404, 127] on div at bounding box center [378, 129] width 335 height 53
click at [399, 126] on div at bounding box center [378, 129] width 335 height 53
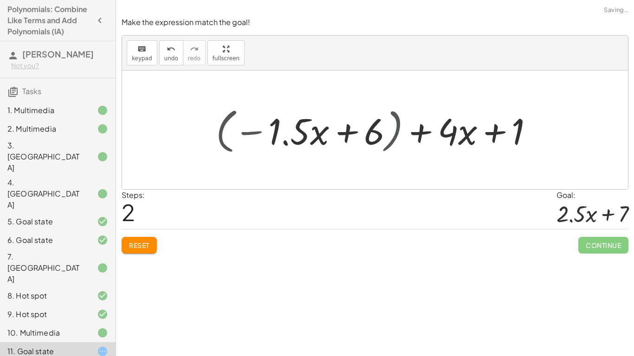
click at [399, 126] on div at bounding box center [371, 130] width 291 height 48
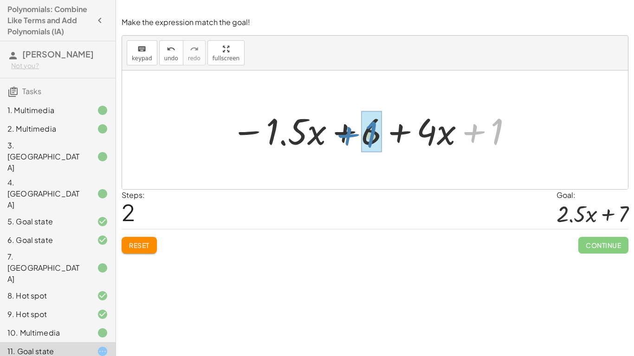
drag, startPoint x: 494, startPoint y: 133, endPoint x: 367, endPoint y: 136, distance: 126.2
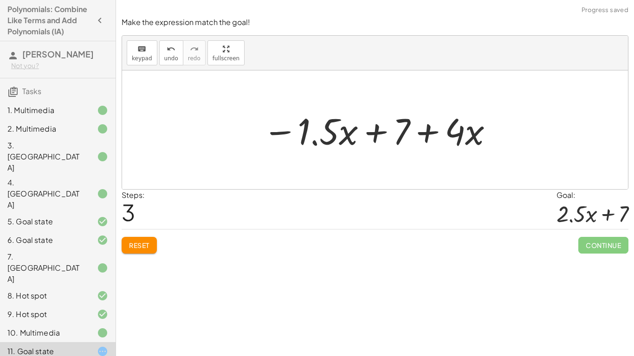
click at [466, 132] on div at bounding box center [378, 130] width 240 height 48
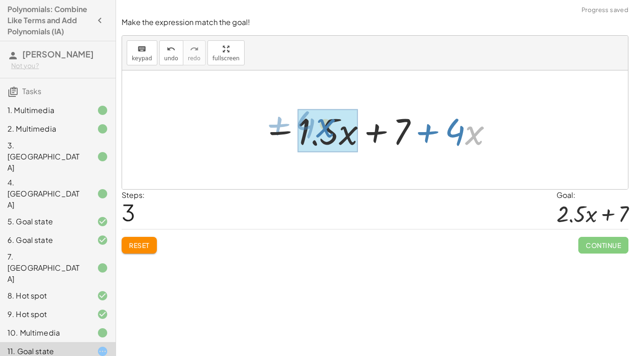
drag, startPoint x: 466, startPoint y: 132, endPoint x: 324, endPoint y: 130, distance: 142.5
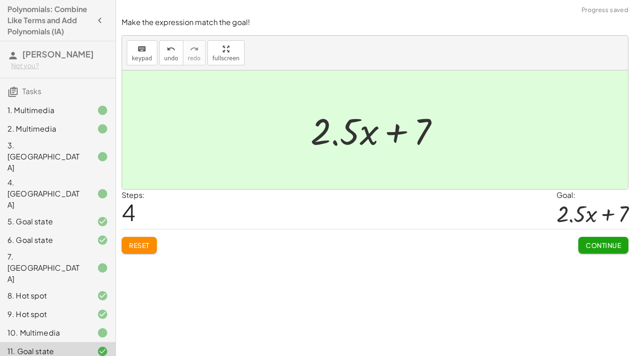
click at [616, 246] on span "Continue" at bounding box center [603, 245] width 35 height 8
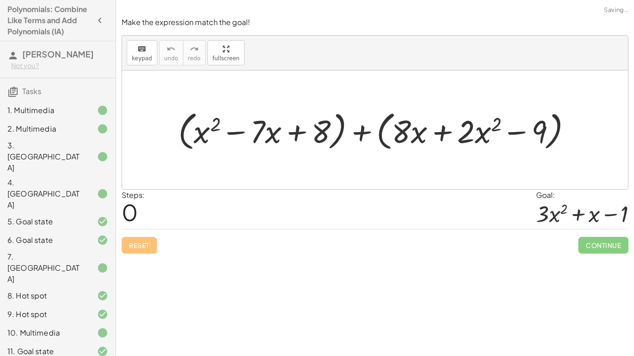
click at [345, 125] on div at bounding box center [379, 130] width 410 height 46
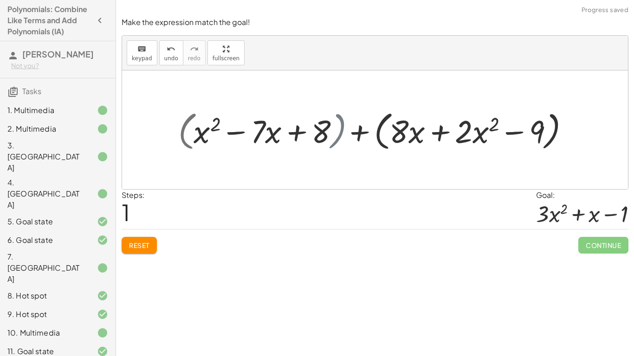
click at [345, 125] on div at bounding box center [378, 130] width 379 height 46
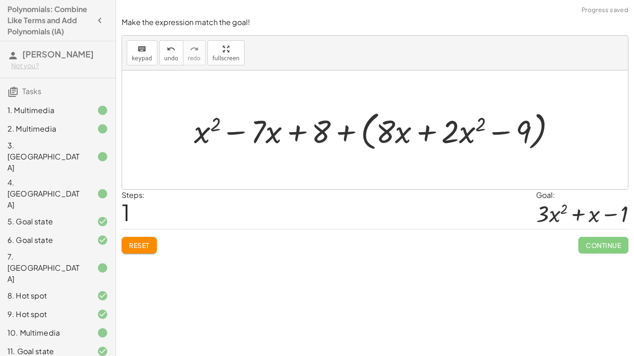
click at [362, 127] on div at bounding box center [378, 130] width 379 height 46
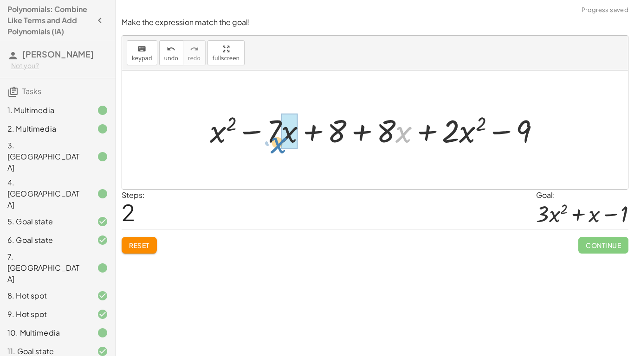
drag, startPoint x: 396, startPoint y: 135, endPoint x: 278, endPoint y: 141, distance: 118.5
click at [278, 141] on div at bounding box center [378, 130] width 347 height 42
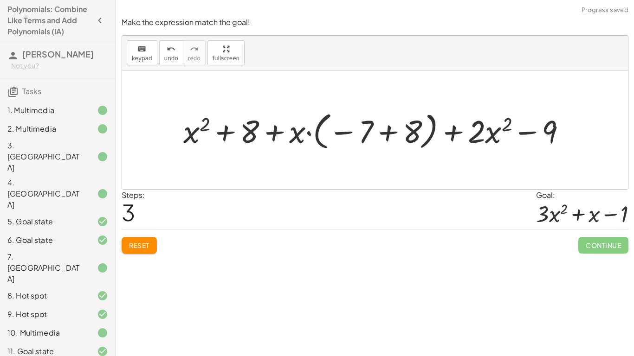
click at [143, 250] on button "Reset" at bounding box center [139, 245] width 35 height 17
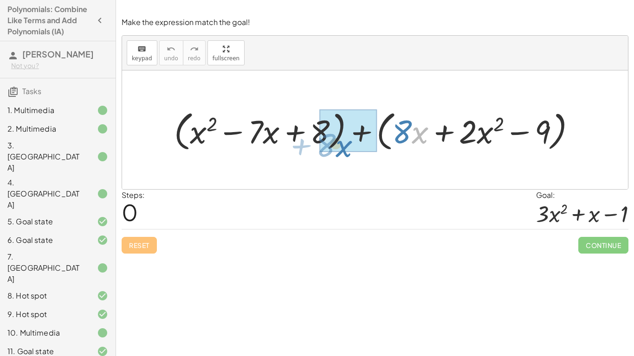
drag, startPoint x: 412, startPoint y: 133, endPoint x: 366, endPoint y: 153, distance: 50.3
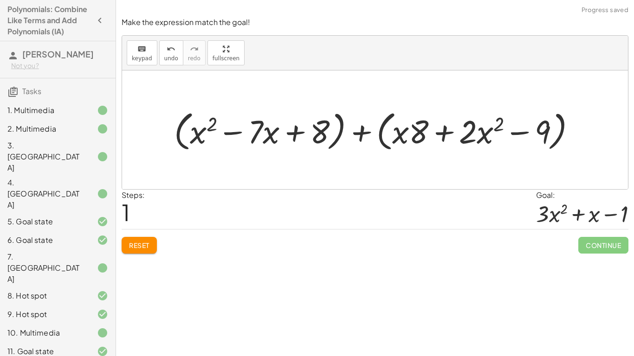
click at [147, 246] on span "Reset" at bounding box center [139, 245] width 20 height 8
click at [182, 127] on div at bounding box center [378, 129] width 418 height 47
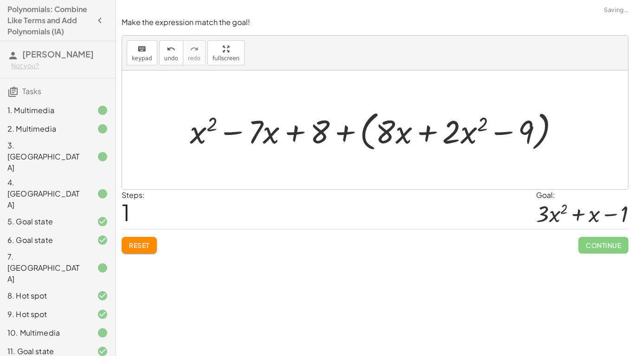
click at [364, 129] on div at bounding box center [378, 129] width 386 height 47
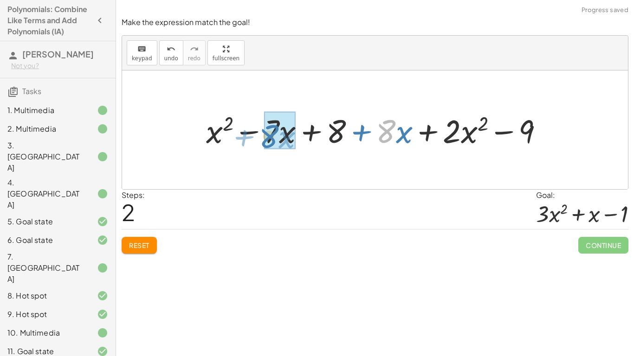
drag, startPoint x: 389, startPoint y: 133, endPoint x: 272, endPoint y: 137, distance: 117.0
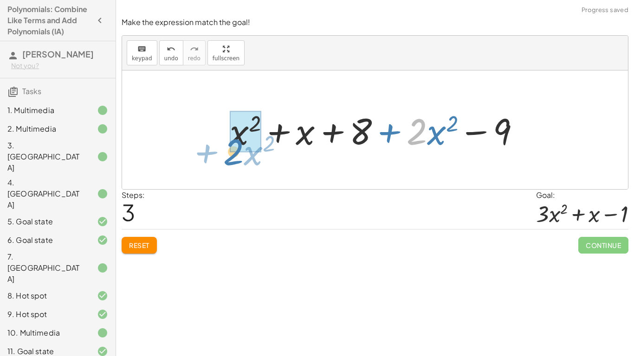
drag, startPoint x: 413, startPoint y: 137, endPoint x: 233, endPoint y: 153, distance: 181.2
click at [233, 153] on div at bounding box center [378, 130] width 307 height 48
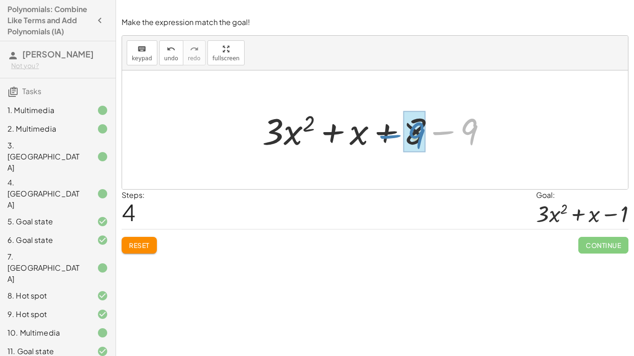
drag, startPoint x: 425, startPoint y: 128, endPoint x: 362, endPoint y: 132, distance: 63.3
click at [362, 132] on div at bounding box center [378, 130] width 241 height 48
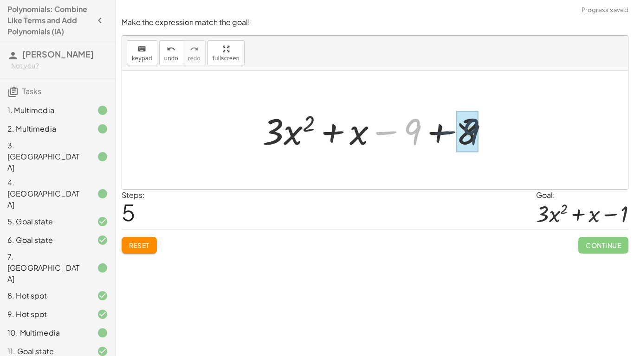
drag, startPoint x: 404, startPoint y: 134, endPoint x: 451, endPoint y: 132, distance: 46.9
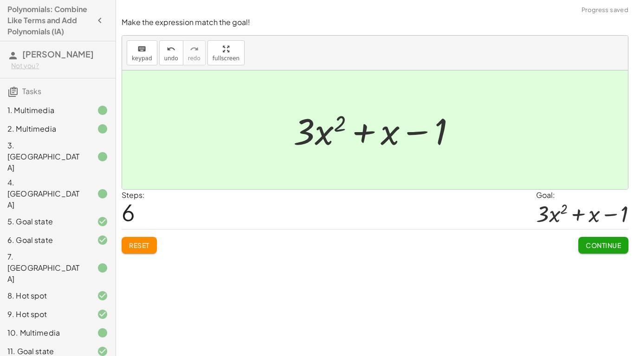
click at [597, 245] on span "Continue" at bounding box center [603, 245] width 35 height 8
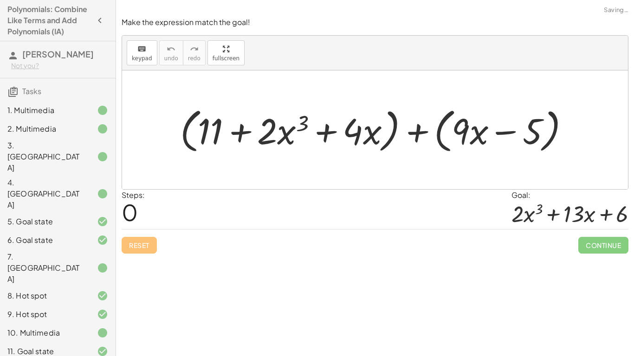
click at [398, 127] on div at bounding box center [378, 129] width 406 height 52
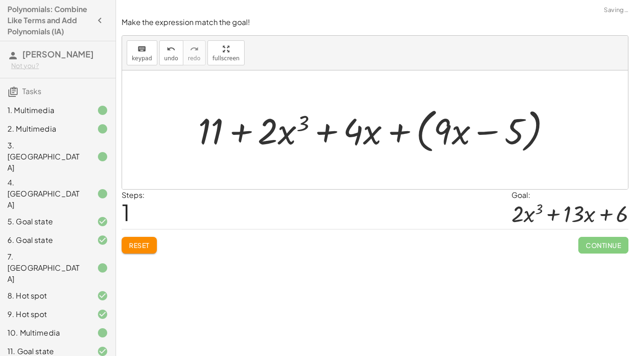
click at [425, 132] on div at bounding box center [378, 129] width 370 height 52
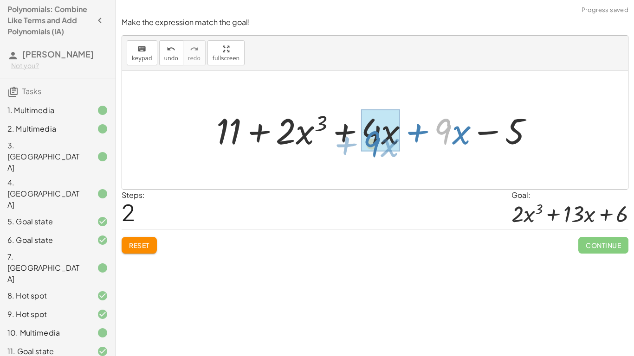
drag, startPoint x: 437, startPoint y: 132, endPoint x: 368, endPoint y: 143, distance: 69.6
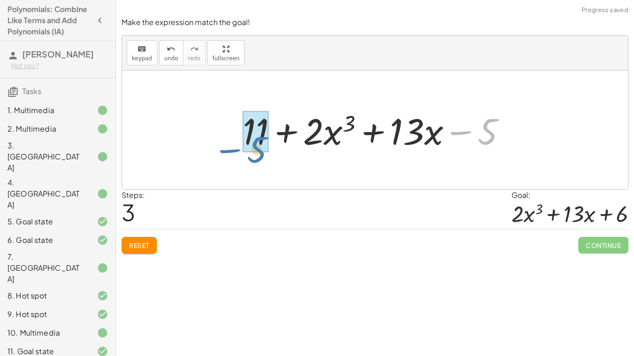
drag, startPoint x: 486, startPoint y: 128, endPoint x: 255, endPoint y: 145, distance: 231.7
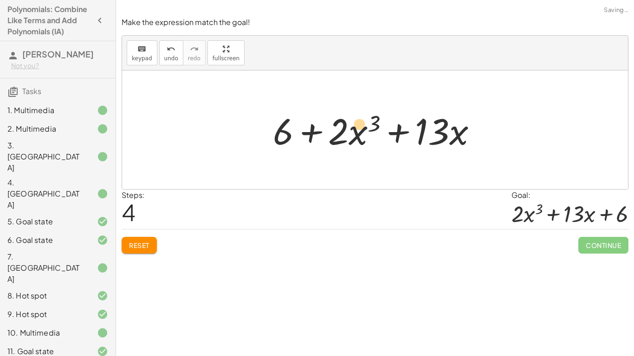
drag, startPoint x: 356, startPoint y: 131, endPoint x: 350, endPoint y: 123, distance: 10.2
click at [350, 123] on div at bounding box center [378, 130] width 221 height 48
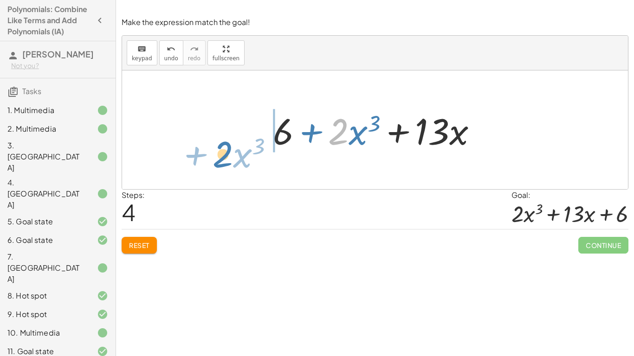
drag, startPoint x: 347, startPoint y: 135, endPoint x: 234, endPoint y: 148, distance: 113.0
click at [234, 148] on div "+ ( + 11 + · 2 · x 3 + · 4 · x ) + ( + · 9 · x − 5 ) + 11 + · 2 · x 3 + · 4 · x…" at bounding box center [375, 130] width 506 height 119
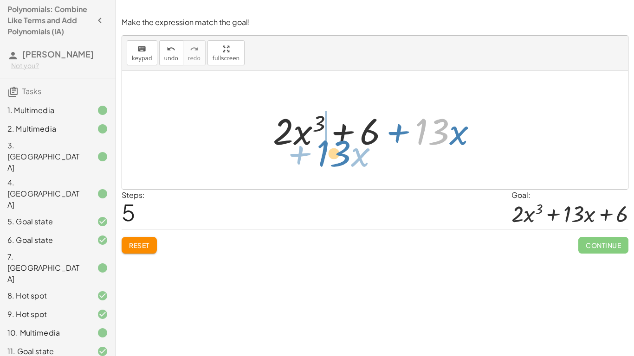
drag, startPoint x: 431, startPoint y: 134, endPoint x: 333, endPoint y: 155, distance: 100.6
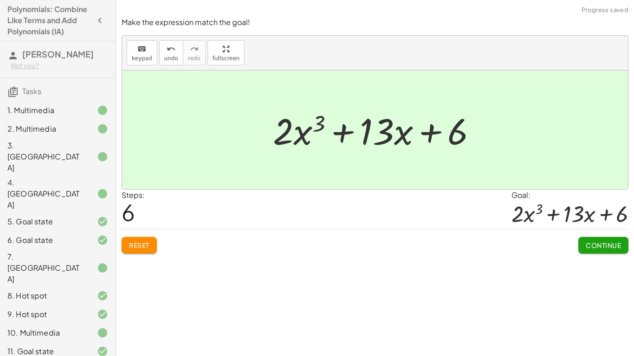
click at [609, 240] on button "Continue" at bounding box center [603, 245] width 50 height 17
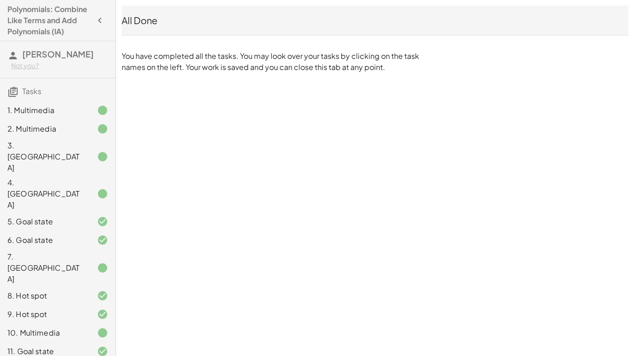
click at [125, 24] on div "All Done" at bounding box center [375, 20] width 507 height 13
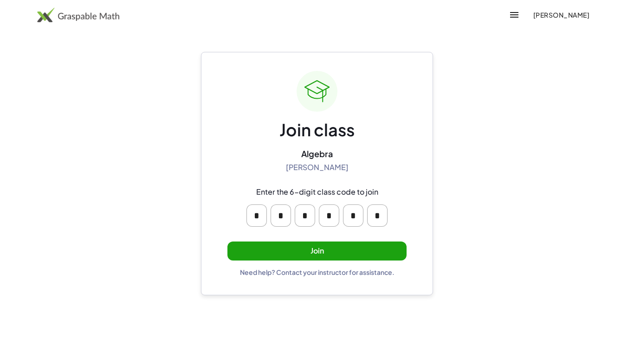
click at [341, 258] on button "Join" at bounding box center [316, 251] width 179 height 19
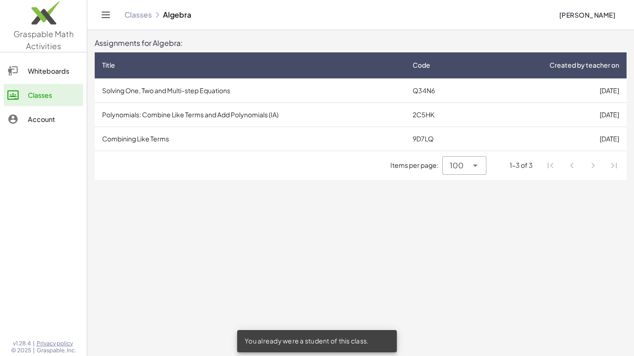
click at [394, 147] on td "Combining Like Terms" at bounding box center [250, 139] width 310 height 24
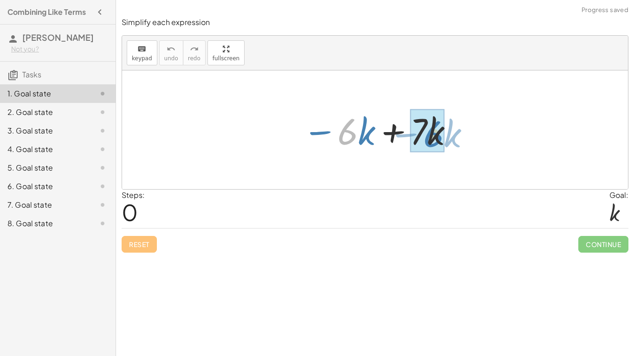
drag, startPoint x: 353, startPoint y: 136, endPoint x: 430, endPoint y: 141, distance: 77.2
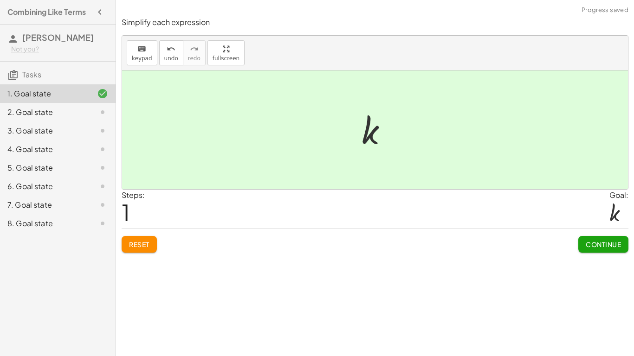
click at [598, 239] on button "Continue" at bounding box center [603, 244] width 50 height 17
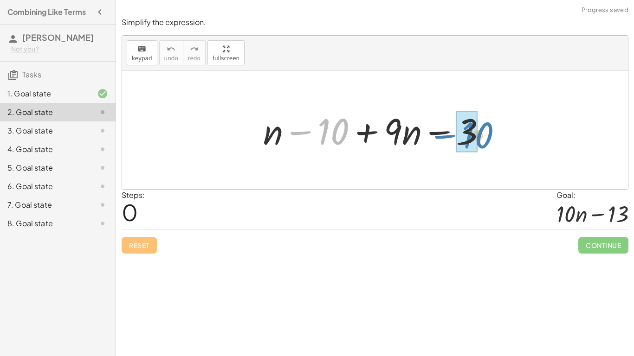
drag, startPoint x: 342, startPoint y: 140, endPoint x: 476, endPoint y: 144, distance: 134.6
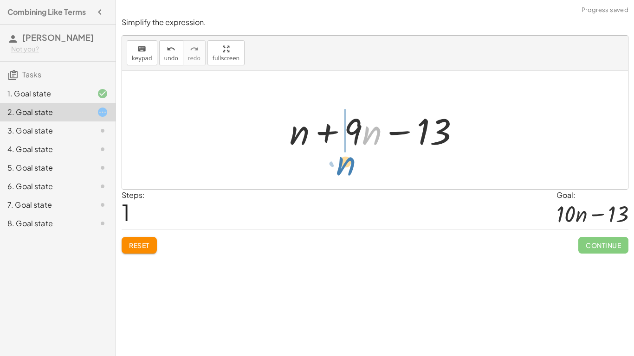
drag, startPoint x: 369, startPoint y: 130, endPoint x: 368, endPoint y: 151, distance: 20.9
click at [368, 151] on div at bounding box center [378, 130] width 187 height 48
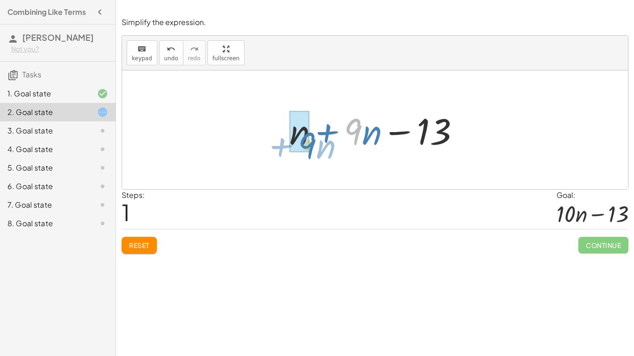
drag, startPoint x: 348, startPoint y: 135, endPoint x: 302, endPoint y: 146, distance: 48.3
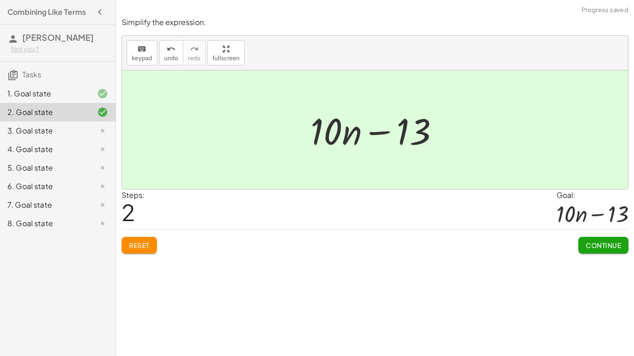
click at [593, 245] on span "Continue" at bounding box center [603, 245] width 35 height 8
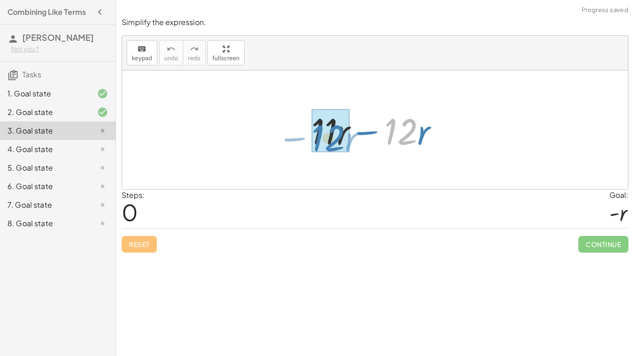
drag, startPoint x: 397, startPoint y: 135, endPoint x: 327, endPoint y: 140, distance: 70.2
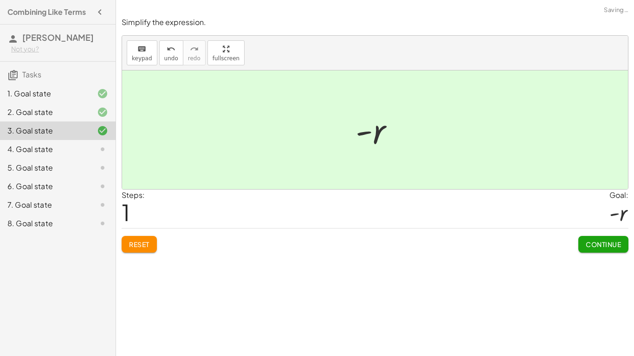
click at [618, 250] on button "Continue" at bounding box center [603, 244] width 50 height 17
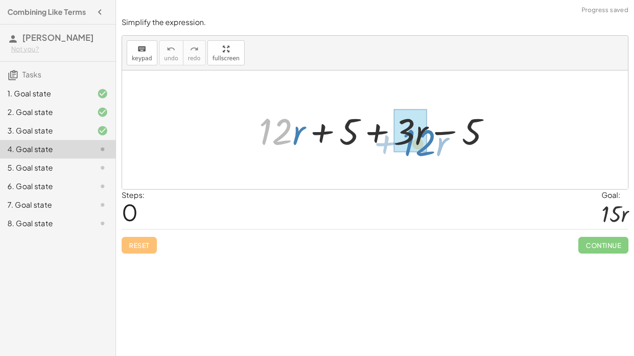
drag, startPoint x: 273, startPoint y: 127, endPoint x: 423, endPoint y: 126, distance: 149.9
click at [423, 126] on div at bounding box center [378, 130] width 248 height 48
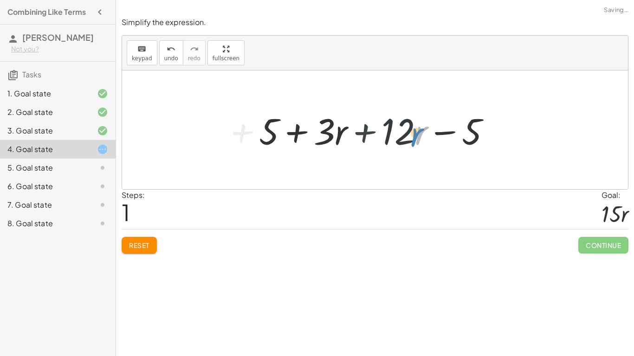
drag, startPoint x: 423, startPoint y: 126, endPoint x: 408, endPoint y: 131, distance: 16.0
click at [408, 131] on div at bounding box center [378, 130] width 248 height 48
click at [133, 250] on button "Reset" at bounding box center [139, 245] width 35 height 17
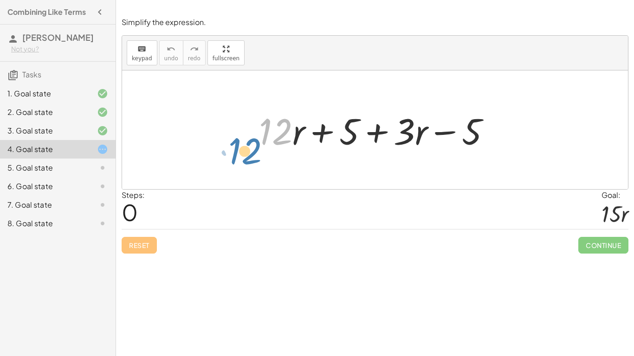
drag, startPoint x: 274, startPoint y: 141, endPoint x: 251, endPoint y: 155, distance: 26.9
click at [251, 155] on div "· 12 + · 12 · r + 5 + · 3 · r − 5" at bounding box center [375, 130] width 260 height 52
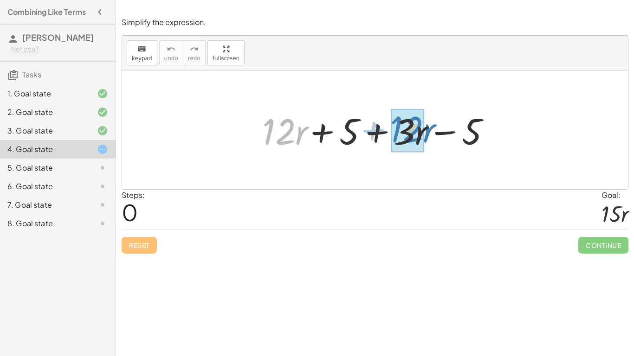
drag, startPoint x: 294, startPoint y: 141, endPoint x: 420, endPoint y: 138, distance: 126.2
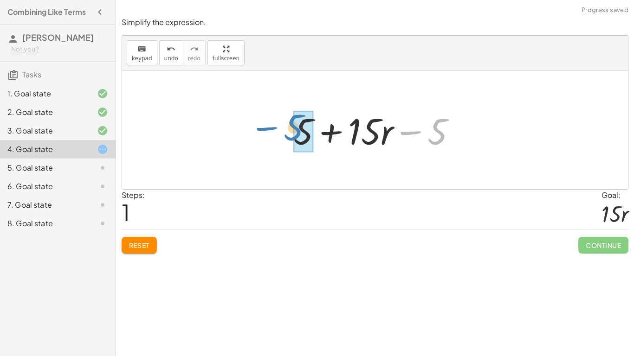
drag, startPoint x: 433, startPoint y: 135, endPoint x: 288, endPoint y: 130, distance: 145.3
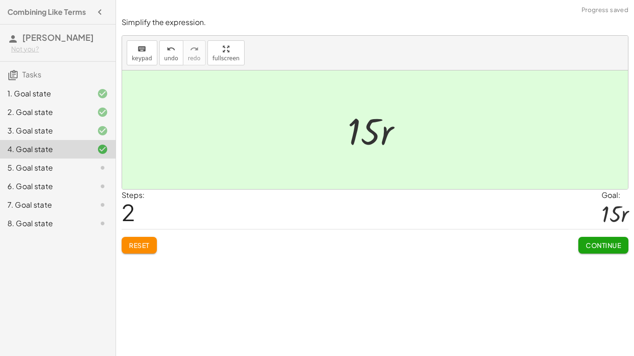
click at [599, 240] on button "Continue" at bounding box center [603, 245] width 50 height 17
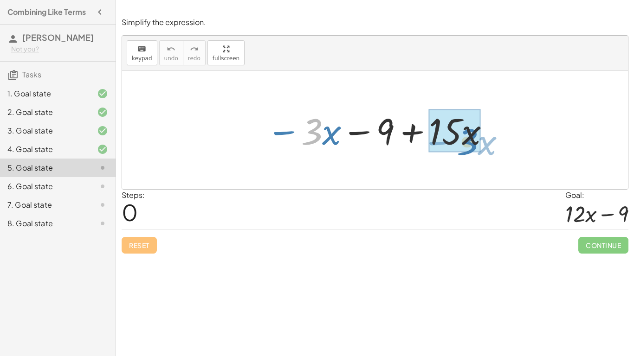
drag, startPoint x: 315, startPoint y: 136, endPoint x: 470, endPoint y: 147, distance: 155.8
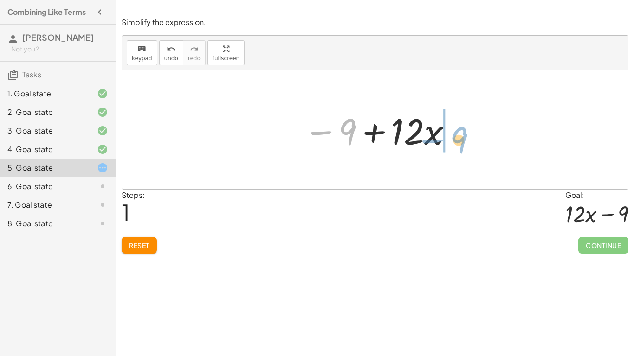
drag, startPoint x: 346, startPoint y: 132, endPoint x: 468, endPoint y: 137, distance: 121.7
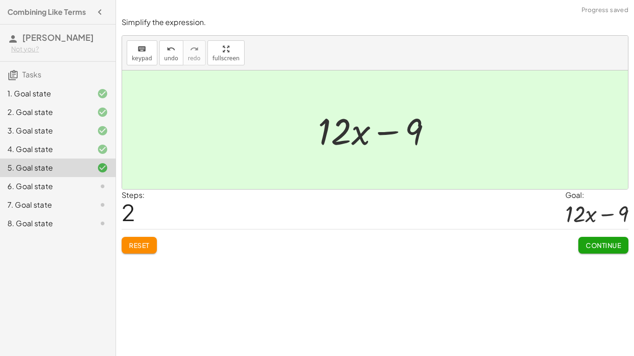
click at [582, 239] on button "Continue" at bounding box center [603, 245] width 50 height 17
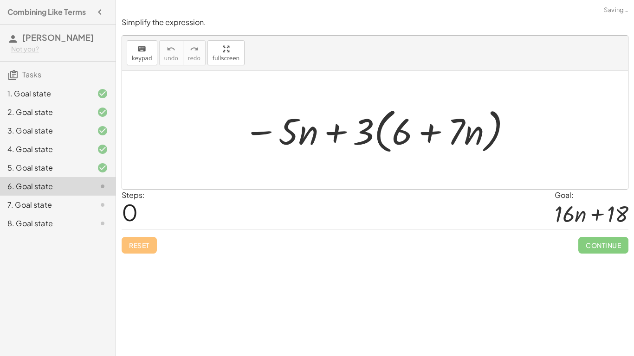
click at [376, 127] on div at bounding box center [378, 129] width 278 height 53
click at [380, 130] on div at bounding box center [378, 129] width 278 height 53
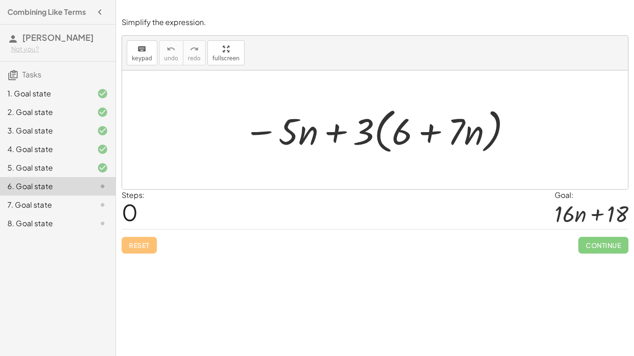
click at [382, 134] on div at bounding box center [378, 129] width 278 height 53
drag, startPoint x: 280, startPoint y: 133, endPoint x: 288, endPoint y: 132, distance: 7.9
click at [288, 132] on div at bounding box center [378, 129] width 278 height 53
drag, startPoint x: 363, startPoint y: 128, endPoint x: 412, endPoint y: 135, distance: 49.1
click at [412, 135] on div at bounding box center [378, 129] width 278 height 53
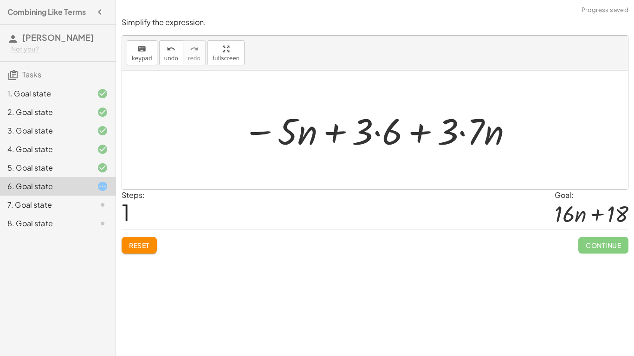
click at [378, 134] on div at bounding box center [378, 130] width 281 height 48
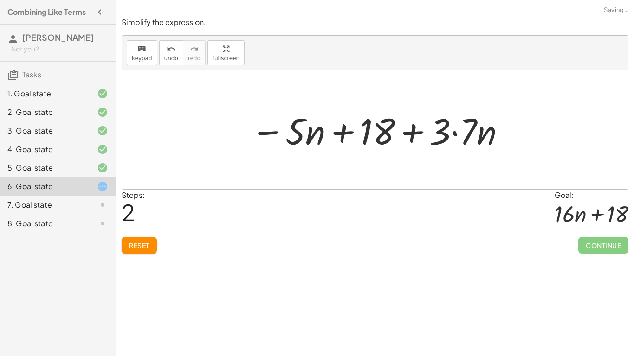
click at [459, 133] on div at bounding box center [378, 130] width 265 height 48
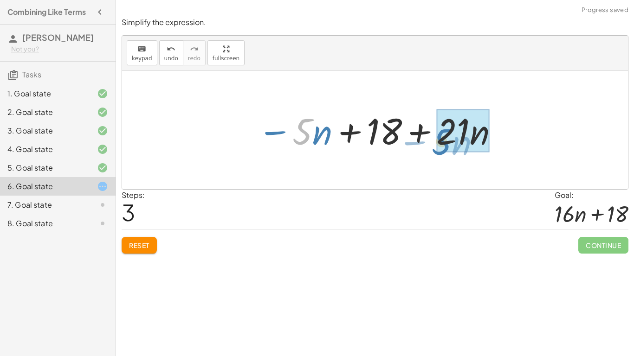
drag, startPoint x: 299, startPoint y: 135, endPoint x: 439, endPoint y: 144, distance: 140.0
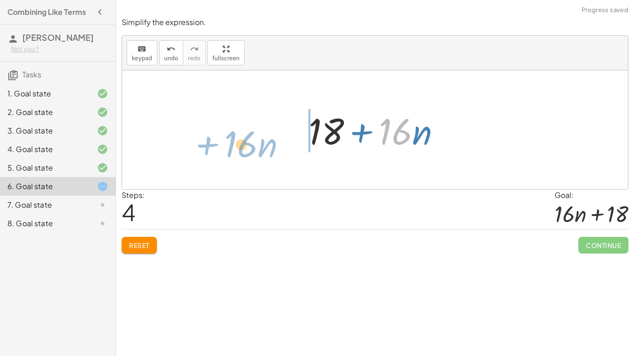
drag, startPoint x: 395, startPoint y: 130, endPoint x: 242, endPoint y: 141, distance: 153.5
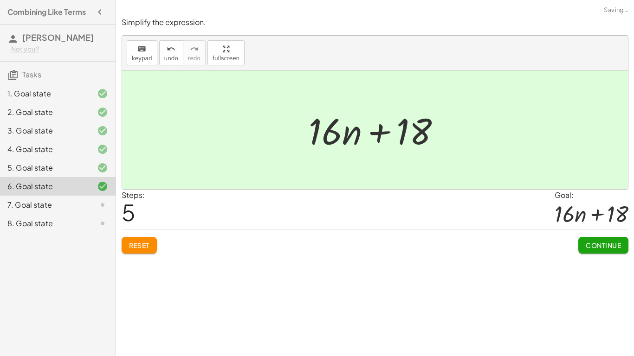
click at [599, 246] on span "Continue" at bounding box center [603, 245] width 35 height 8
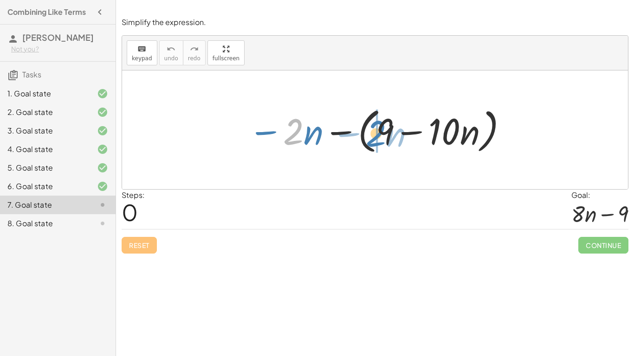
drag, startPoint x: 296, startPoint y: 135, endPoint x: 379, endPoint y: 137, distance: 83.1
click at [379, 137] on div at bounding box center [379, 129] width 270 height 53
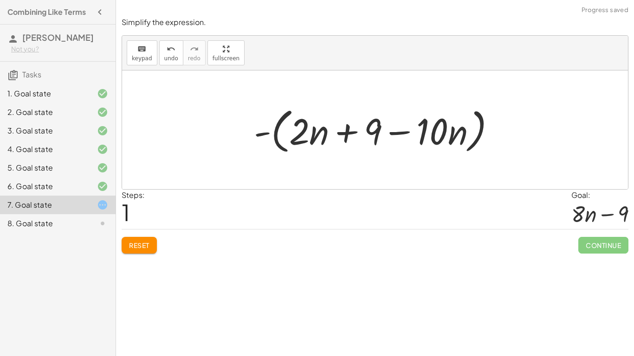
click at [349, 132] on div at bounding box center [378, 129] width 258 height 53
drag, startPoint x: 302, startPoint y: 139, endPoint x: 206, endPoint y: 161, distance: 98.0
click at [140, 247] on span "Reset" at bounding box center [139, 245] width 20 height 8
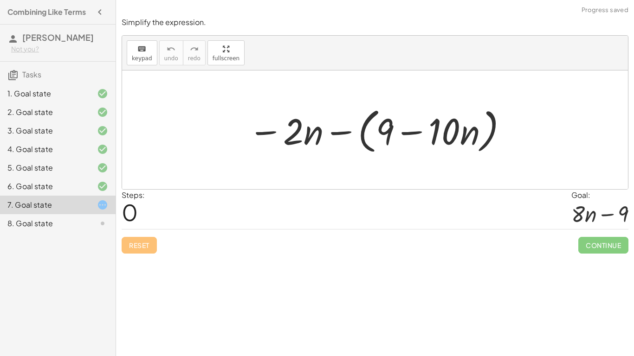
click at [363, 131] on div at bounding box center [379, 129] width 270 height 53
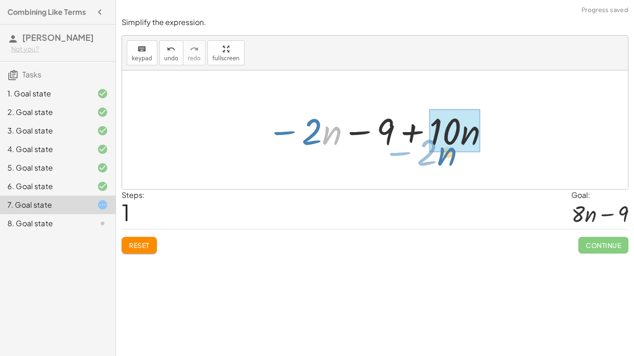
drag, startPoint x: 335, startPoint y: 131, endPoint x: 450, endPoint y: 151, distance: 116.8
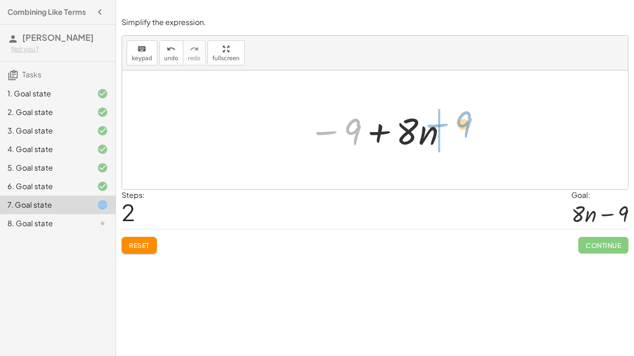
drag, startPoint x: 343, startPoint y: 130, endPoint x: 454, endPoint y: 123, distance: 111.1
click at [454, 123] on div "− · 2 · n − ( + 9 − · 10 · n ) − · 2 · n − 9 + · 10 · n − 9 · n 9 − + · 8" at bounding box center [375, 130] width 161 height 52
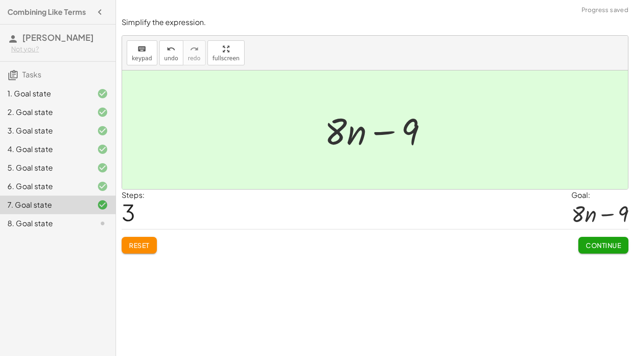
click at [594, 238] on button "Continue" at bounding box center [603, 245] width 50 height 17
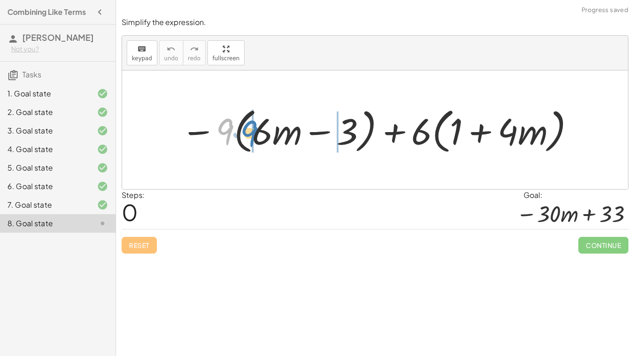
drag, startPoint x: 224, startPoint y: 138, endPoint x: 249, endPoint y: 139, distance: 25.1
click at [249, 139] on div at bounding box center [378, 129] width 404 height 53
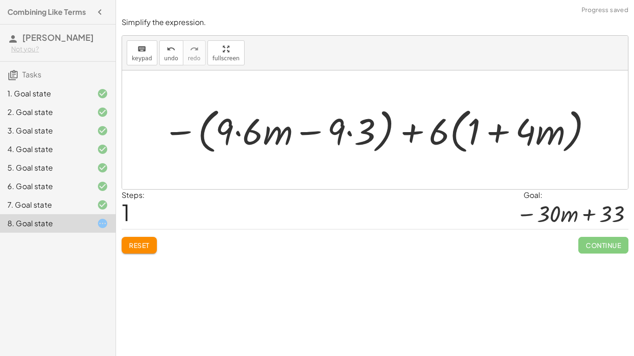
click at [239, 134] on div at bounding box center [378, 129] width 440 height 53
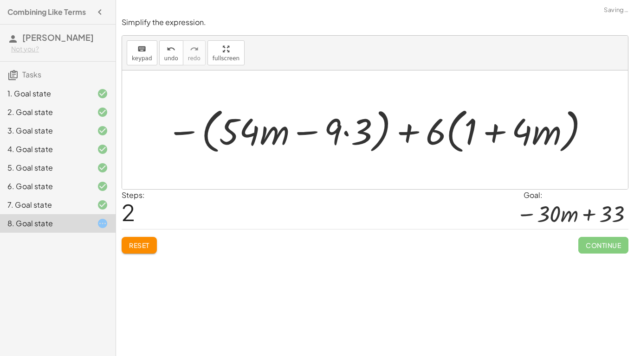
click at [348, 132] on div at bounding box center [378, 129] width 433 height 53
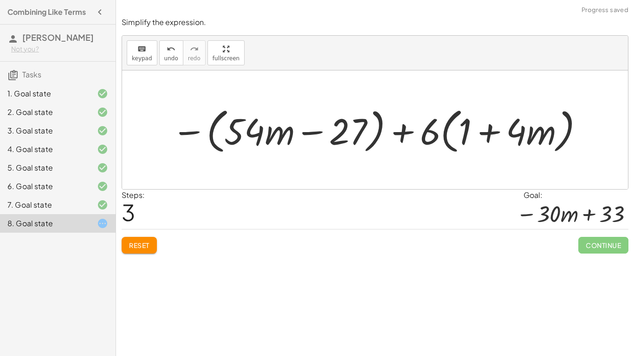
click at [377, 134] on div at bounding box center [378, 129] width 422 height 53
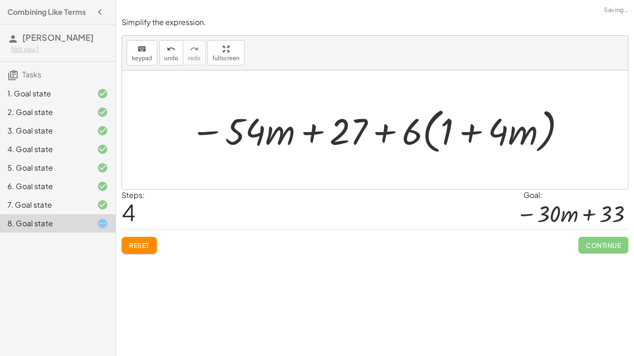
click at [424, 131] on div at bounding box center [379, 129] width 386 height 53
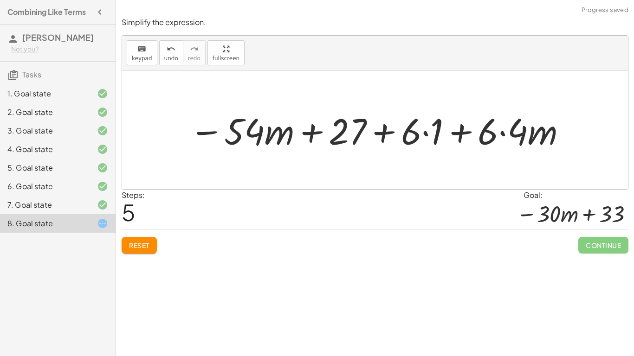
click at [430, 137] on div at bounding box center [378, 130] width 387 height 48
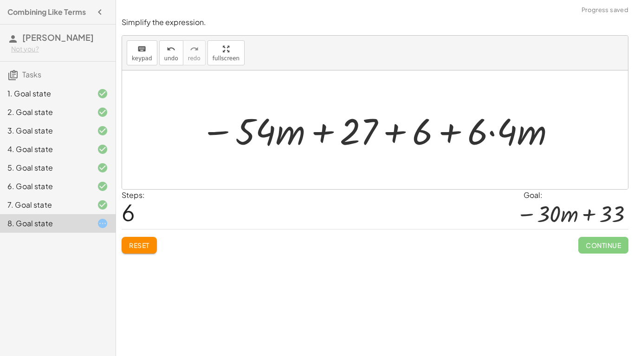
click at [491, 135] on div at bounding box center [379, 130] width 366 height 48
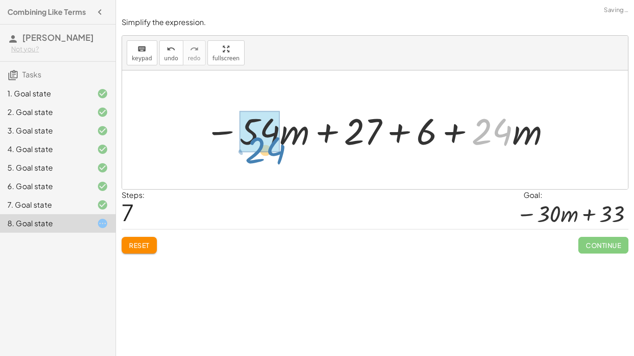
drag, startPoint x: 488, startPoint y: 137, endPoint x: 261, endPoint y: 155, distance: 227.2
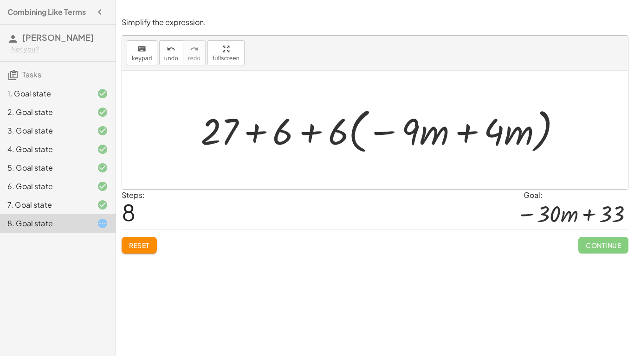
click at [127, 250] on button "Reset" at bounding box center [139, 245] width 35 height 17
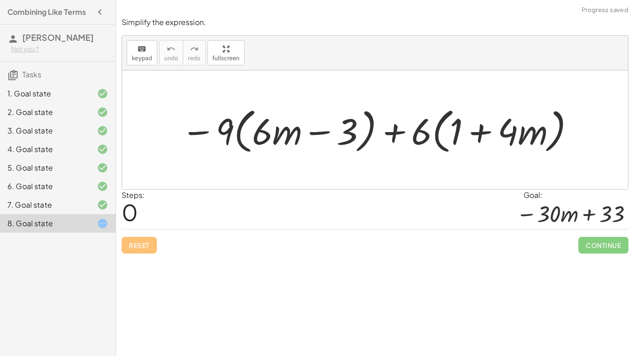
click at [240, 134] on div at bounding box center [378, 129] width 404 height 53
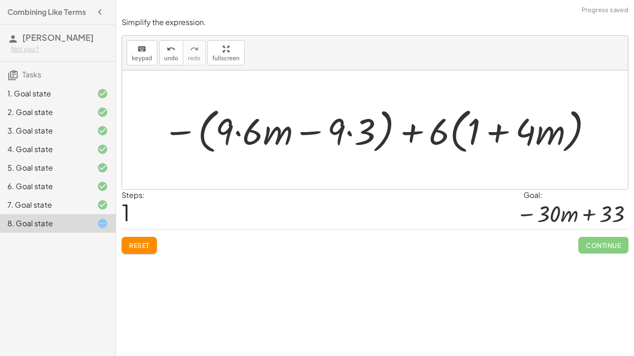
click at [451, 124] on div at bounding box center [378, 129] width 440 height 53
click at [454, 126] on div at bounding box center [378, 129] width 440 height 53
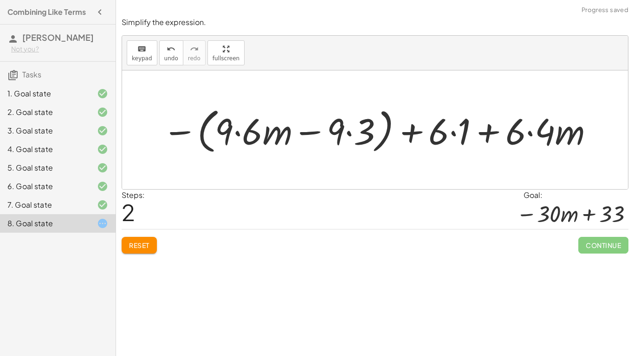
click at [454, 135] on div at bounding box center [379, 129] width 442 height 53
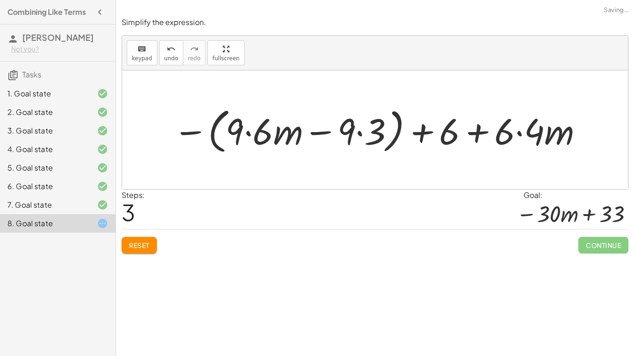
click at [520, 135] on div at bounding box center [378, 129] width 420 height 53
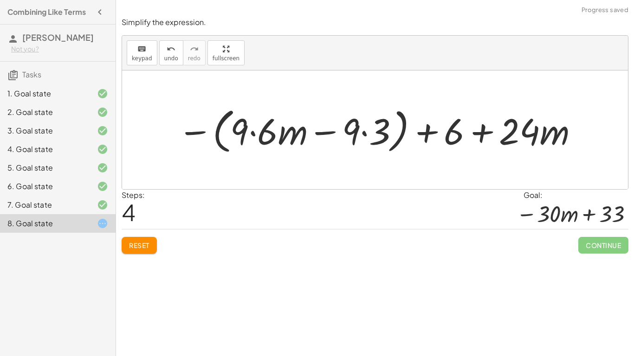
click at [253, 133] on div at bounding box center [378, 129] width 411 height 53
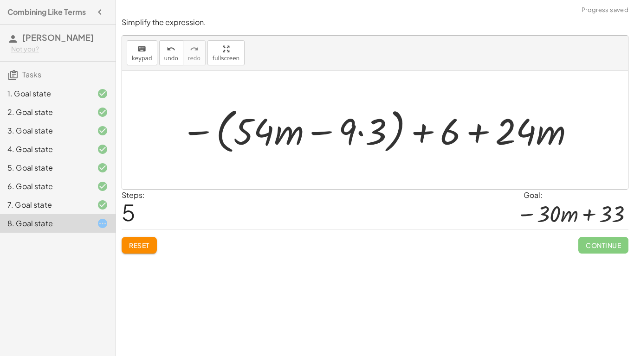
click at [364, 133] on div at bounding box center [378, 129] width 404 height 53
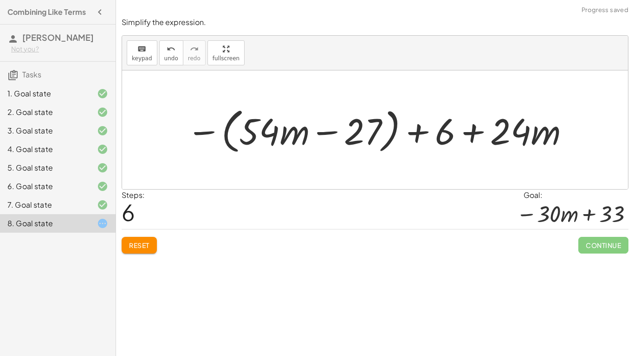
click at [390, 135] on div at bounding box center [378, 129] width 393 height 53
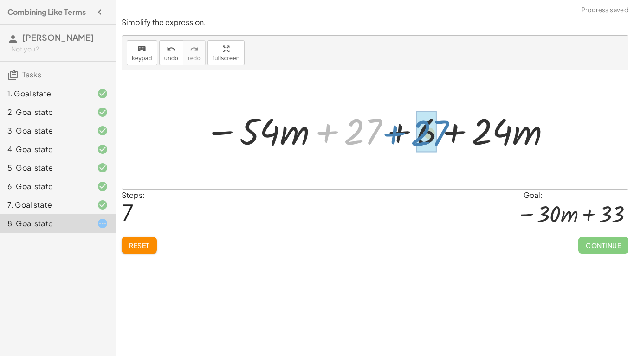
drag, startPoint x: 364, startPoint y: 133, endPoint x: 429, endPoint y: 135, distance: 65.4
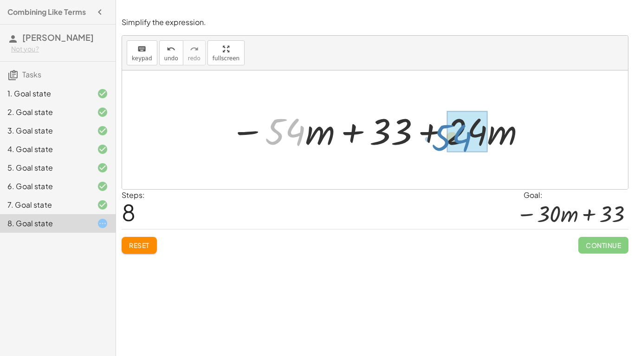
drag, startPoint x: 278, startPoint y: 134, endPoint x: 446, endPoint y: 140, distance: 167.6
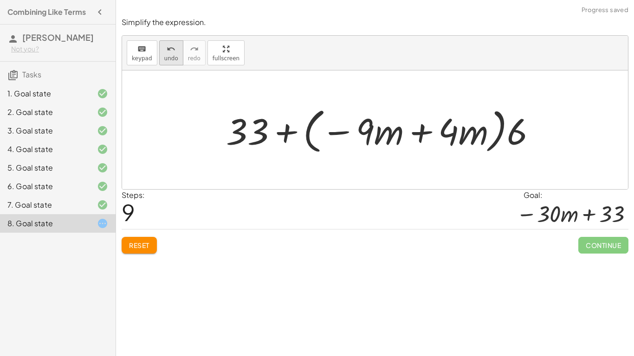
click at [164, 56] on span "undo" at bounding box center [171, 58] width 14 height 6
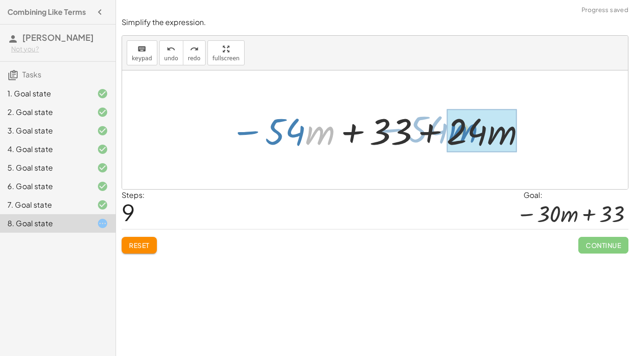
drag, startPoint x: 315, startPoint y: 137, endPoint x: 459, endPoint y: 135, distance: 143.4
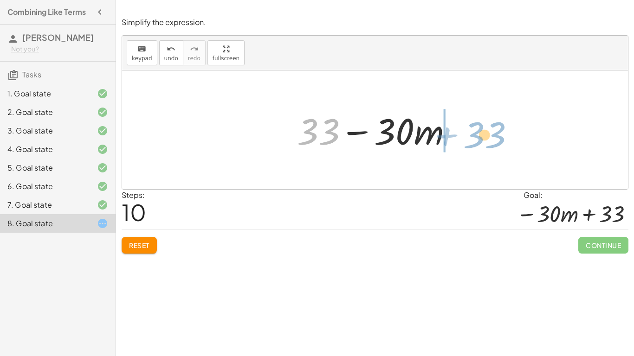
drag, startPoint x: 318, startPoint y: 130, endPoint x: 475, endPoint y: 131, distance: 156.8
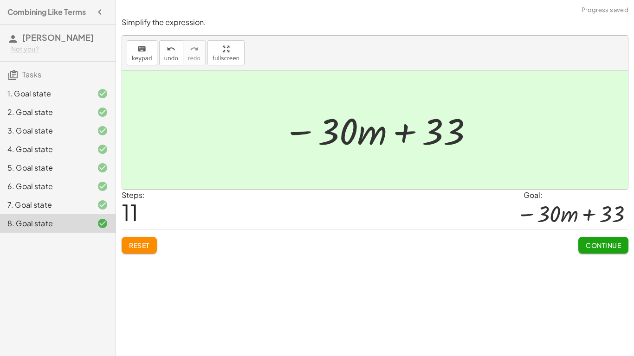
click at [597, 243] on span "Continue" at bounding box center [603, 245] width 35 height 8
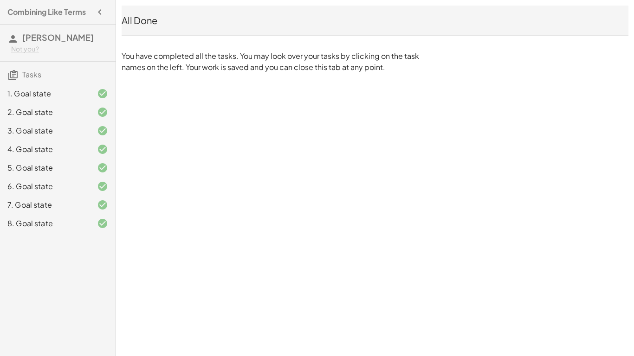
click at [102, 13] on icon "button" at bounding box center [99, 11] width 11 height 11
